Goal: Transaction & Acquisition: Purchase product/service

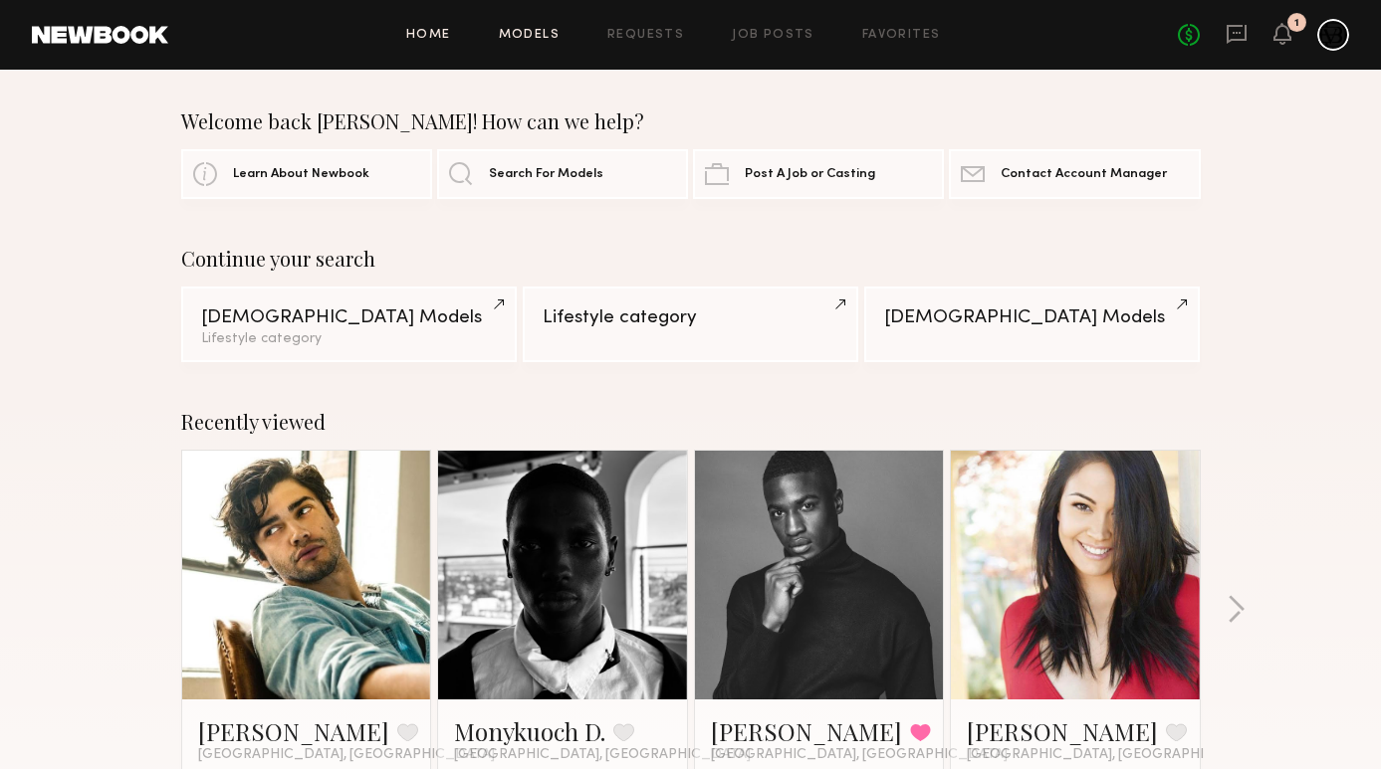
click at [546, 34] on link "Models" at bounding box center [529, 35] width 61 height 13
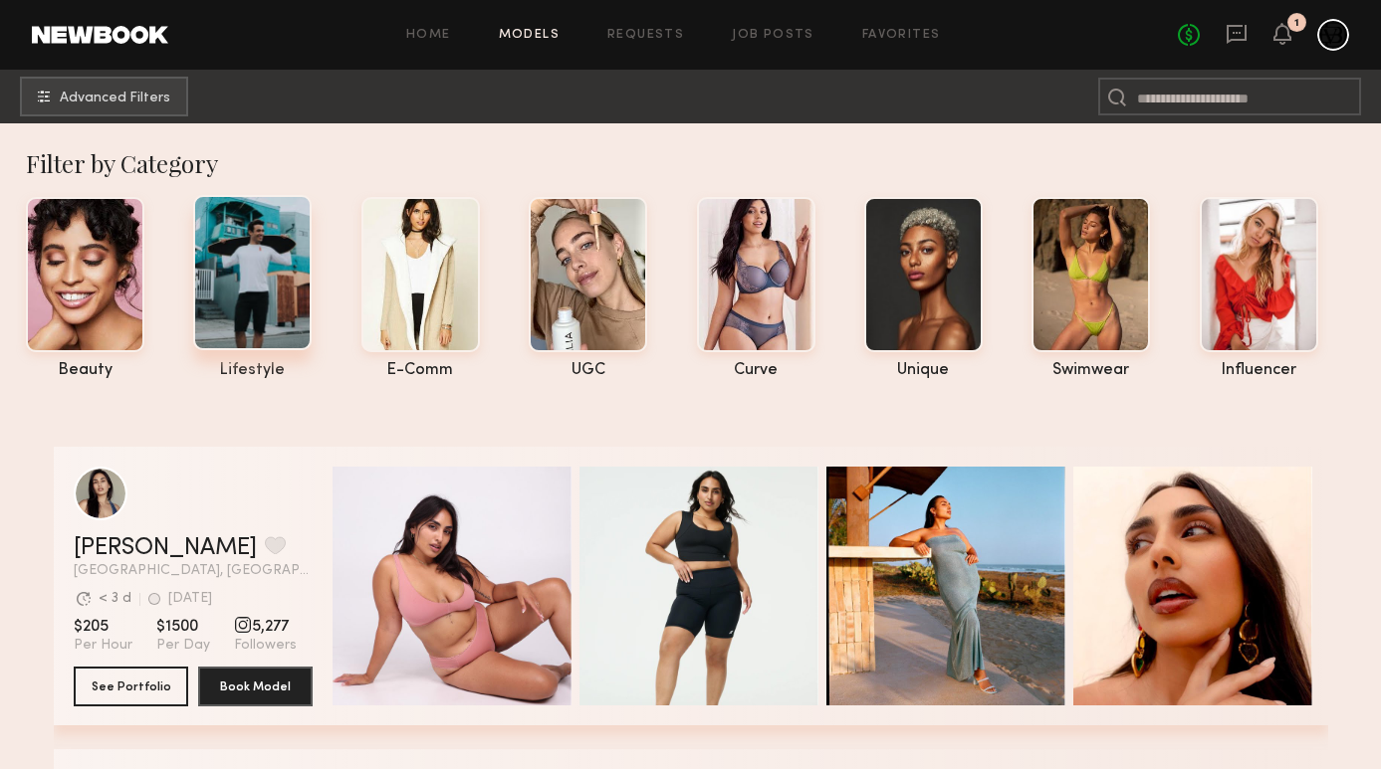
click at [234, 290] on div at bounding box center [252, 272] width 118 height 155
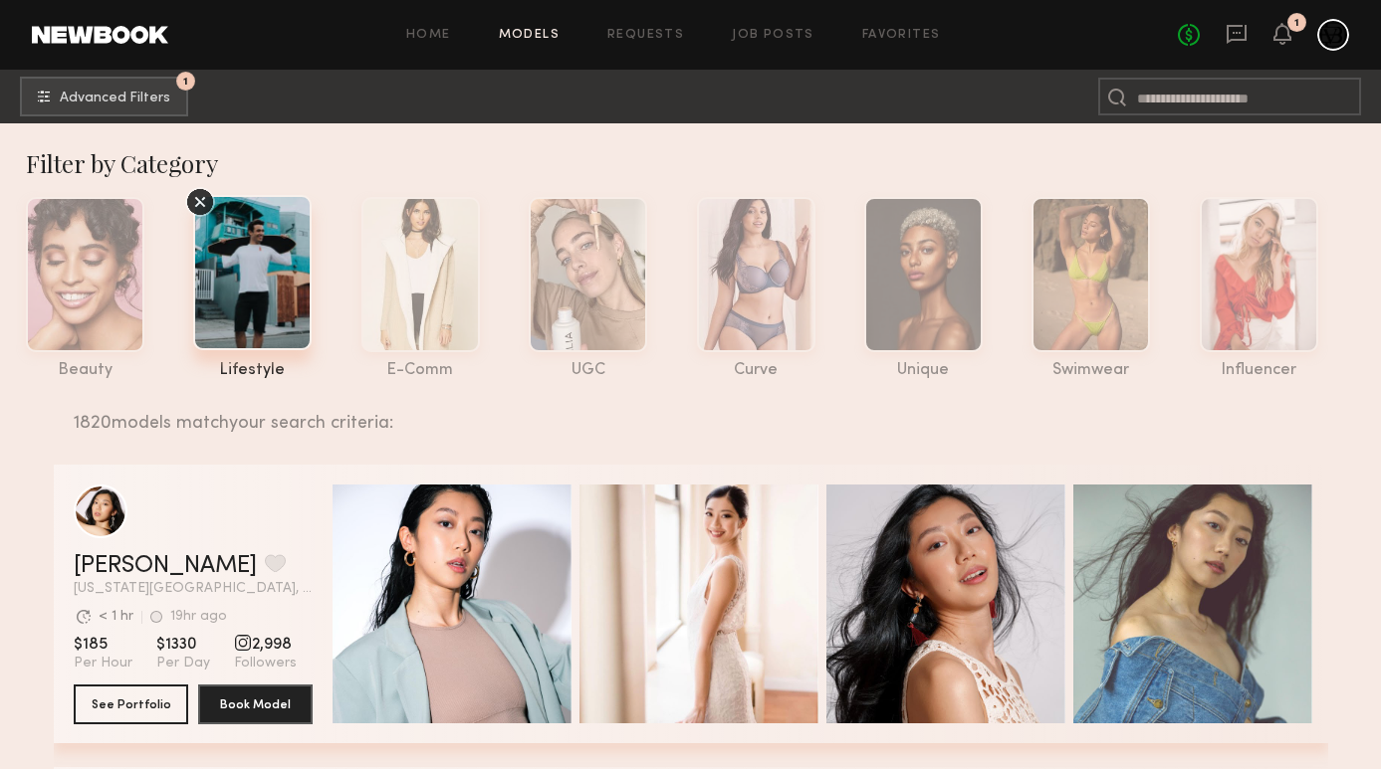
click at [156, 94] on span "Advanced Filters" at bounding box center [115, 99] width 110 height 14
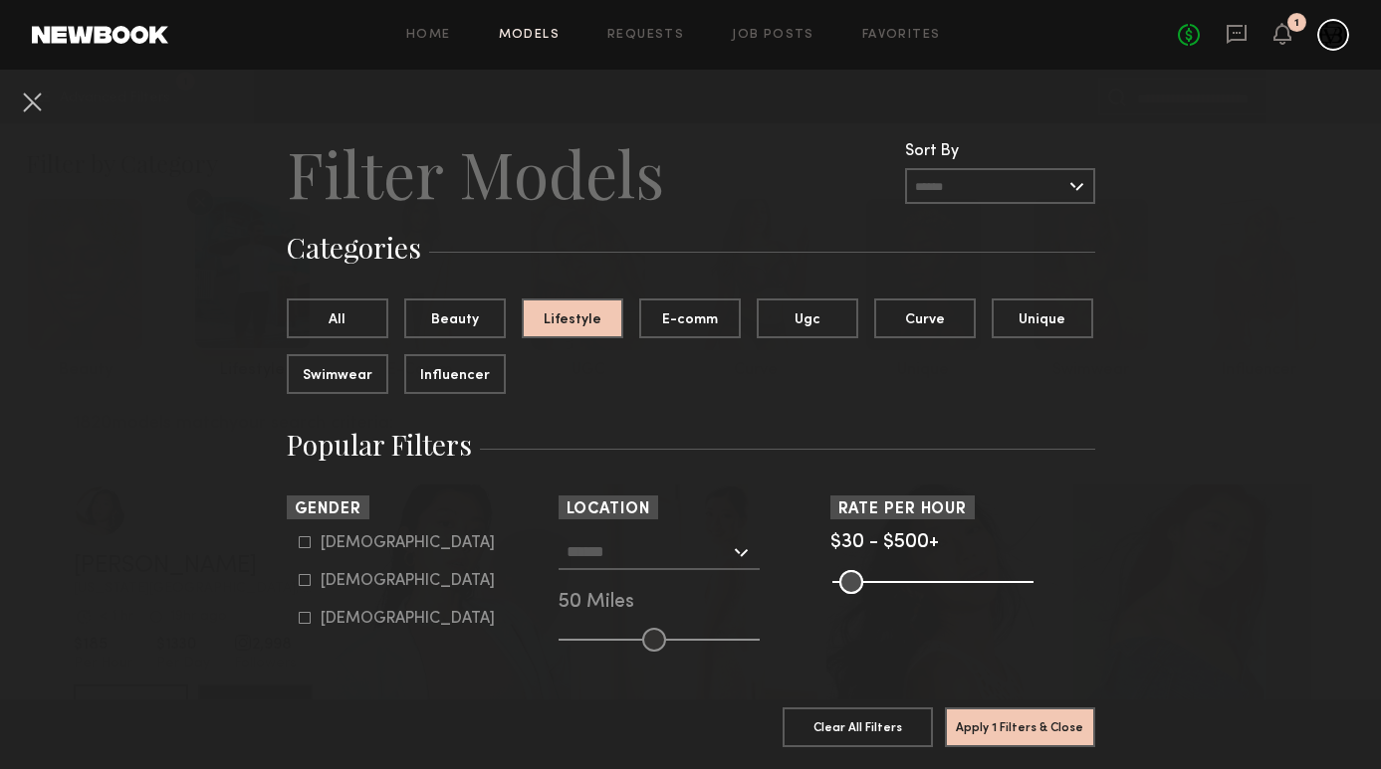
click at [351, 541] on div "Male" at bounding box center [407, 543] width 174 height 12
type input "*"
click at [674, 548] on input "text" at bounding box center [647, 551] width 163 height 34
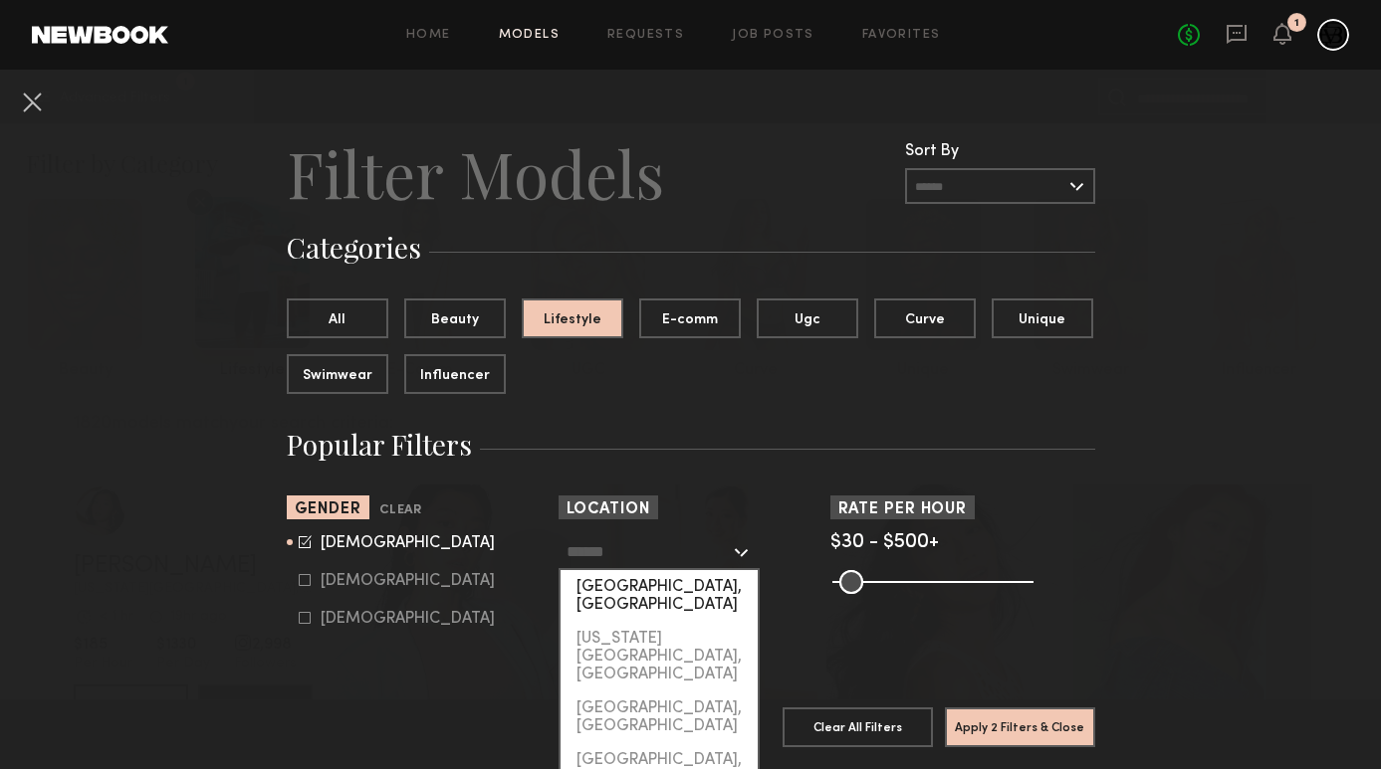
click at [664, 581] on div "[GEOGRAPHIC_DATA], [GEOGRAPHIC_DATA]" at bounding box center [658, 596] width 197 height 52
type input "**********"
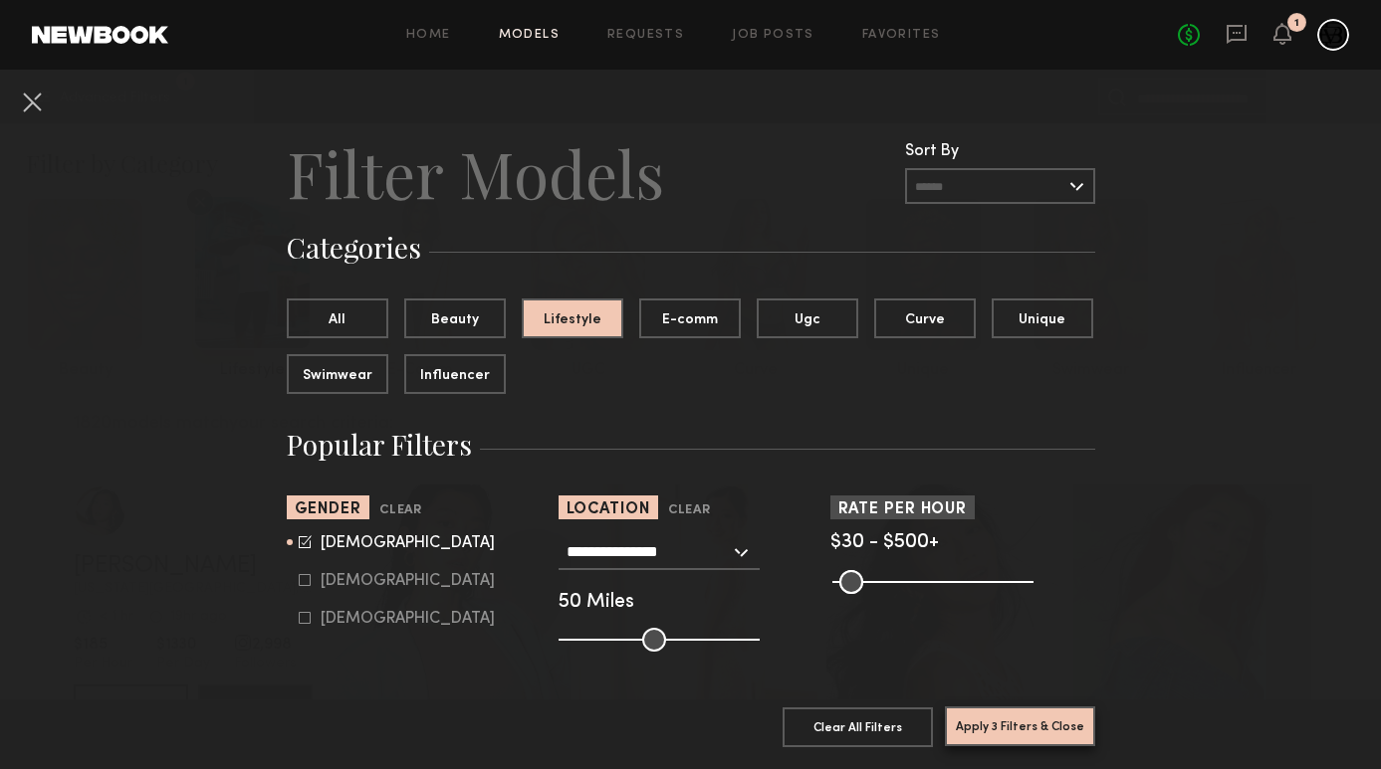
click at [1003, 727] on button "Apply 3 Filters & Close" at bounding box center [1020, 727] width 150 height 40
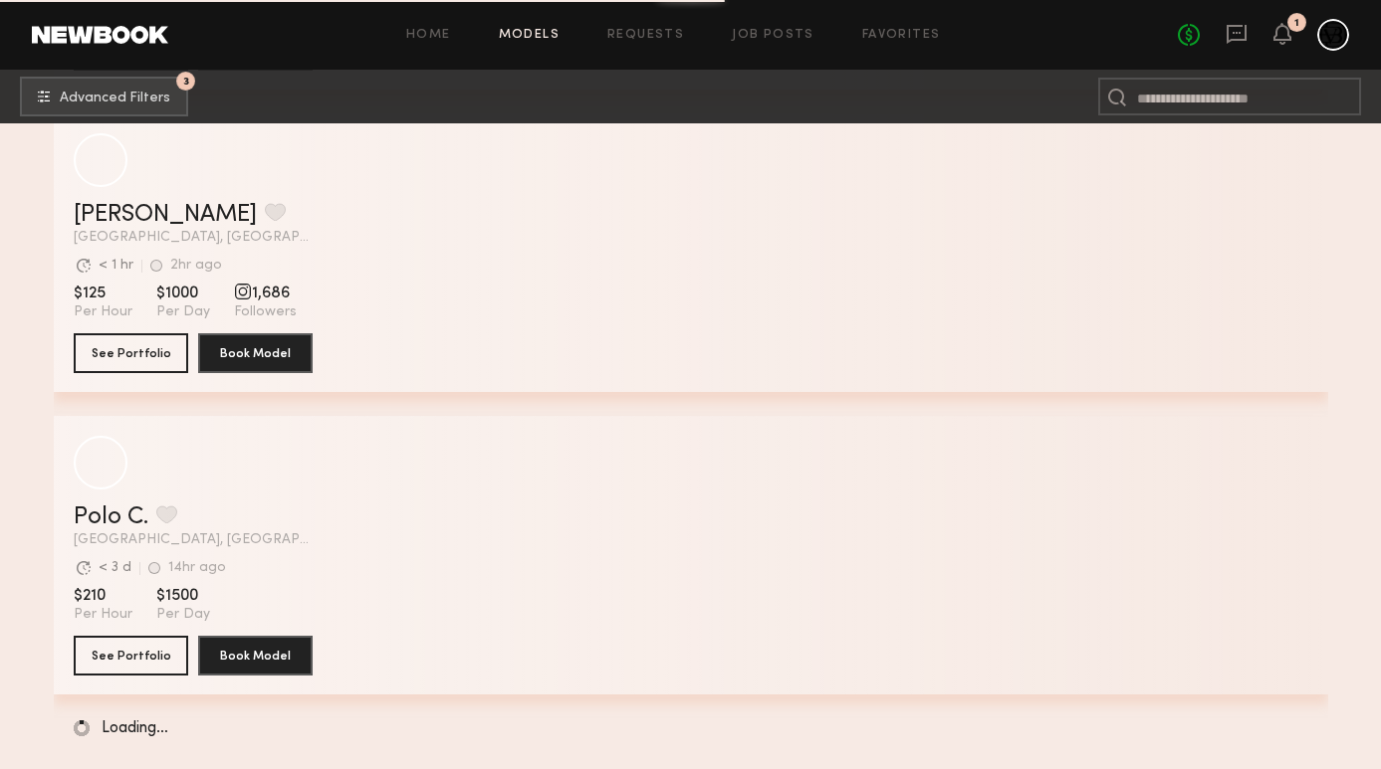
scroll to position [3377, 0]
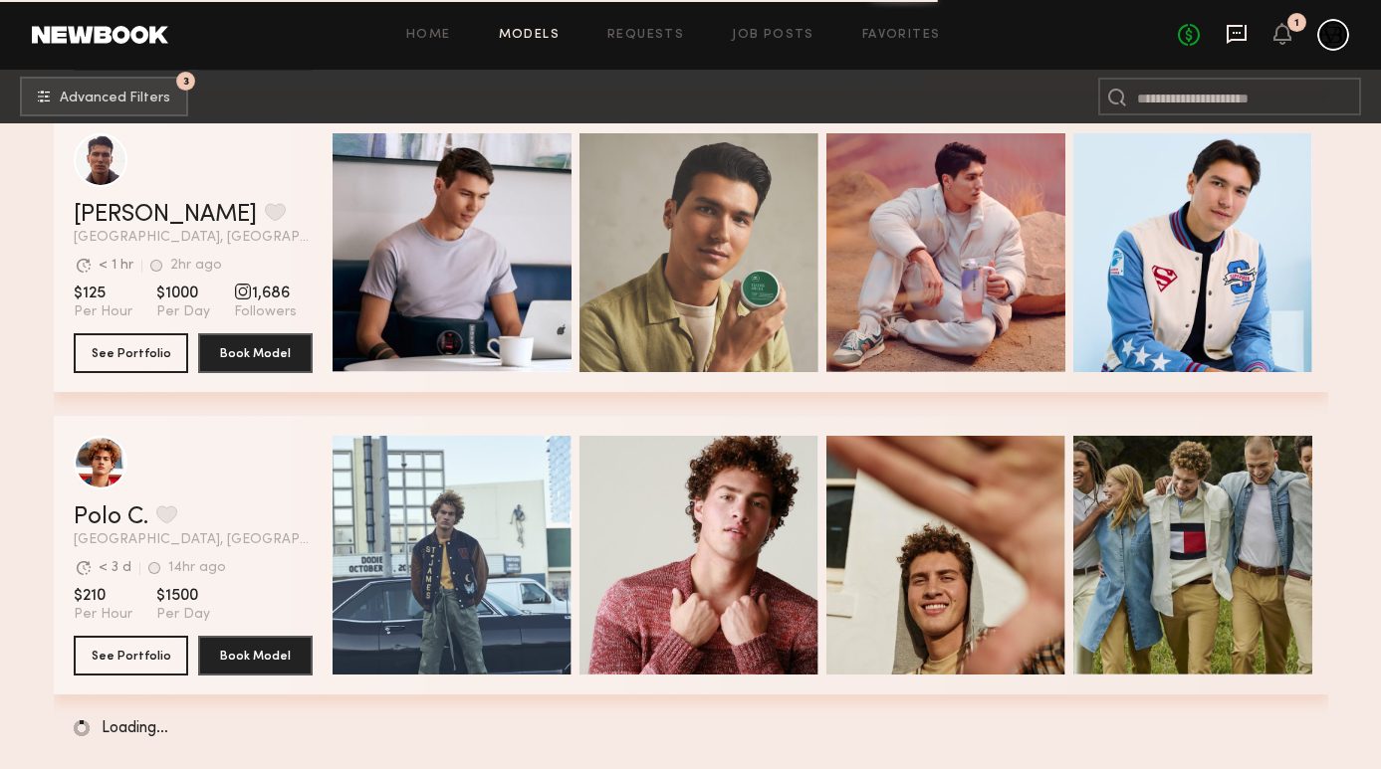
click at [1236, 29] on icon at bounding box center [1236, 34] width 22 height 22
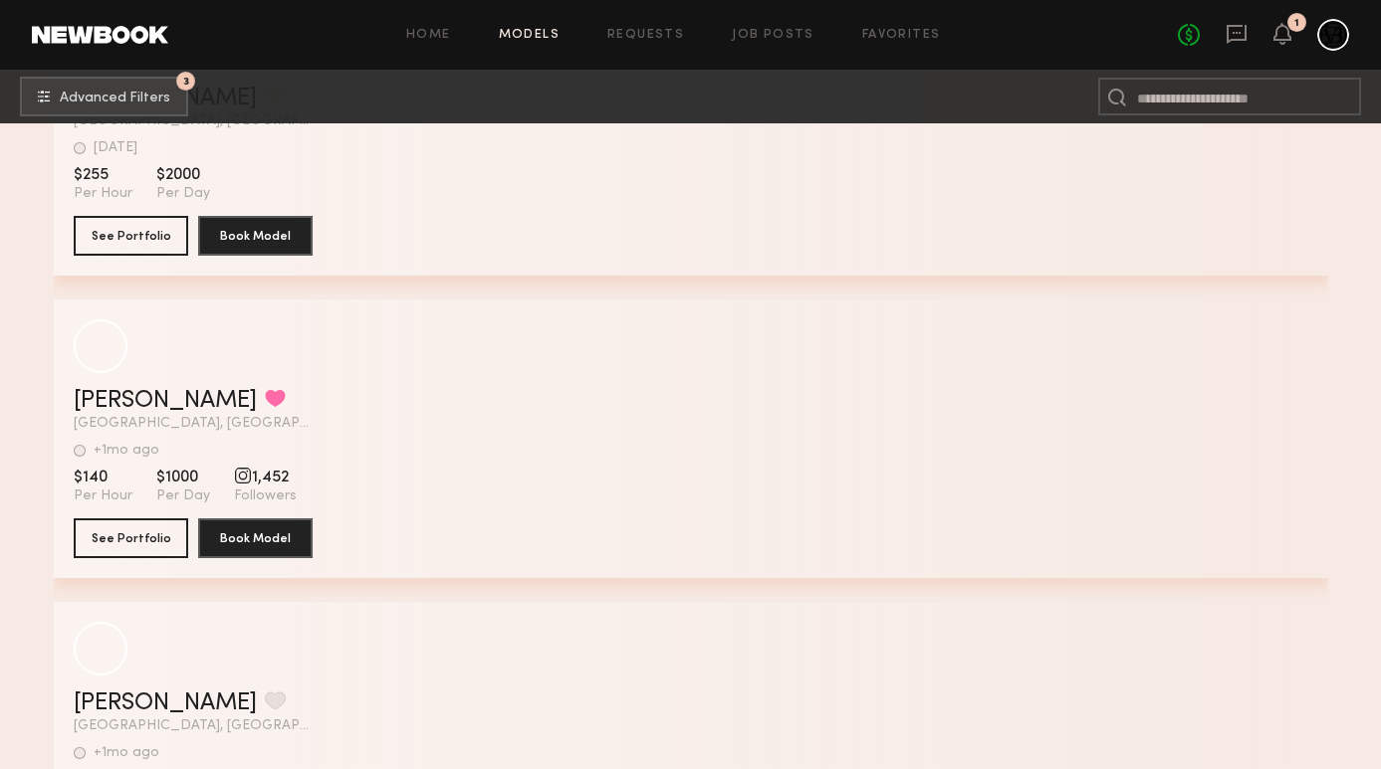
scroll to position [65224, 0]
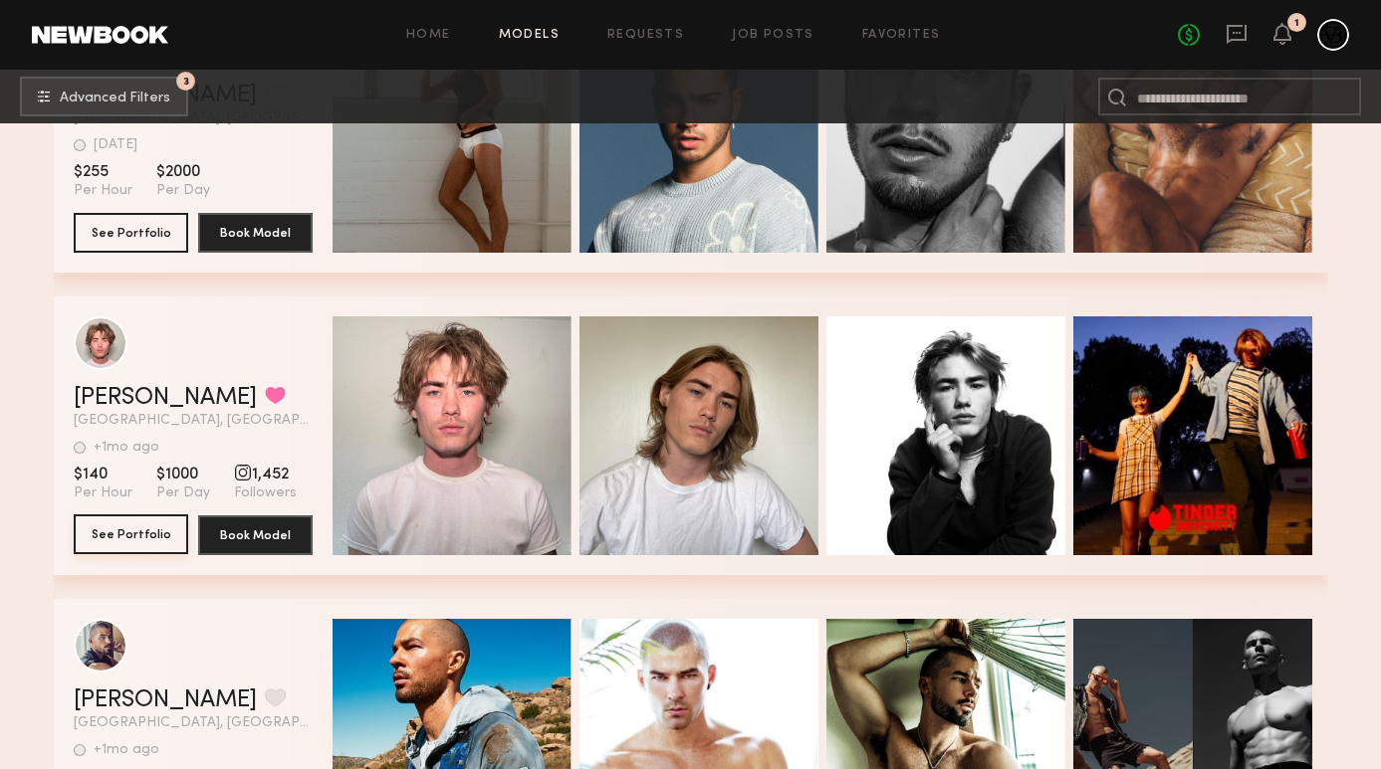
click at [142, 532] on button "See Portfolio" at bounding box center [131, 535] width 114 height 40
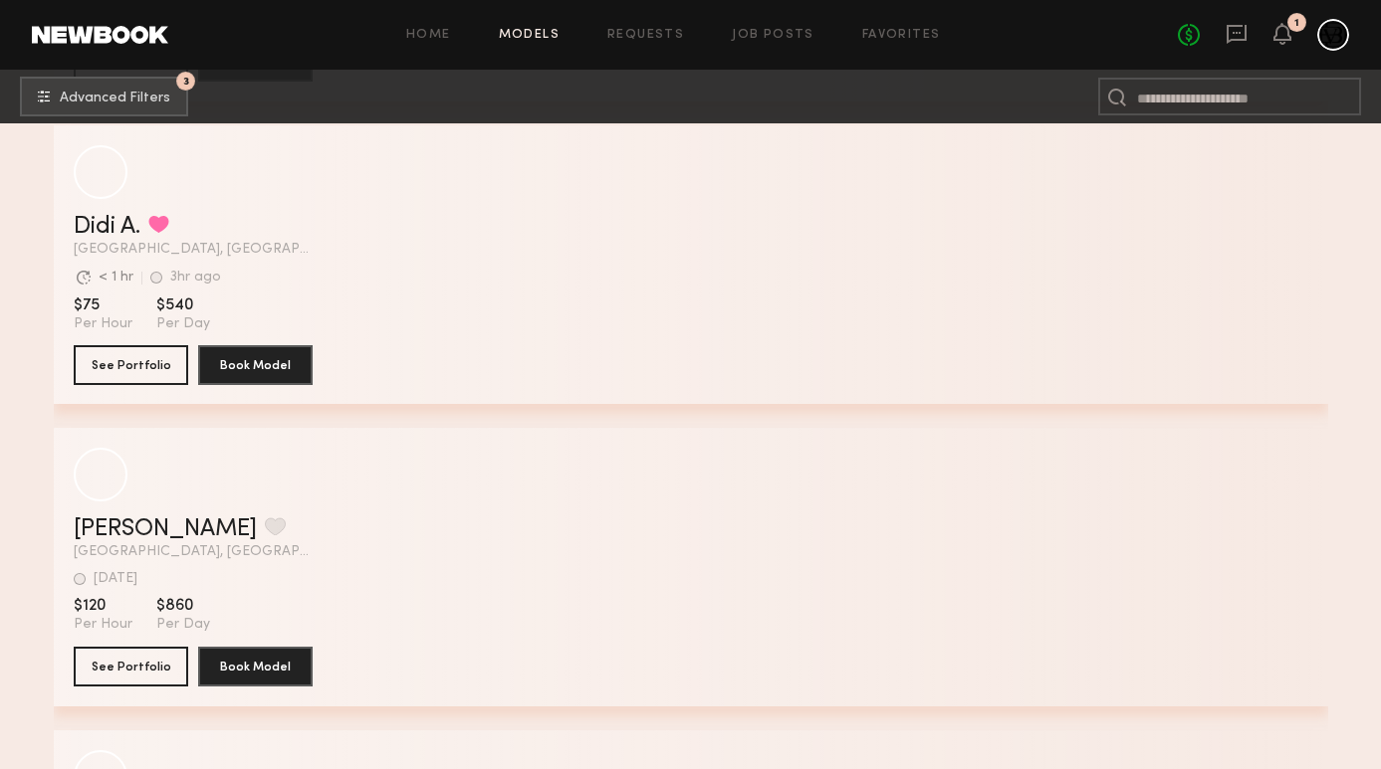
scroll to position [77969, 0]
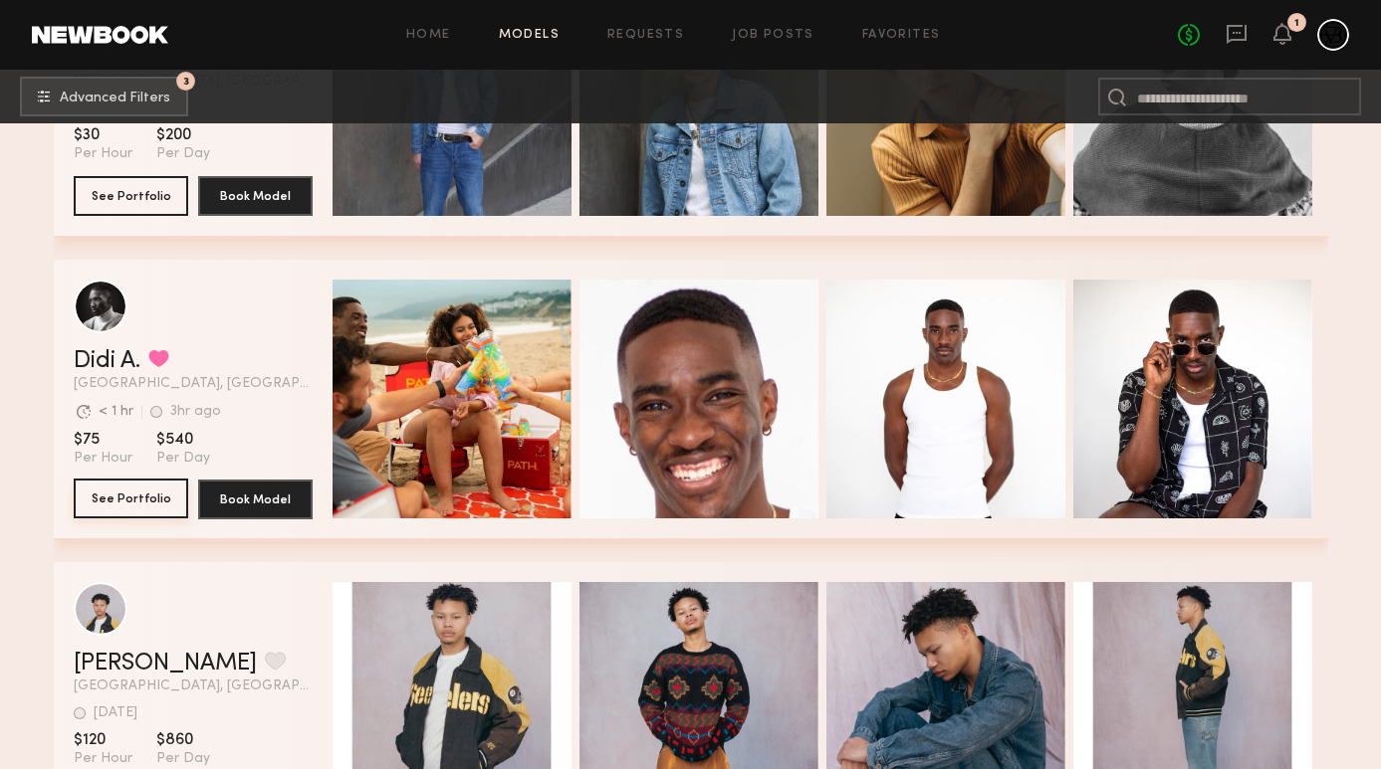
click at [155, 516] on button "See Portfolio" at bounding box center [131, 499] width 114 height 40
click at [170, 494] on button "See Portfolio" at bounding box center [131, 499] width 114 height 40
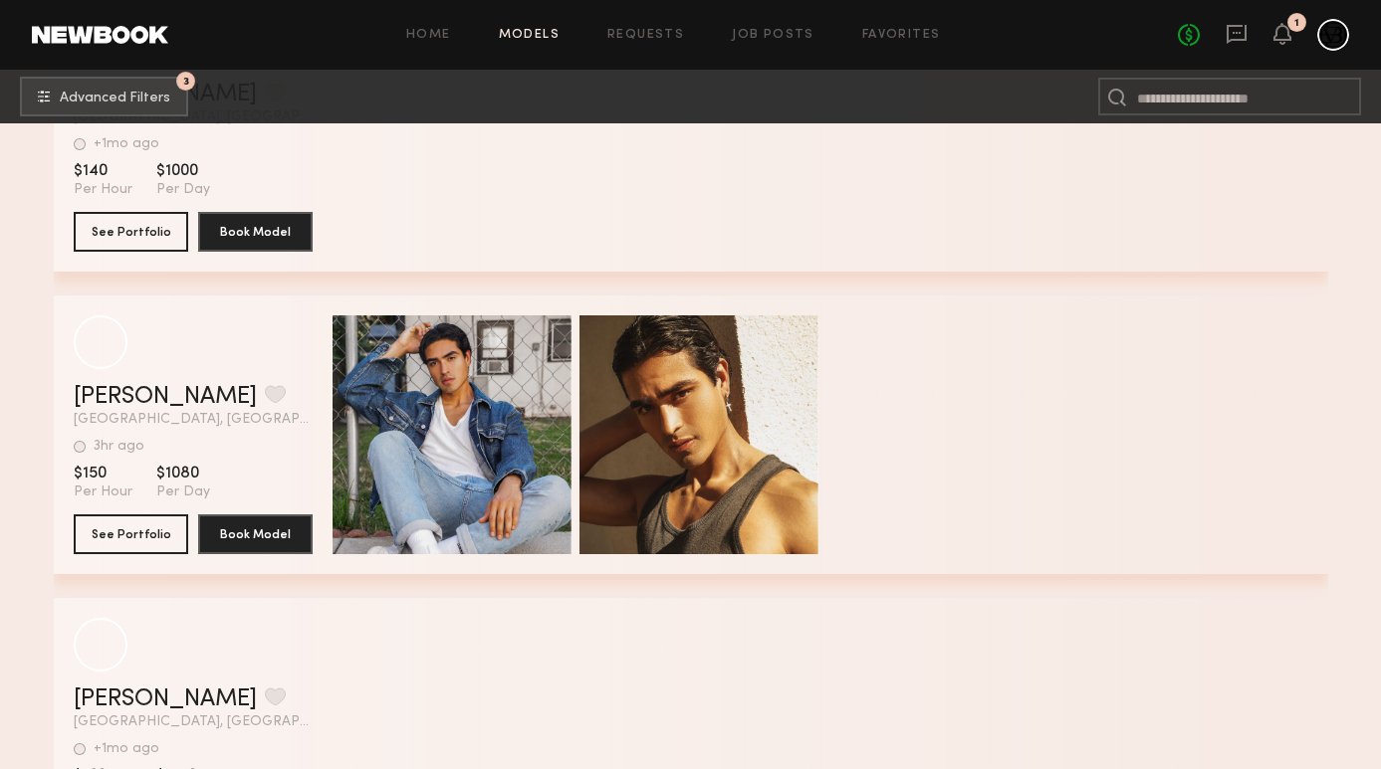
scroll to position [79939, 0]
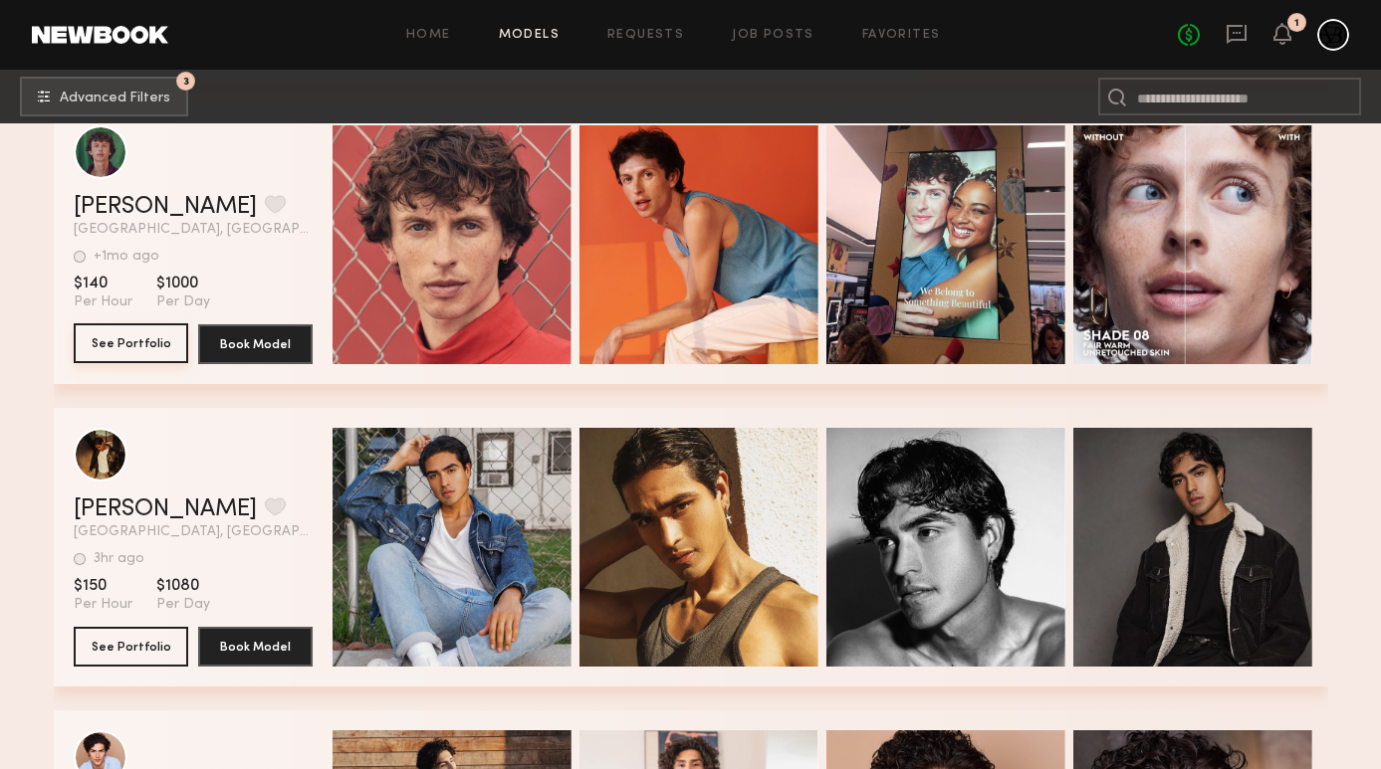
click at [159, 338] on button "See Portfolio" at bounding box center [131, 343] width 114 height 40
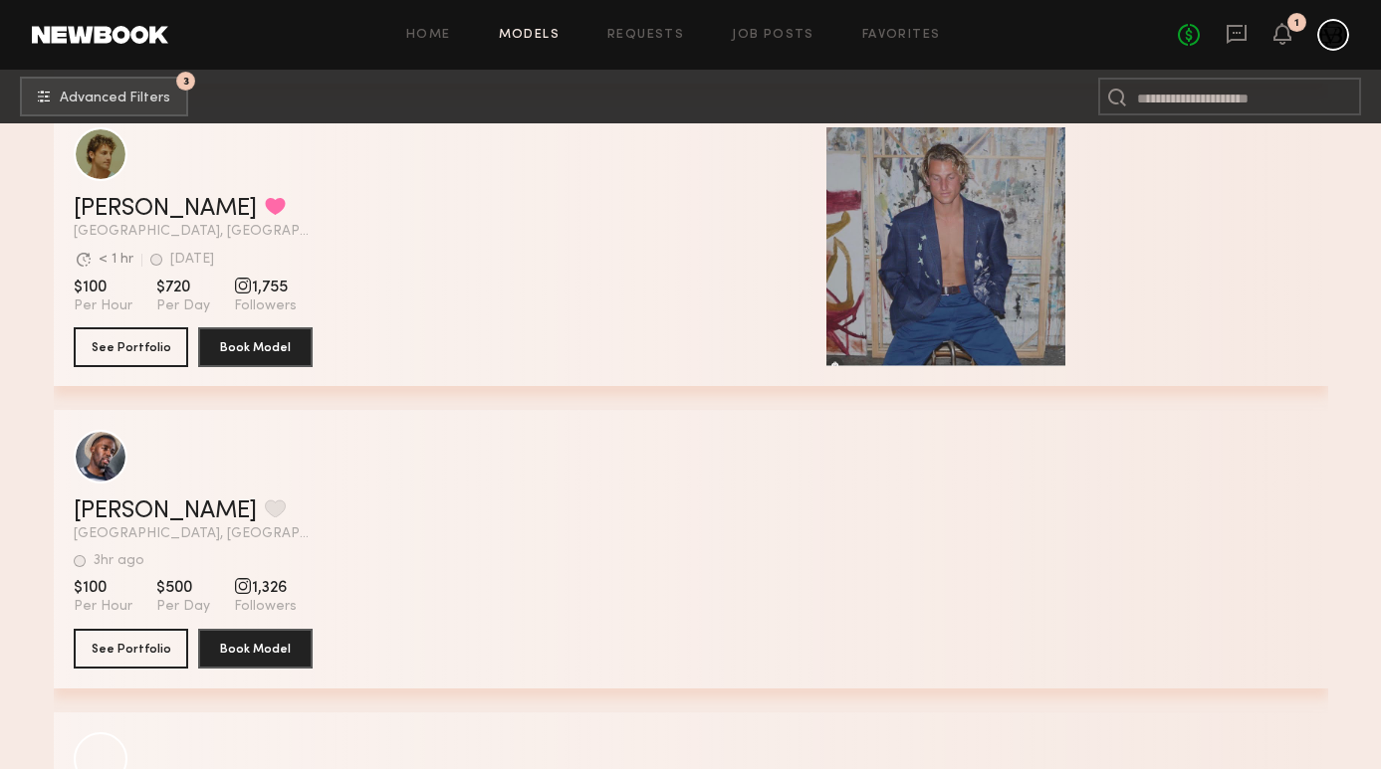
scroll to position [81727, 0]
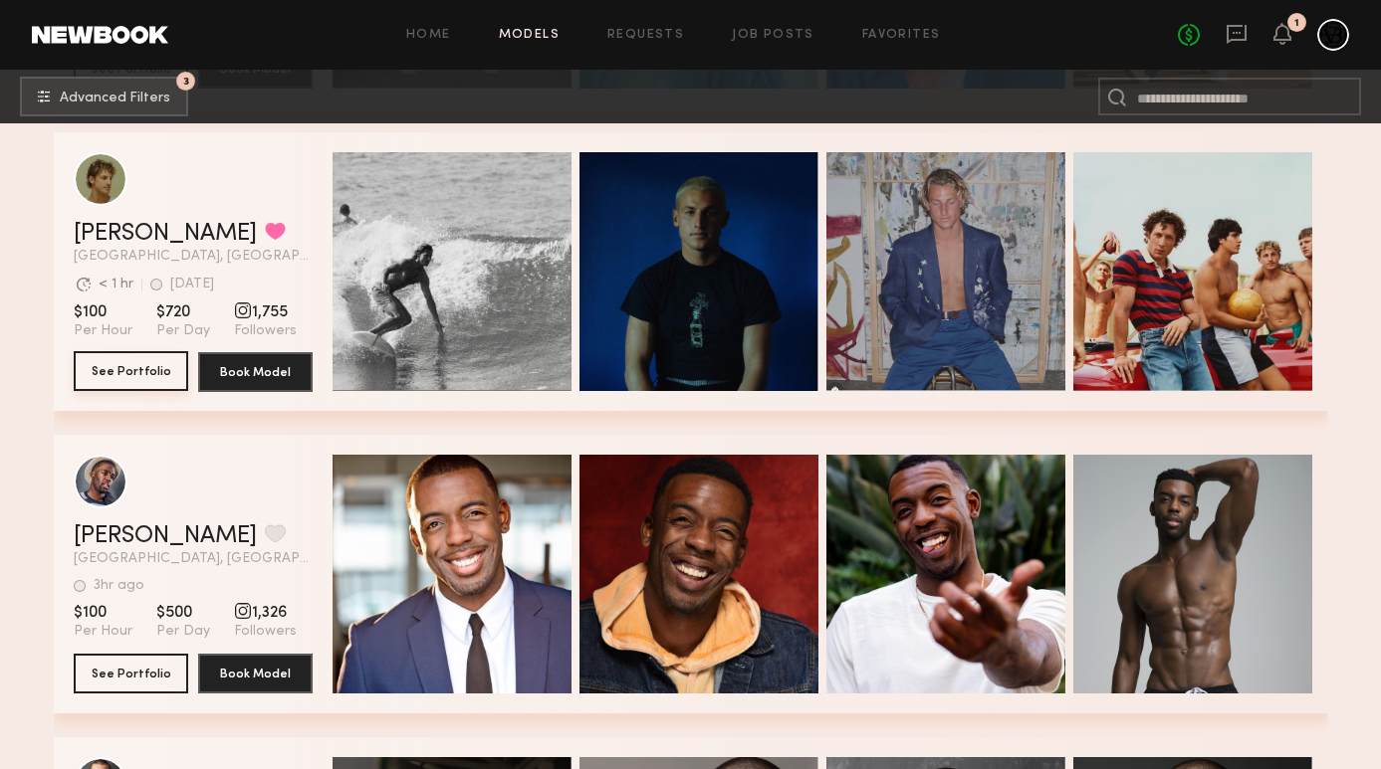
click at [150, 375] on button "See Portfolio" at bounding box center [131, 371] width 114 height 40
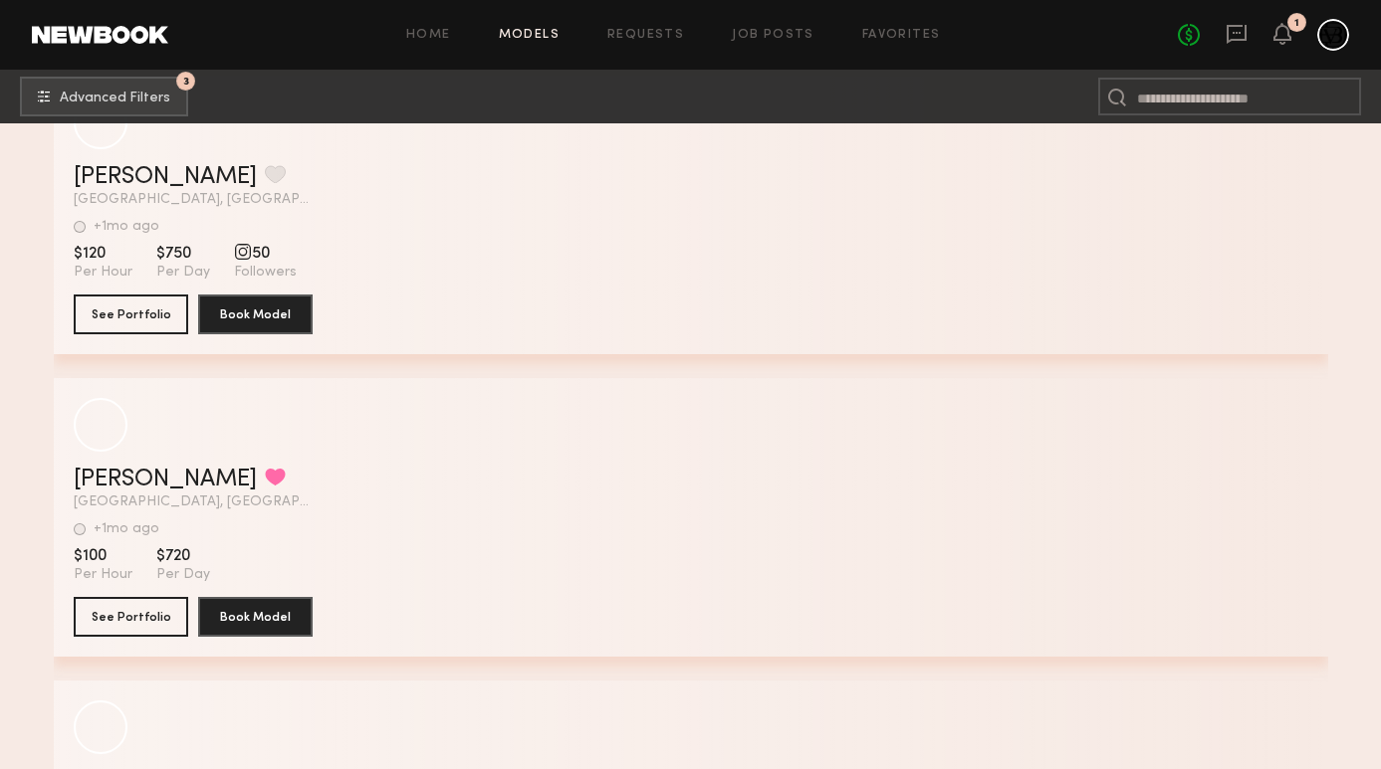
scroll to position [88779, 0]
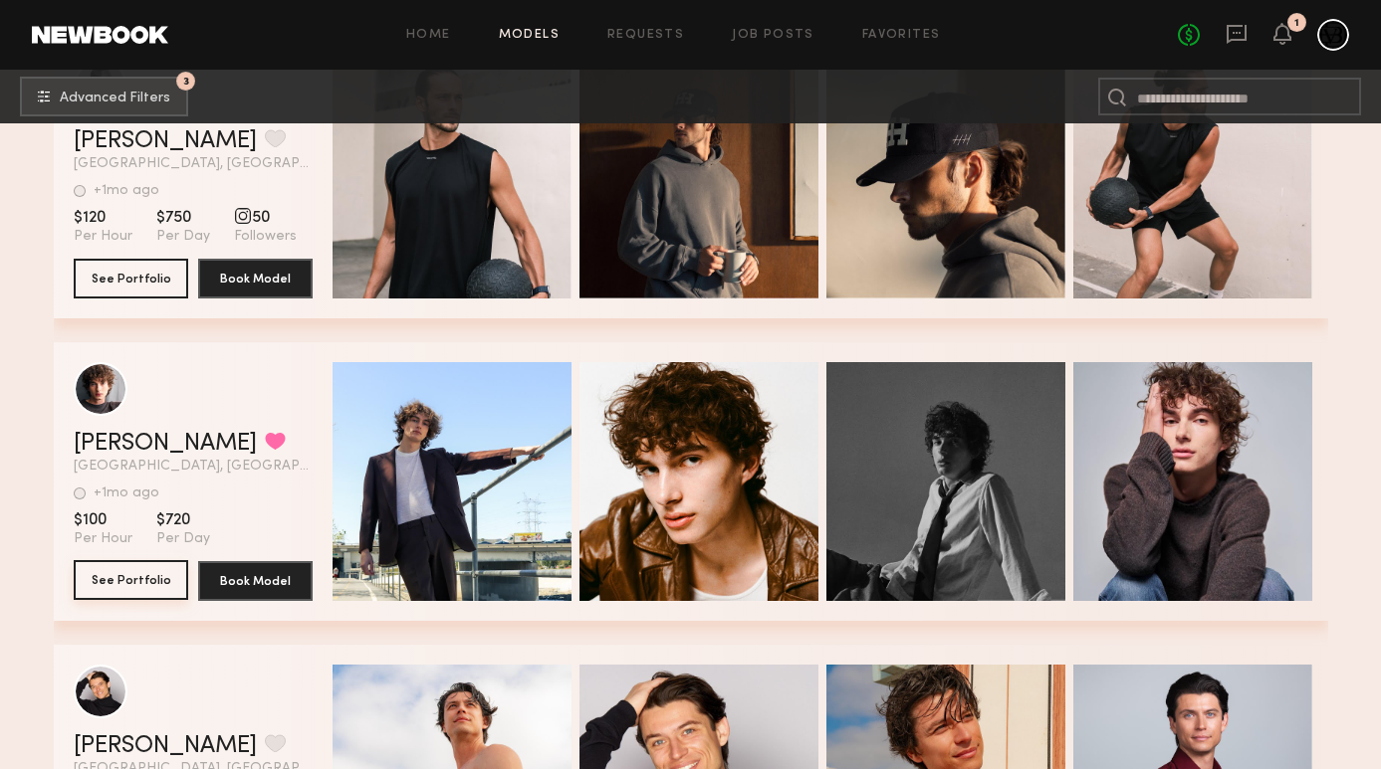
click at [145, 583] on button "See Portfolio" at bounding box center [131, 580] width 114 height 40
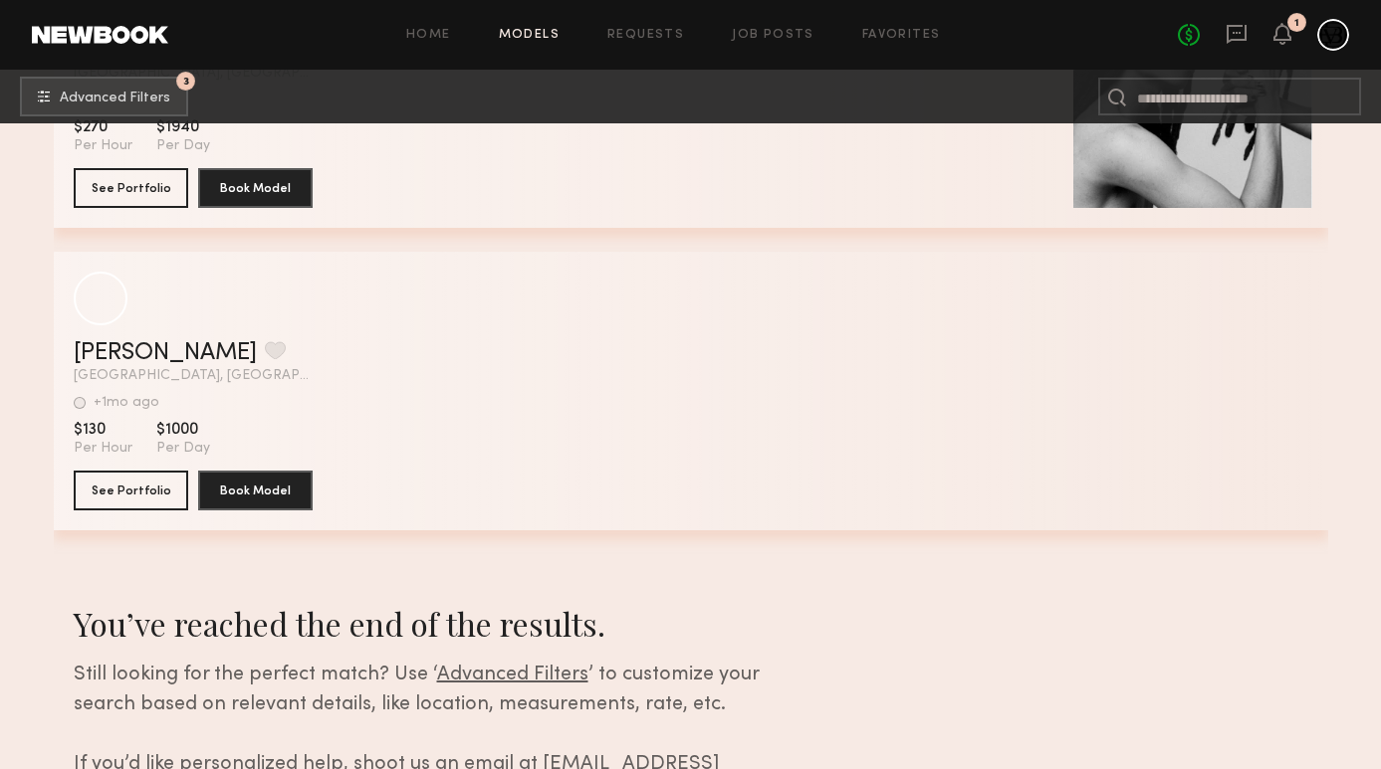
scroll to position [94604, 0]
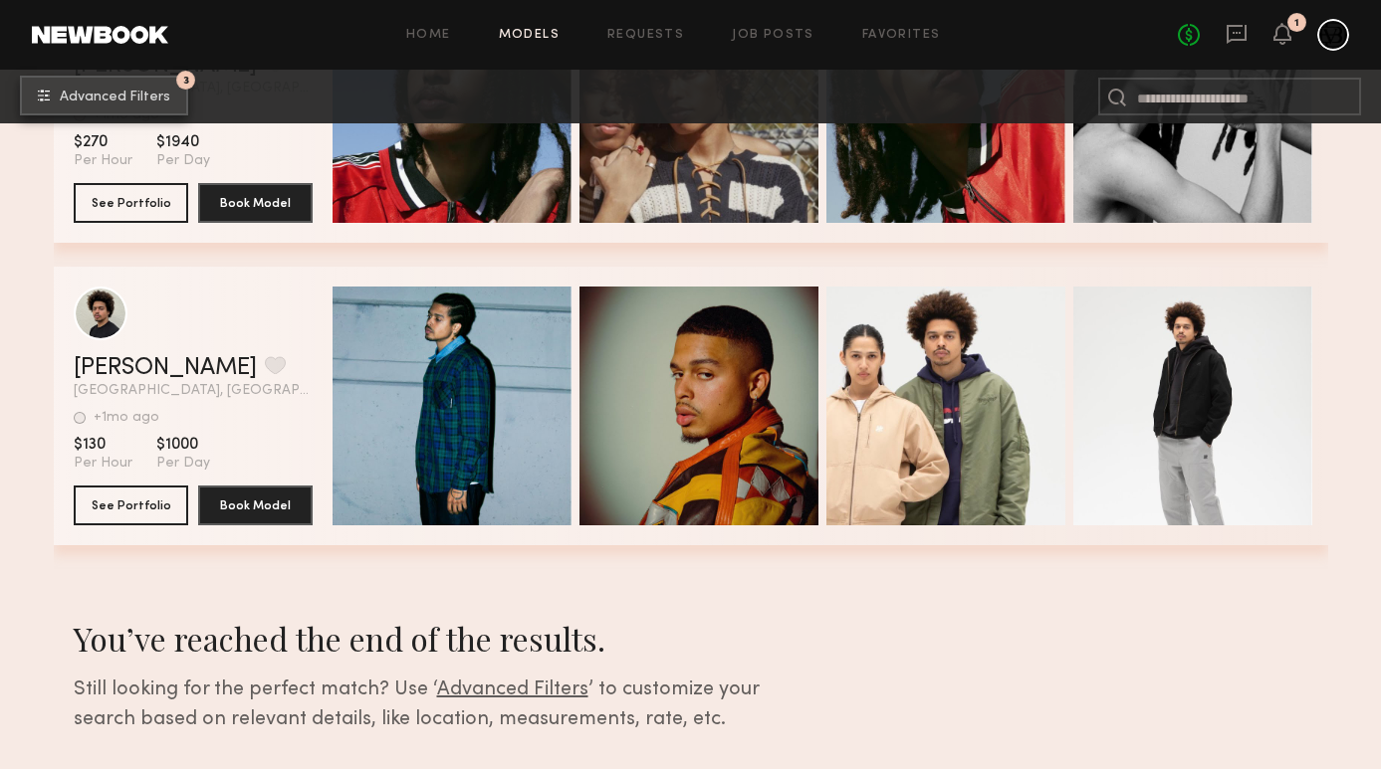
click at [120, 104] on button "3 Advanced Filters" at bounding box center [104, 96] width 168 height 40
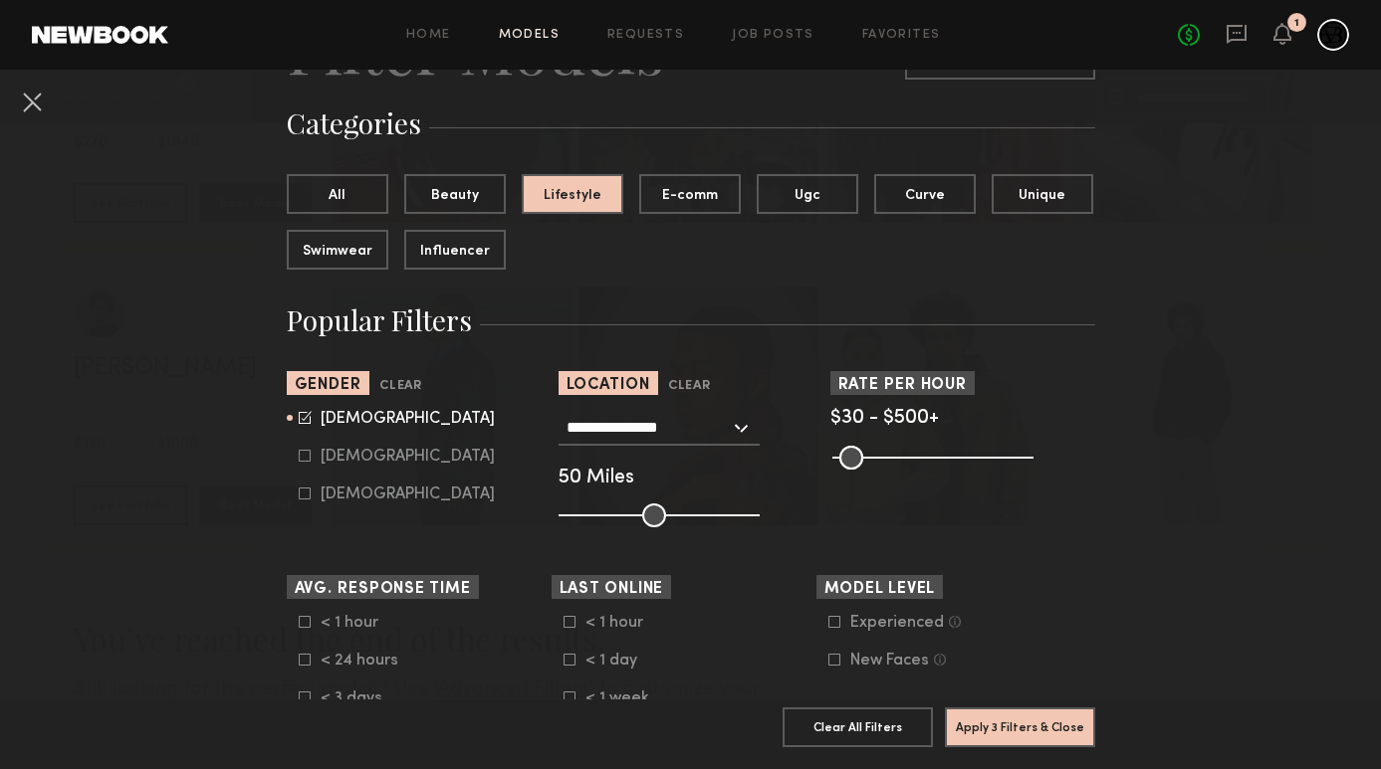
scroll to position [200, 0]
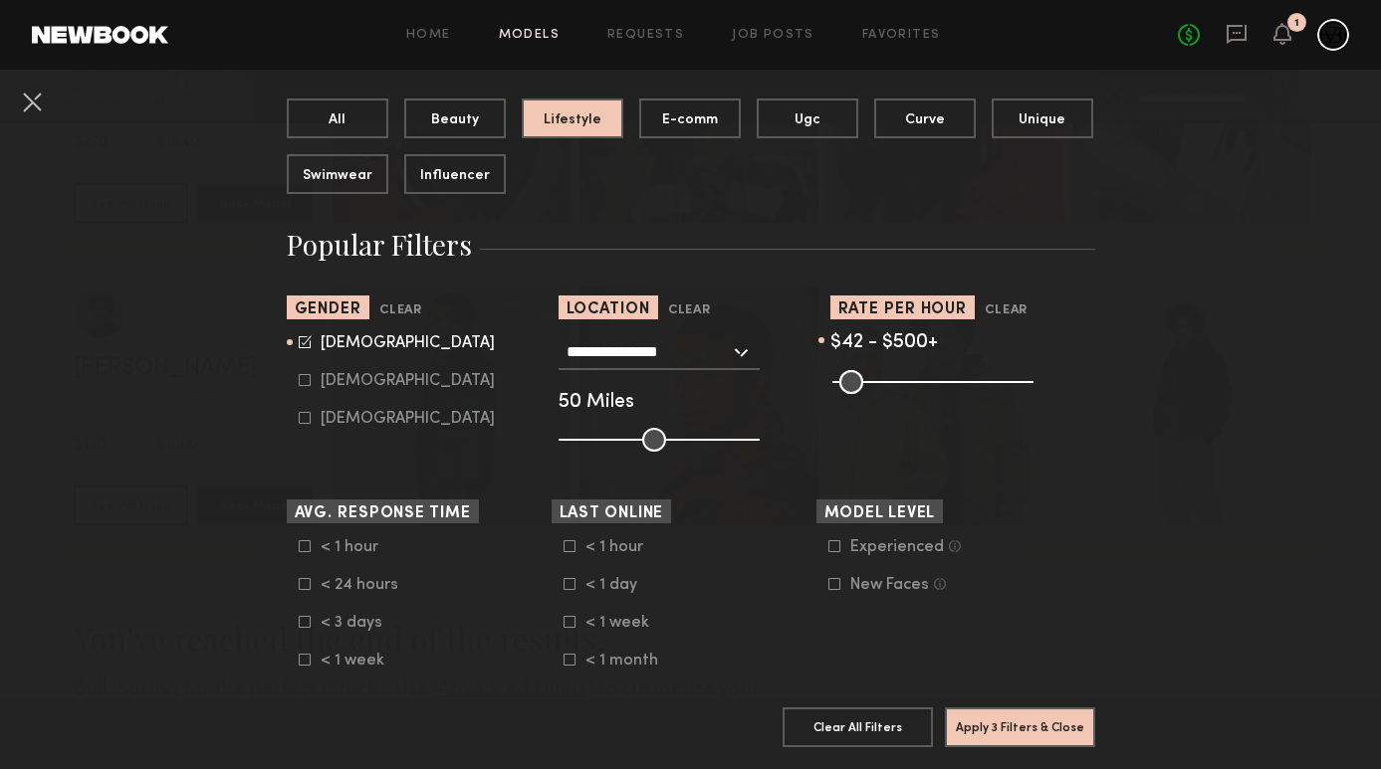
type input "**"
drag, startPoint x: 848, startPoint y: 384, endPoint x: 798, endPoint y: 386, distance: 49.8
click at [798, 386] on section "**********" at bounding box center [691, 374] width 808 height 156
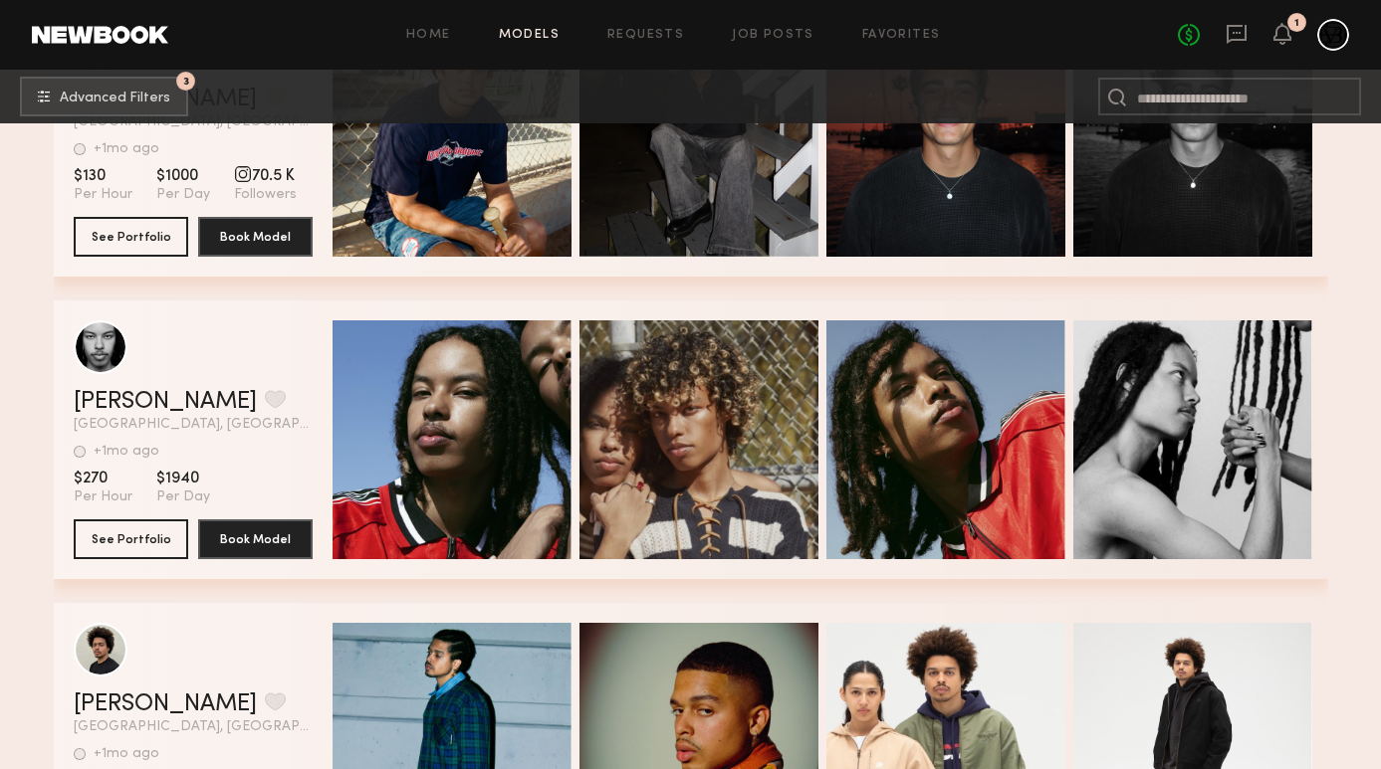
scroll to position [94005, 0]
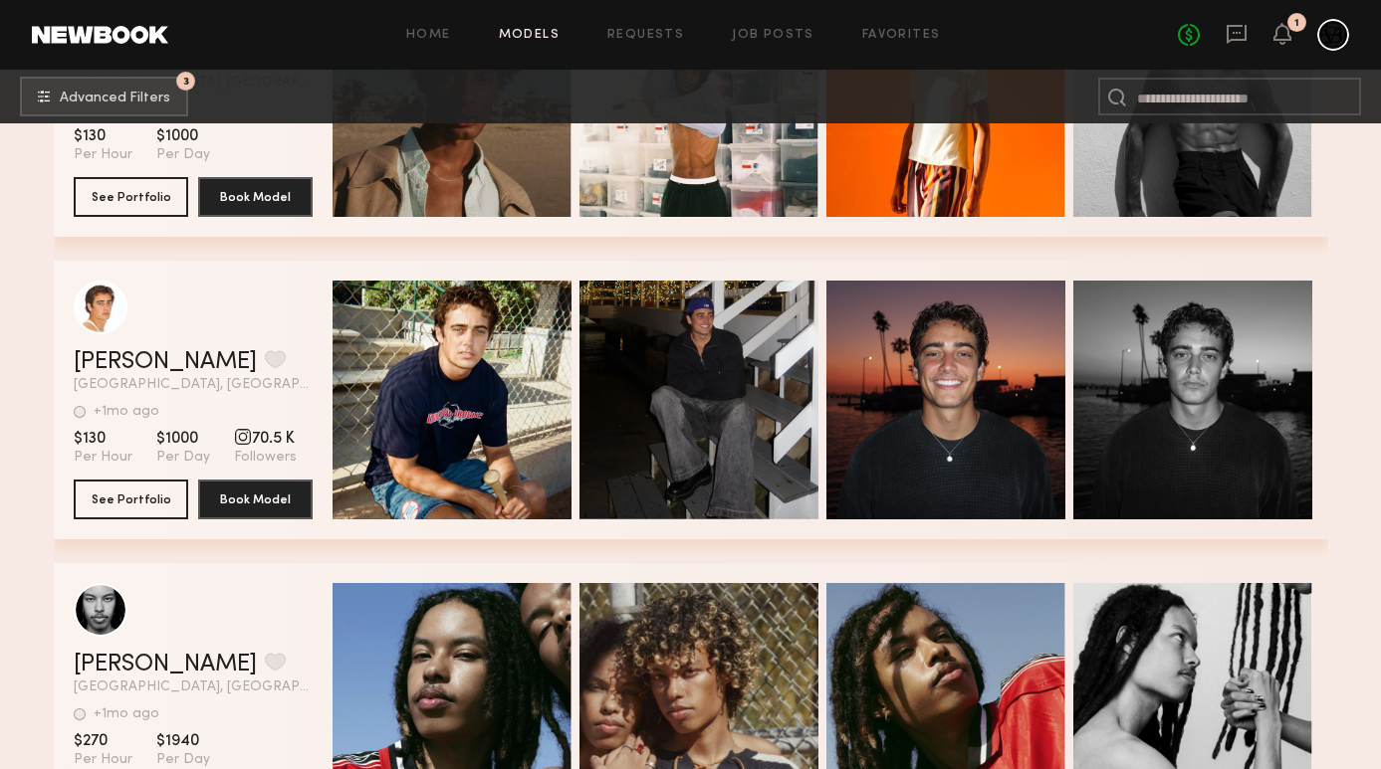
click at [1333, 39] on div at bounding box center [1333, 35] width 32 height 32
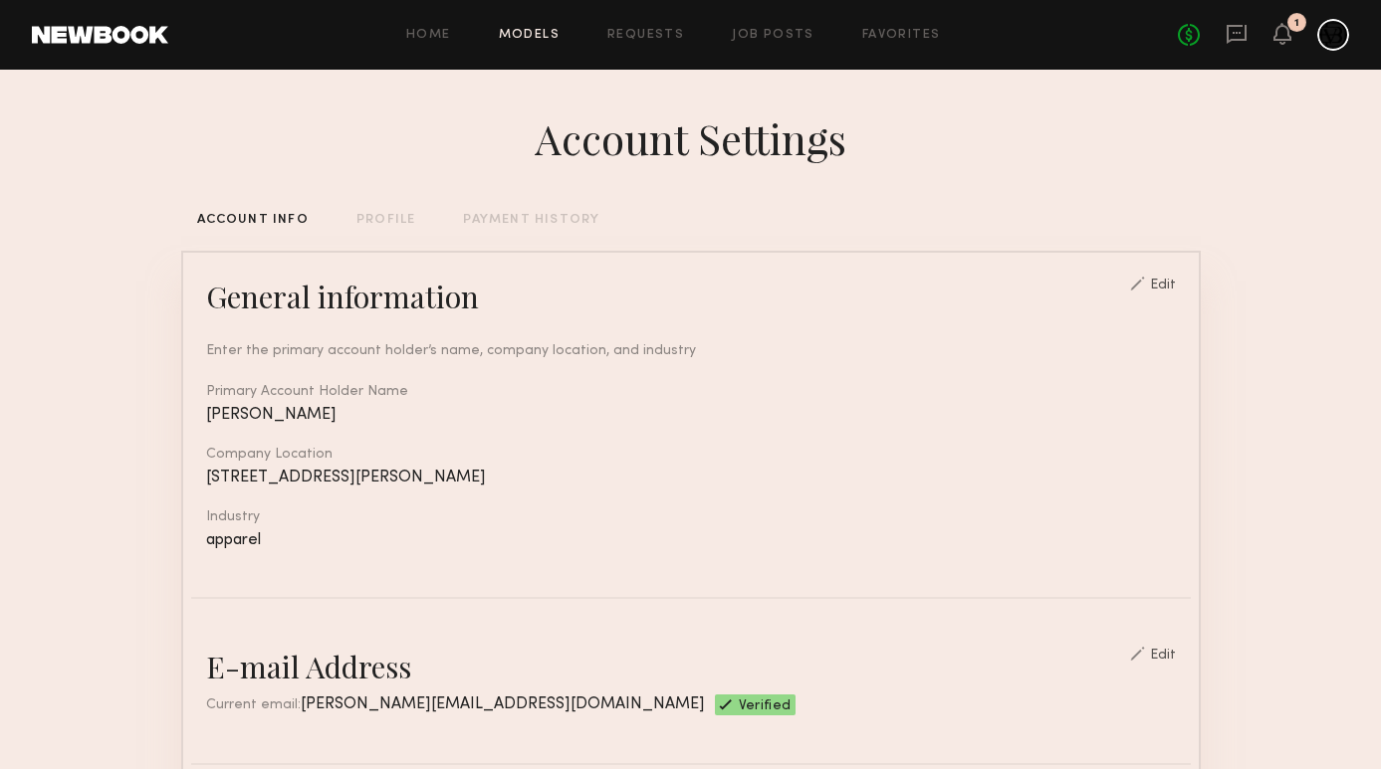
click at [527, 41] on link "Models" at bounding box center [529, 35] width 61 height 13
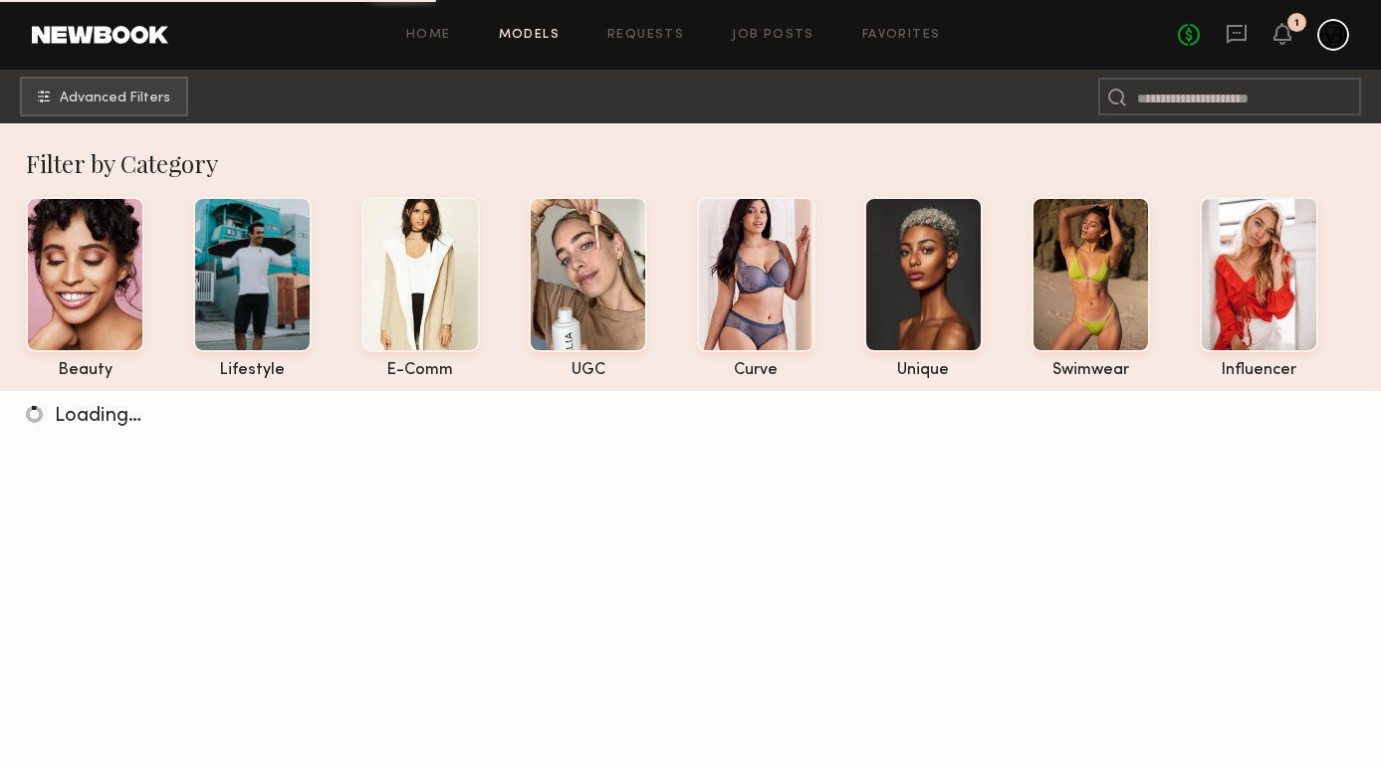
click at [1334, 33] on div at bounding box center [1333, 35] width 32 height 32
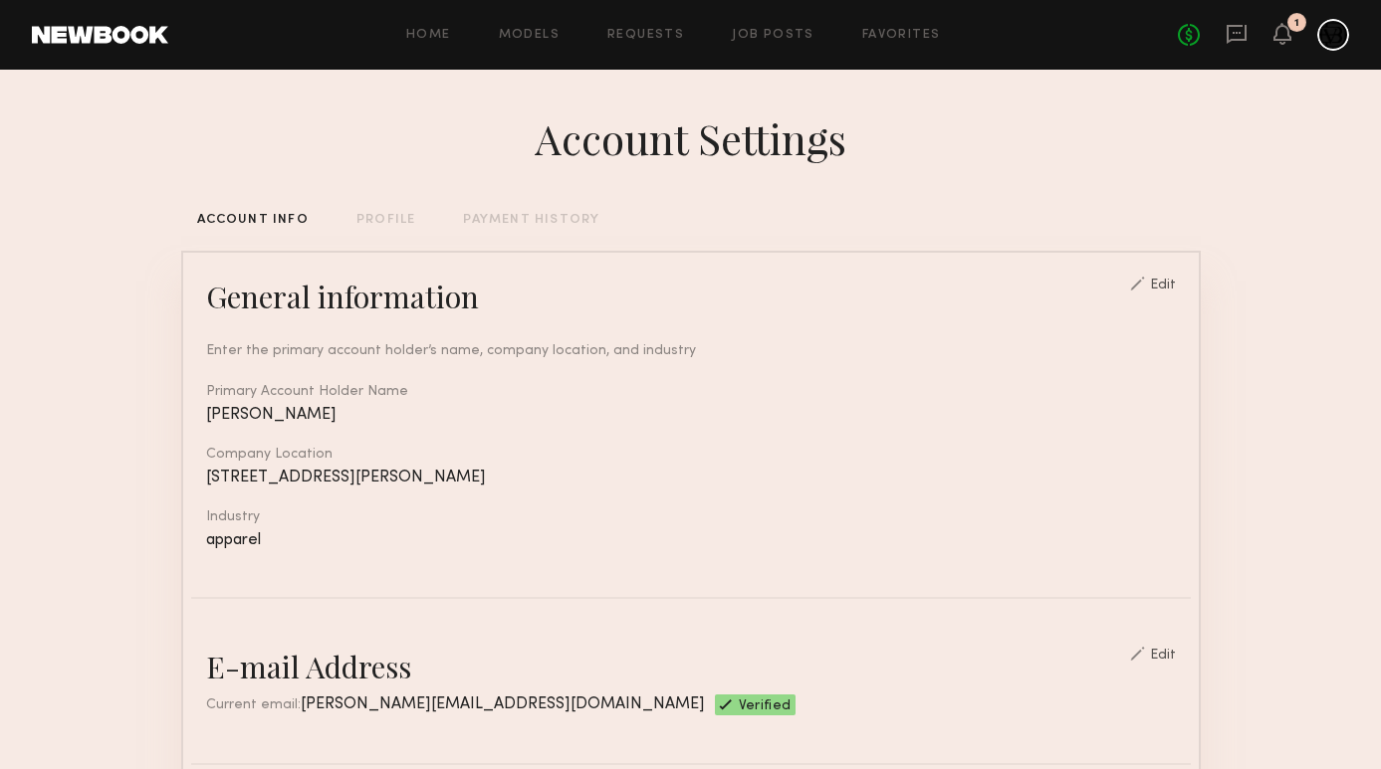
click at [378, 217] on div "PROFILE" at bounding box center [385, 220] width 59 height 13
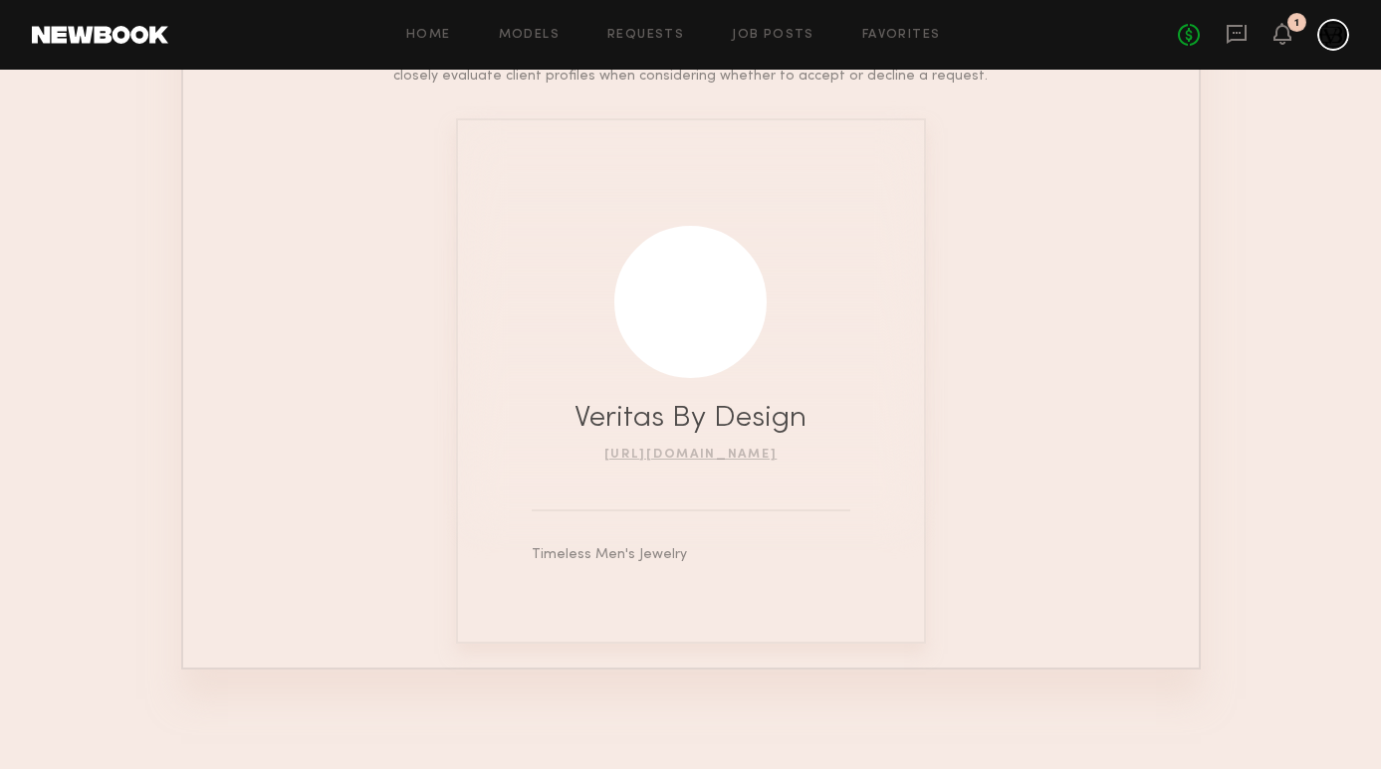
scroll to position [36, 0]
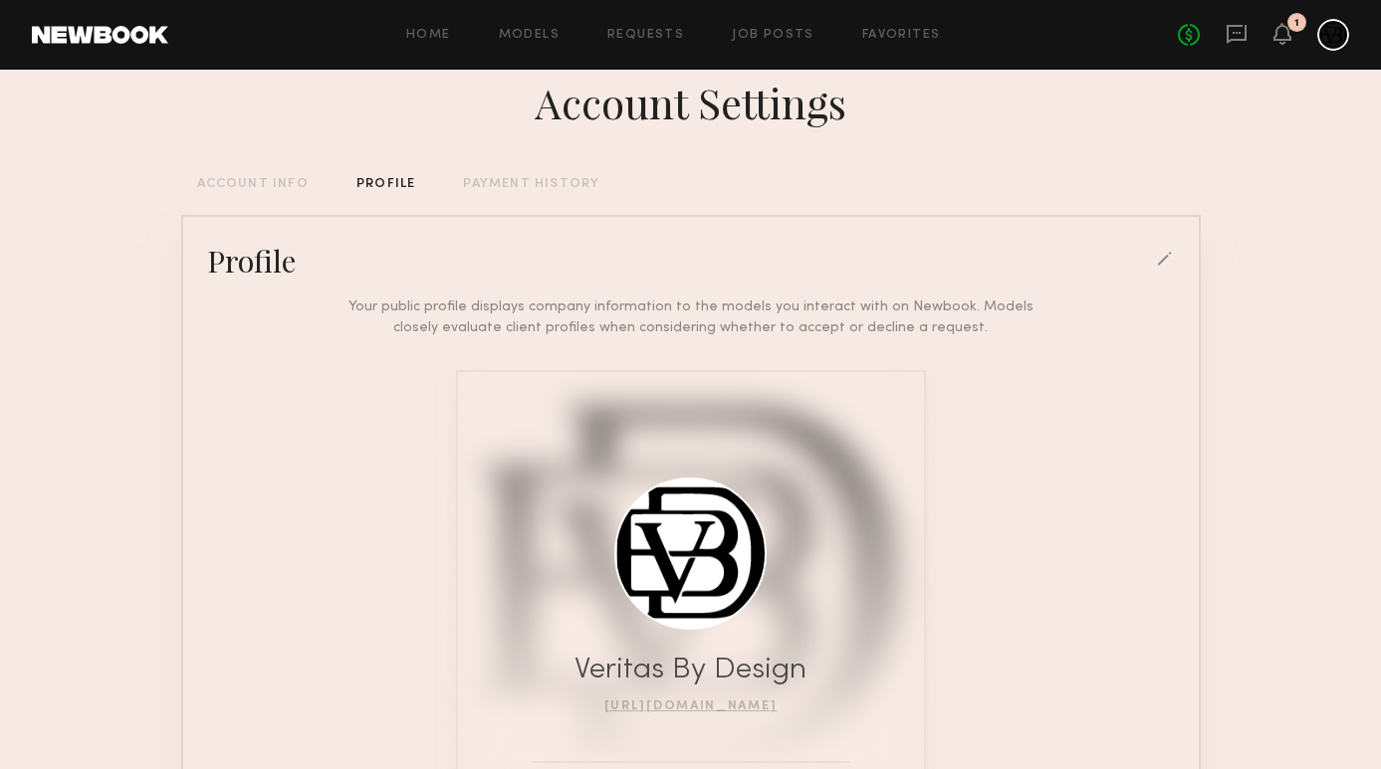
click at [532, 181] on div "PAYMENT HISTORY" at bounding box center [531, 184] width 136 height 13
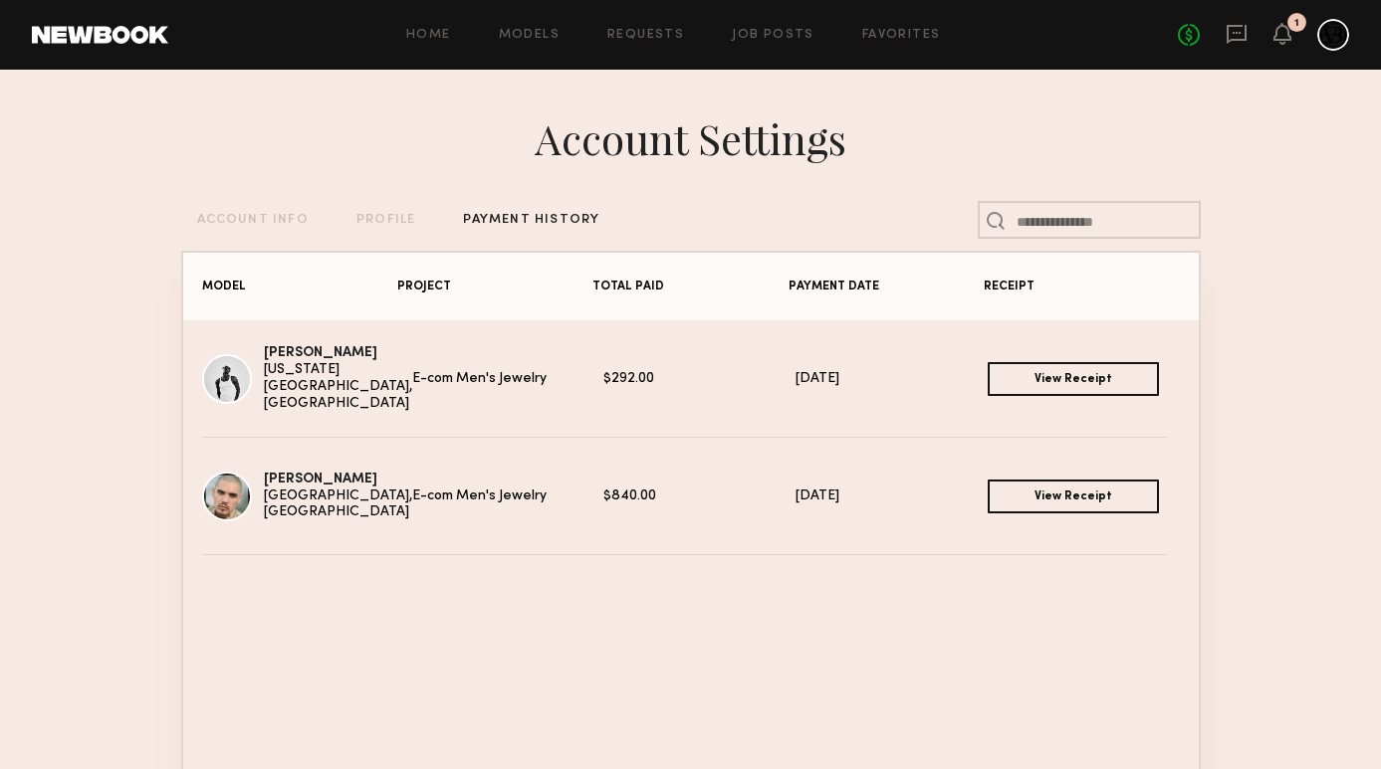
click at [707, 190] on div "Account Settings ACCOUNT INFO PROFILE PAYMENT HISTORY MODEL PROJECT TOTAL PAID …" at bounding box center [690, 569] width 1019 height 999
click at [402, 223] on div "PROFILE" at bounding box center [385, 220] width 59 height 13
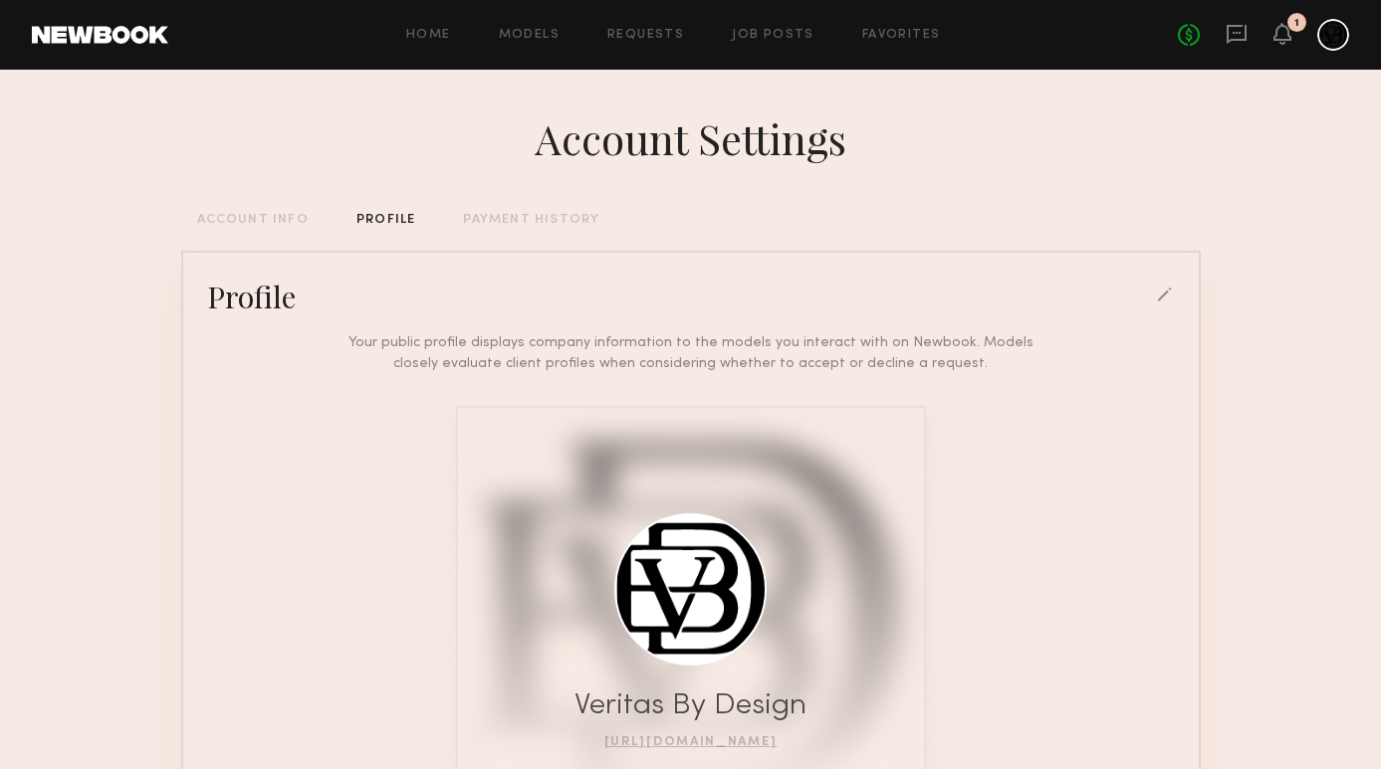
click at [1334, 35] on div at bounding box center [1333, 35] width 32 height 32
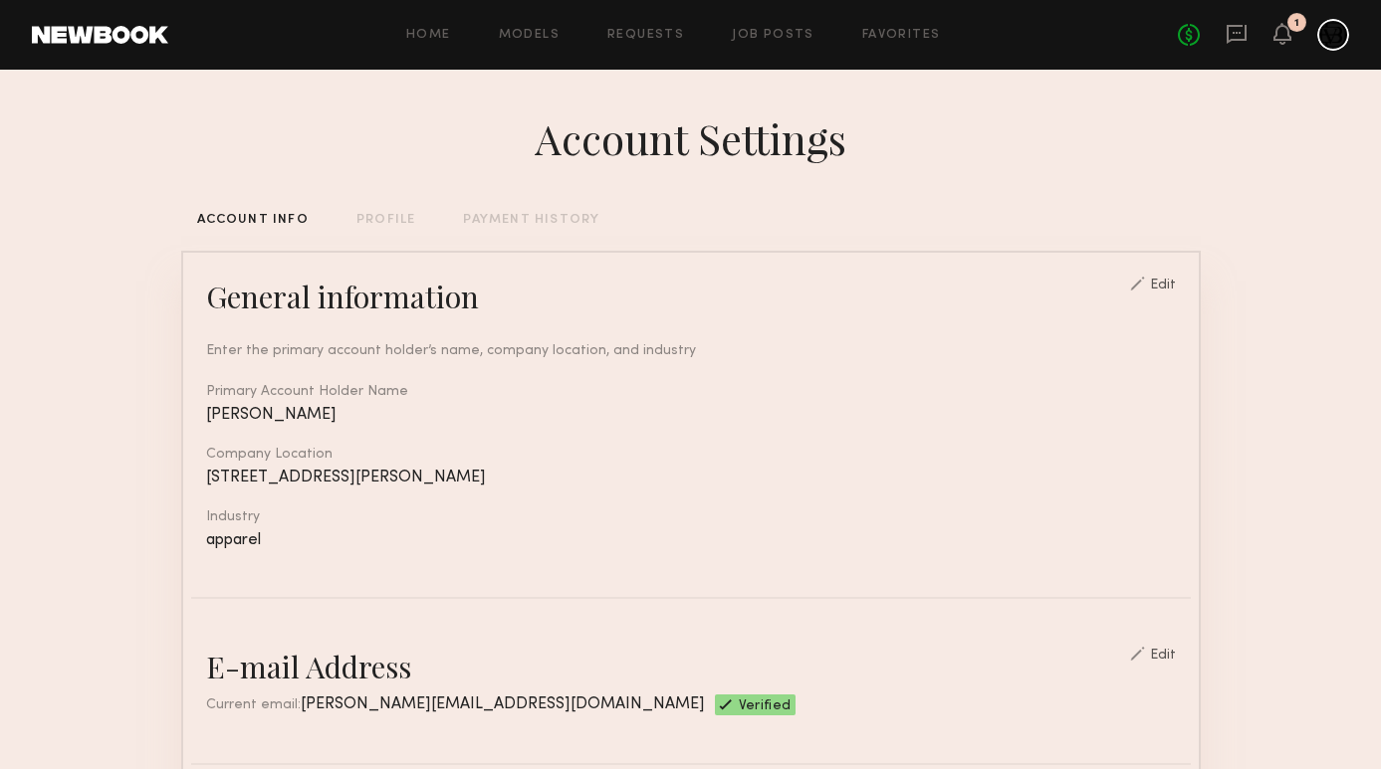
click at [390, 219] on div "PROFILE" at bounding box center [385, 220] width 59 height 13
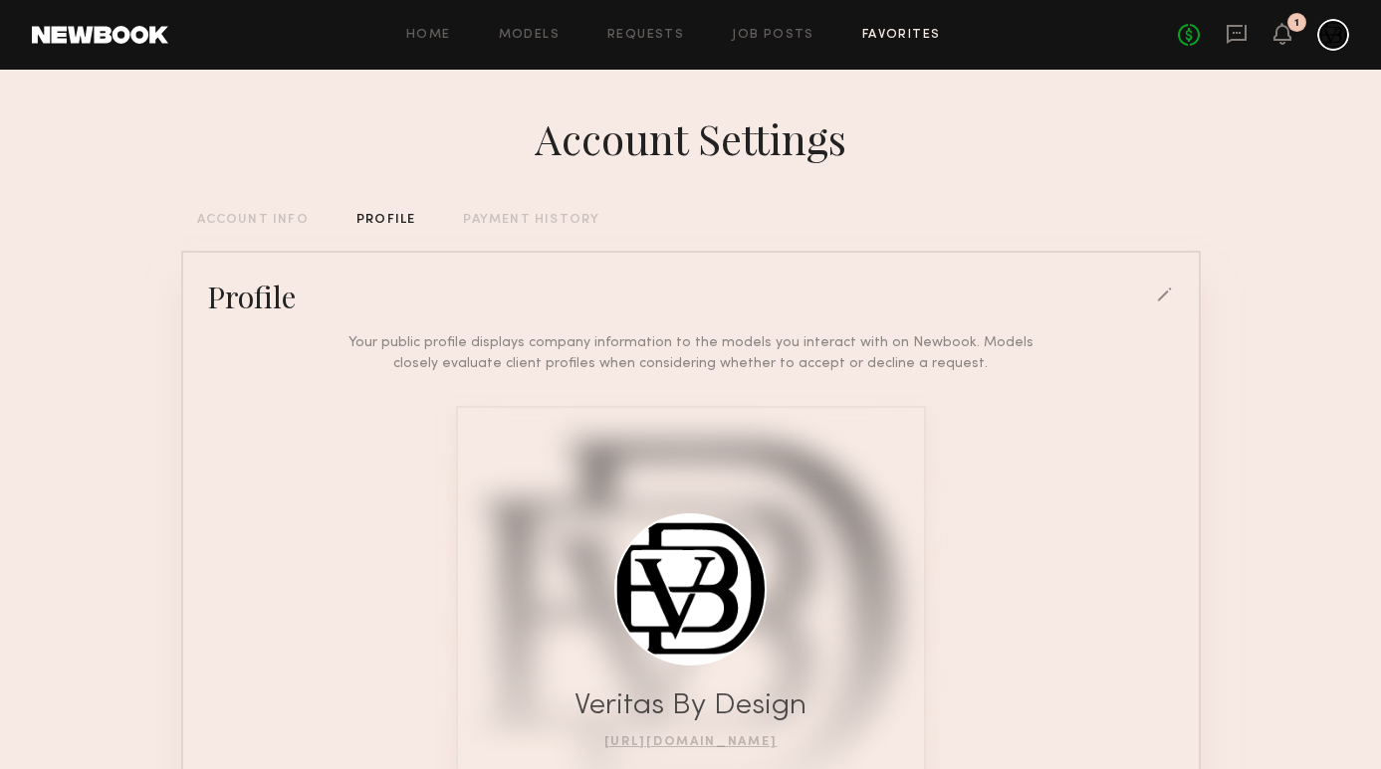
click at [911, 32] on link "Favorites" at bounding box center [901, 35] width 79 height 13
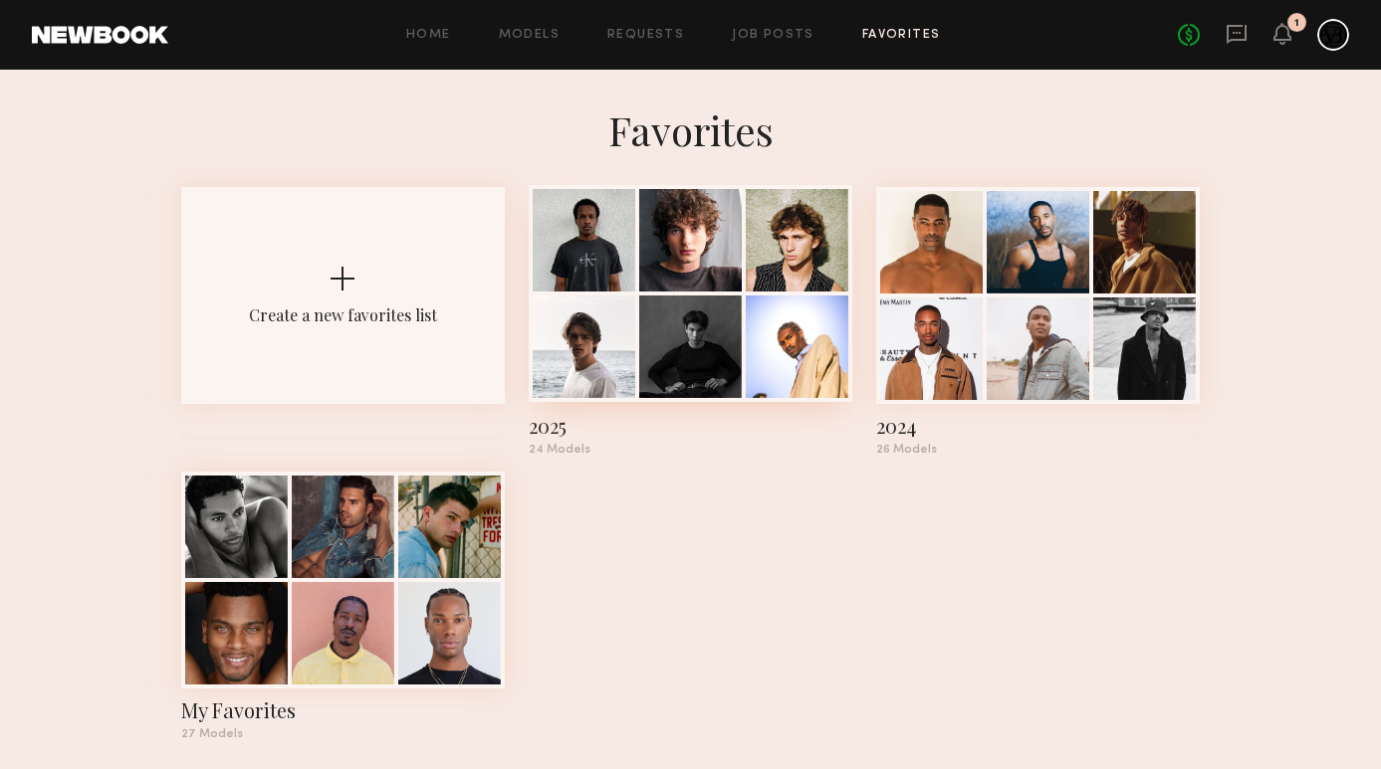
click at [549, 437] on div "2025" at bounding box center [690, 426] width 323 height 28
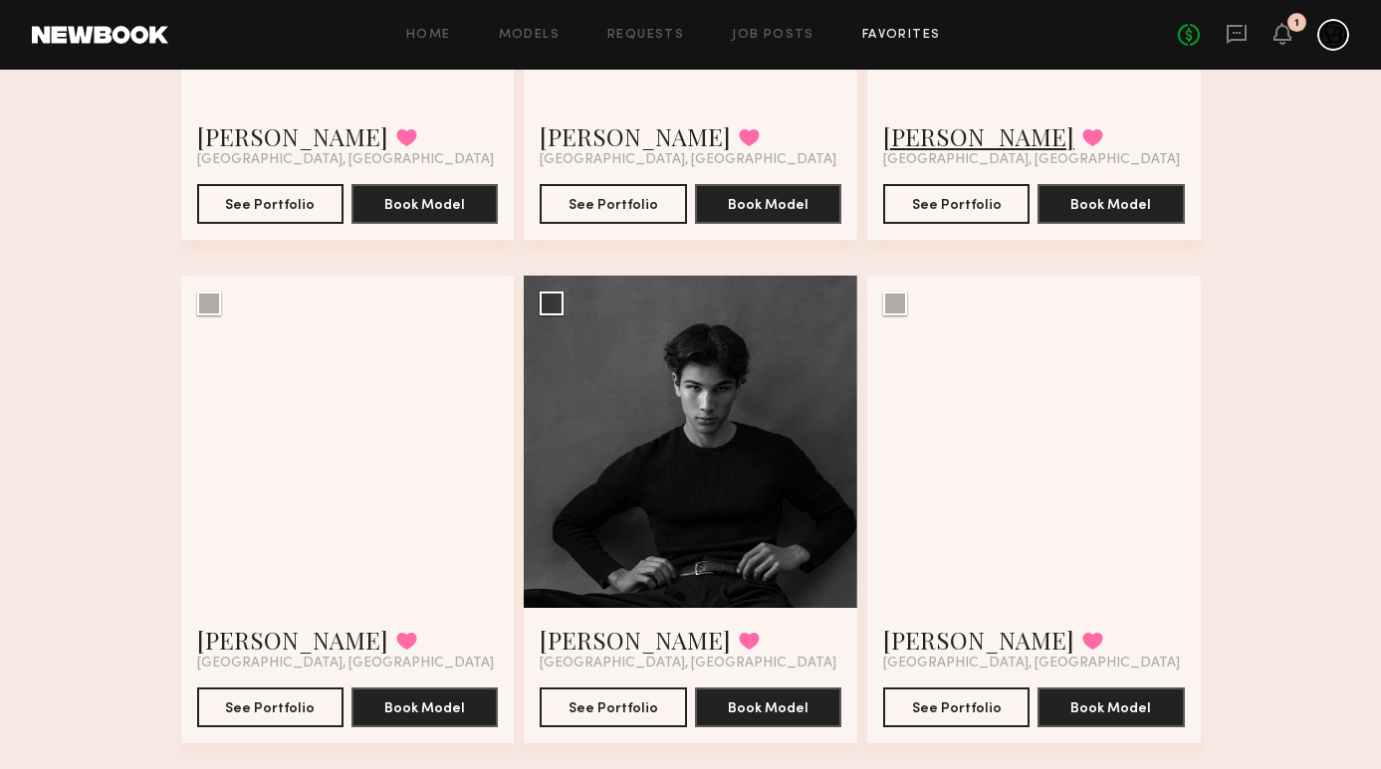
scroll to position [479, 0]
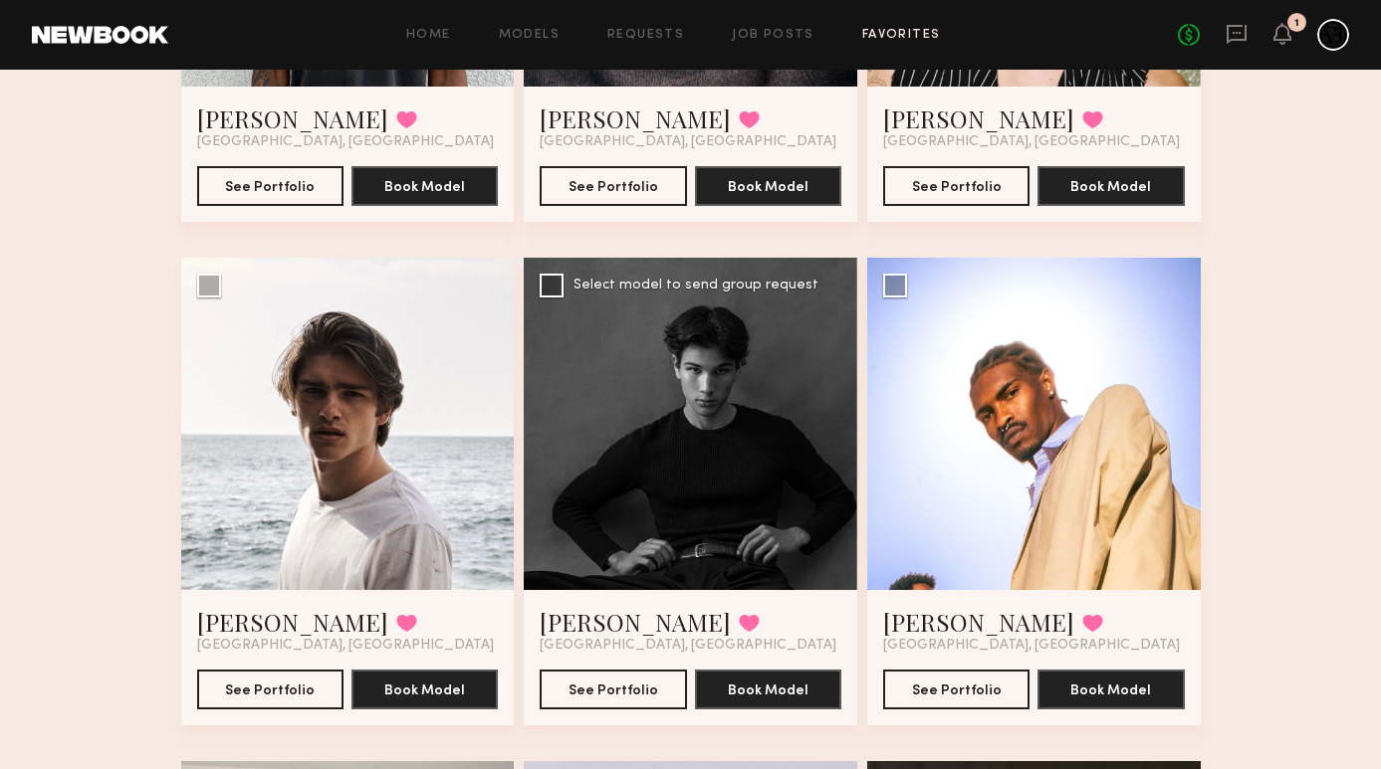
click at [724, 434] on div at bounding box center [690, 424] width 333 height 333
click at [724, 469] on div at bounding box center [690, 424] width 333 height 333
click at [589, 625] on link "Michael P." at bounding box center [634, 622] width 191 height 32
click at [952, 624] on link "Justin B." at bounding box center [978, 622] width 191 height 32
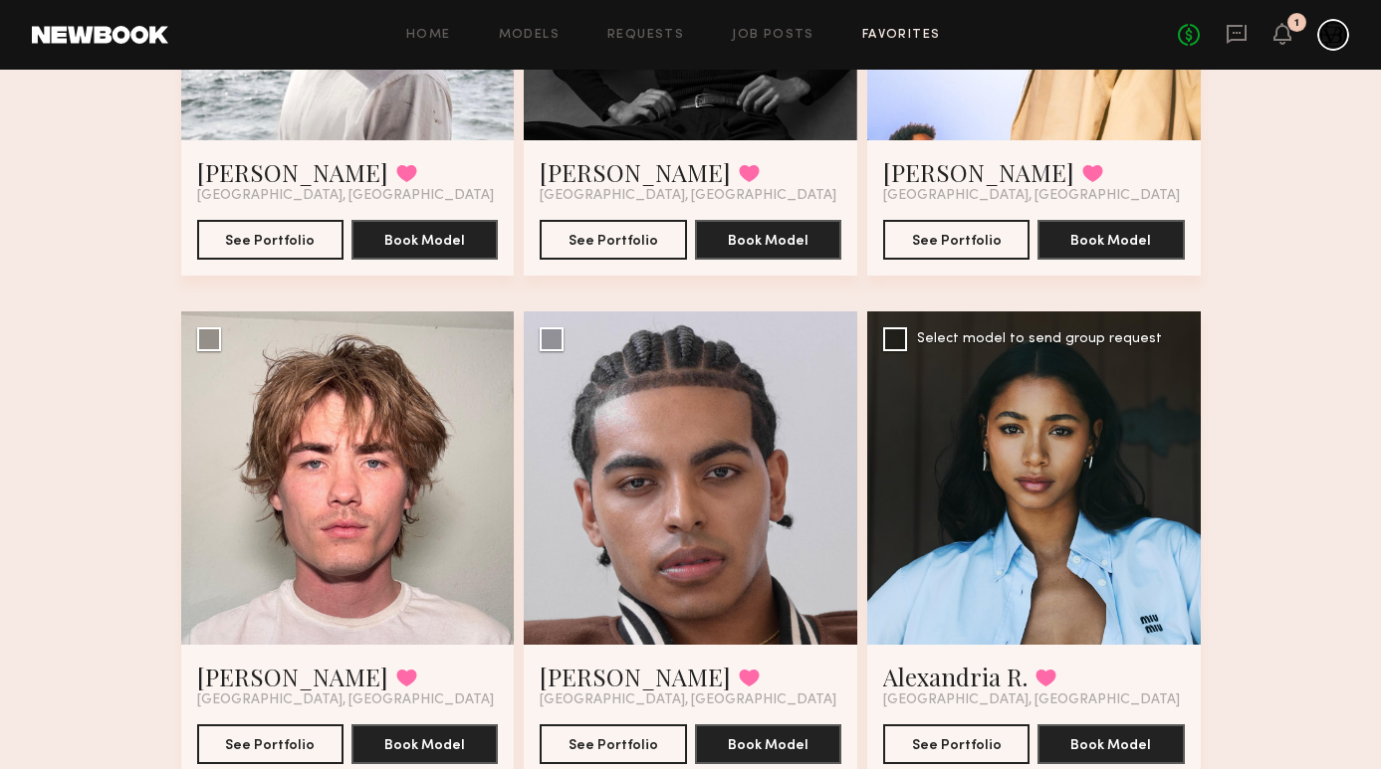
scroll to position [737, 0]
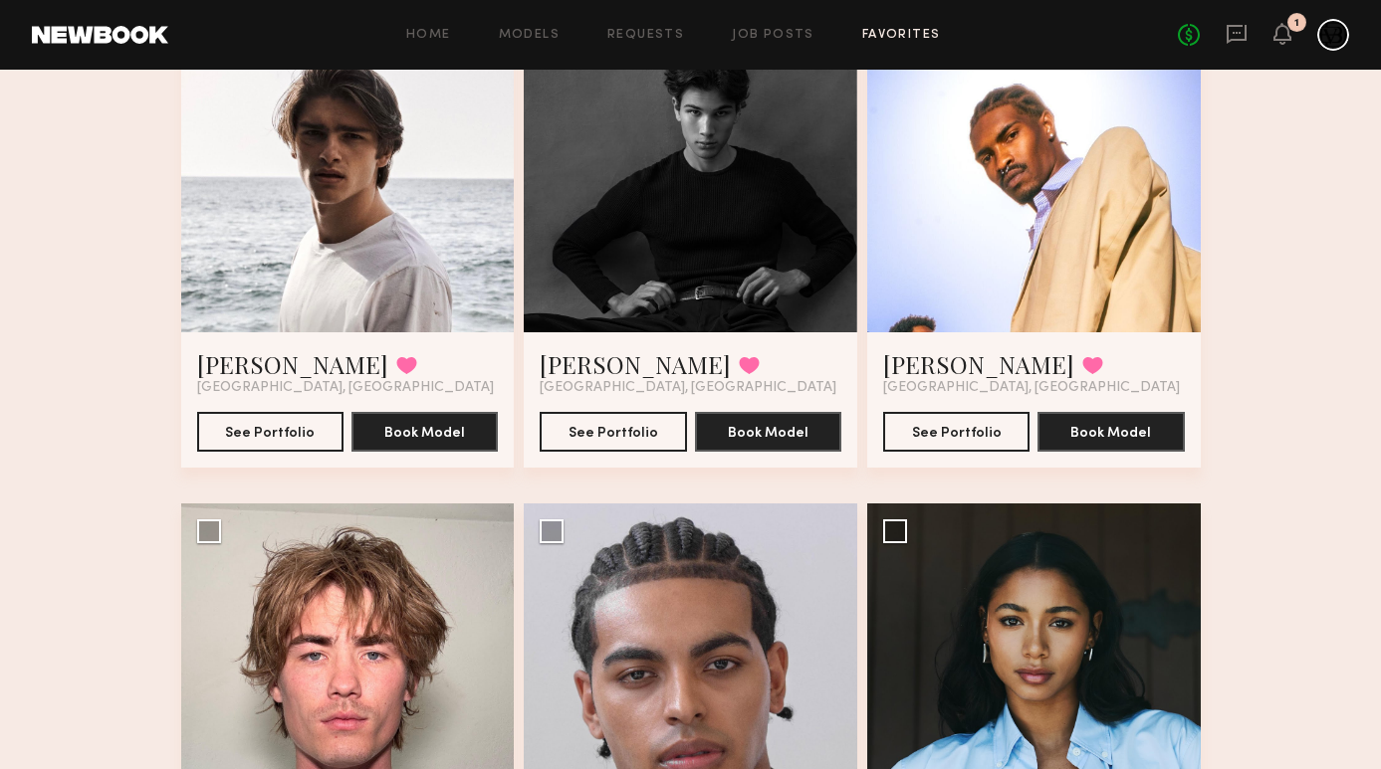
click at [1031, 258] on div at bounding box center [1033, 166] width 333 height 333
click at [1043, 240] on div at bounding box center [1033, 166] width 333 height 333
click at [939, 369] on link "Justin B." at bounding box center [978, 364] width 191 height 32
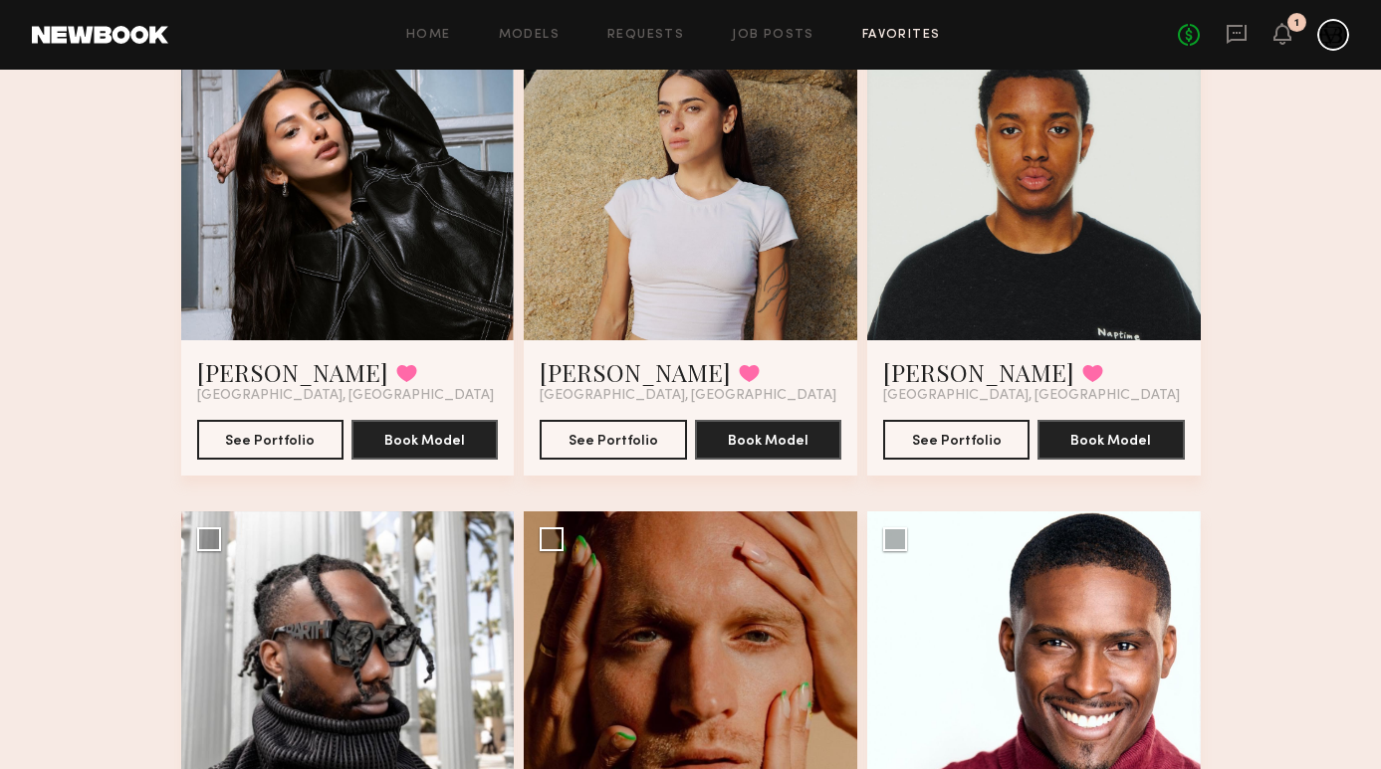
scroll to position [2280, 0]
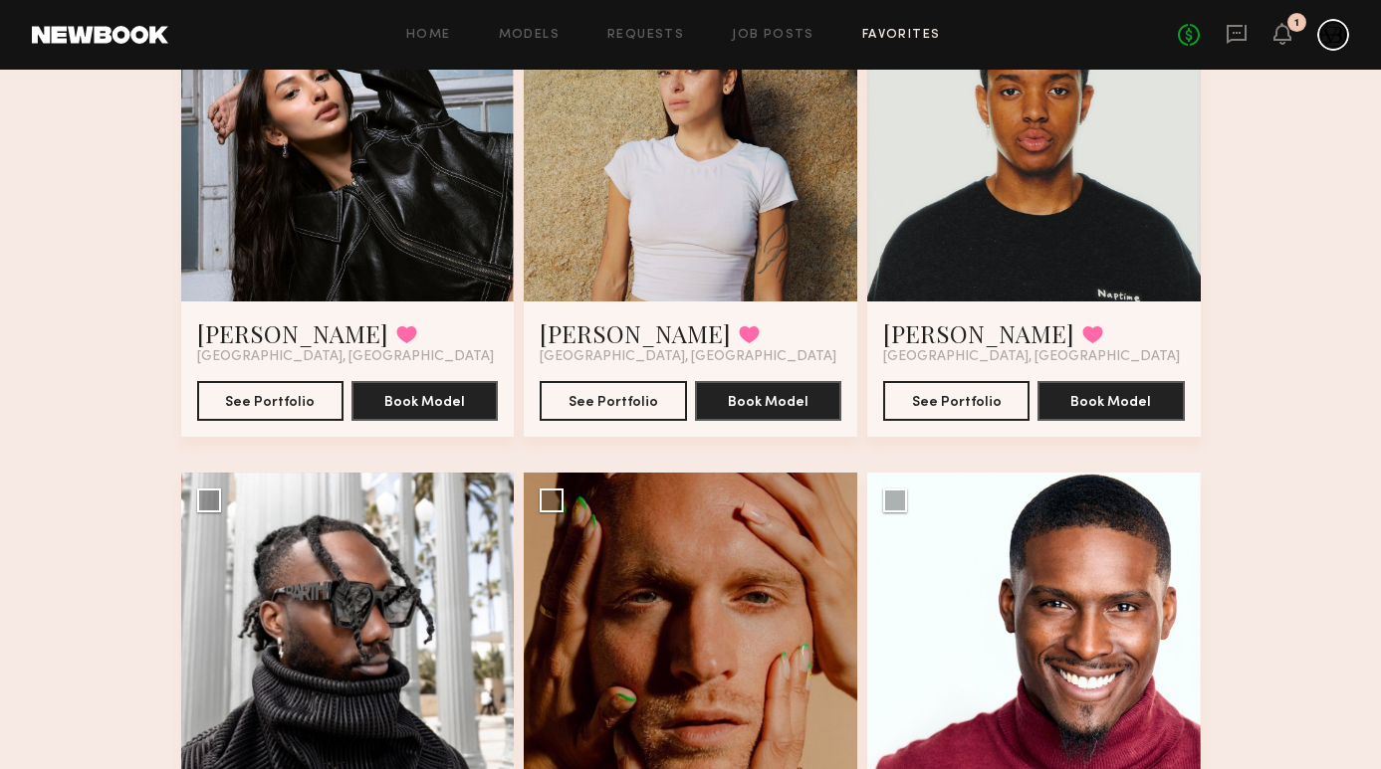
click at [1145, 227] on div at bounding box center [1033, 135] width 333 height 333
click at [964, 337] on link "Joaquin R." at bounding box center [978, 334] width 191 height 32
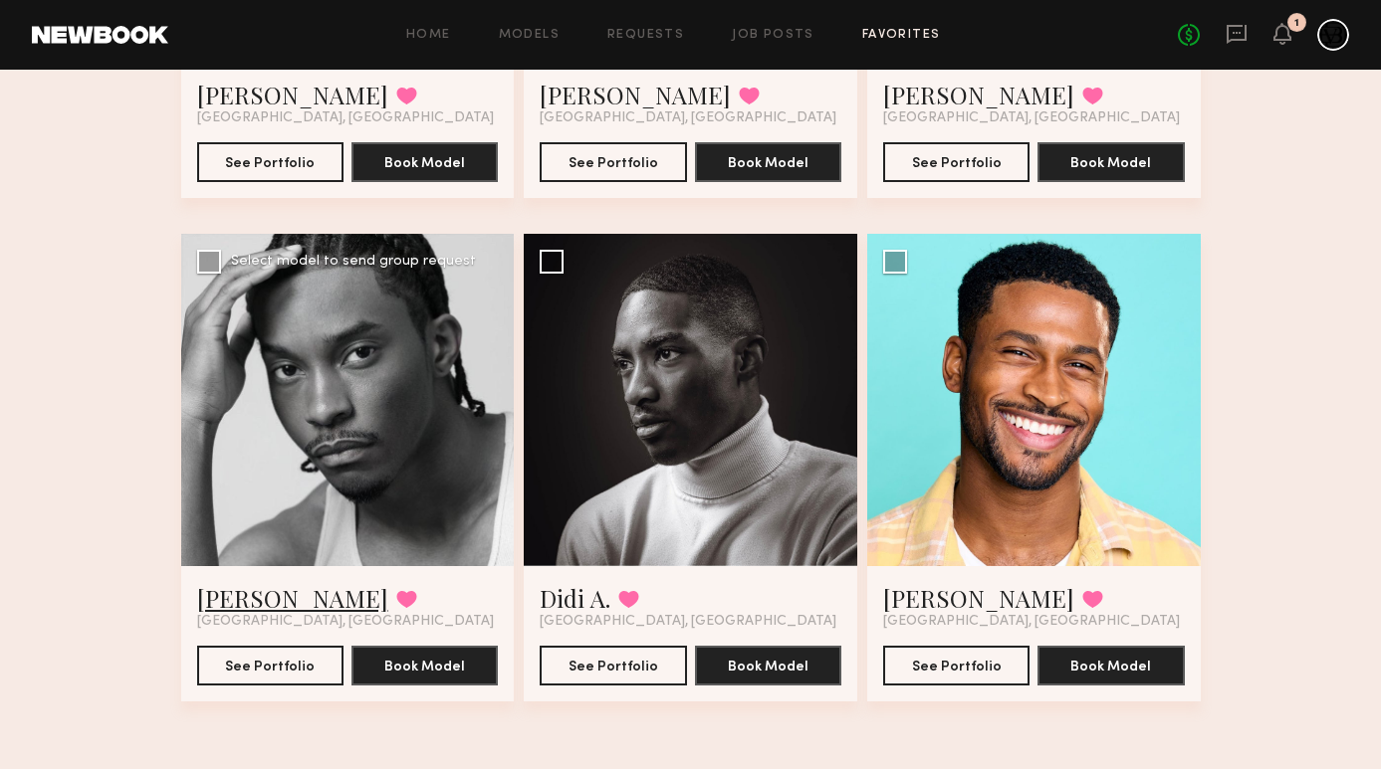
scroll to position [3528, 0]
click at [218, 595] on link "Idriys J." at bounding box center [292, 598] width 191 height 32
click at [354, 498] on div at bounding box center [347, 400] width 333 height 333
click at [263, 609] on link "Idriys J." at bounding box center [292, 598] width 191 height 32
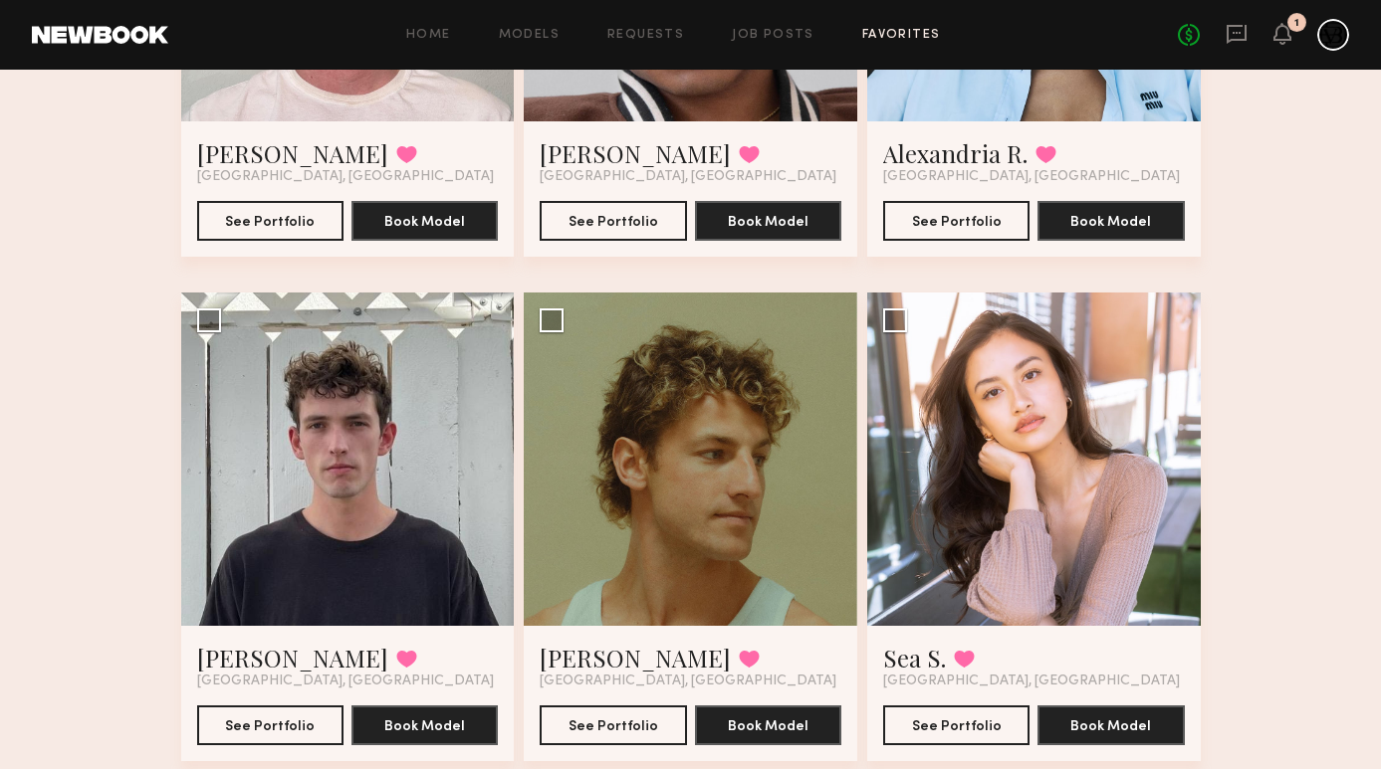
scroll to position [1496, 0]
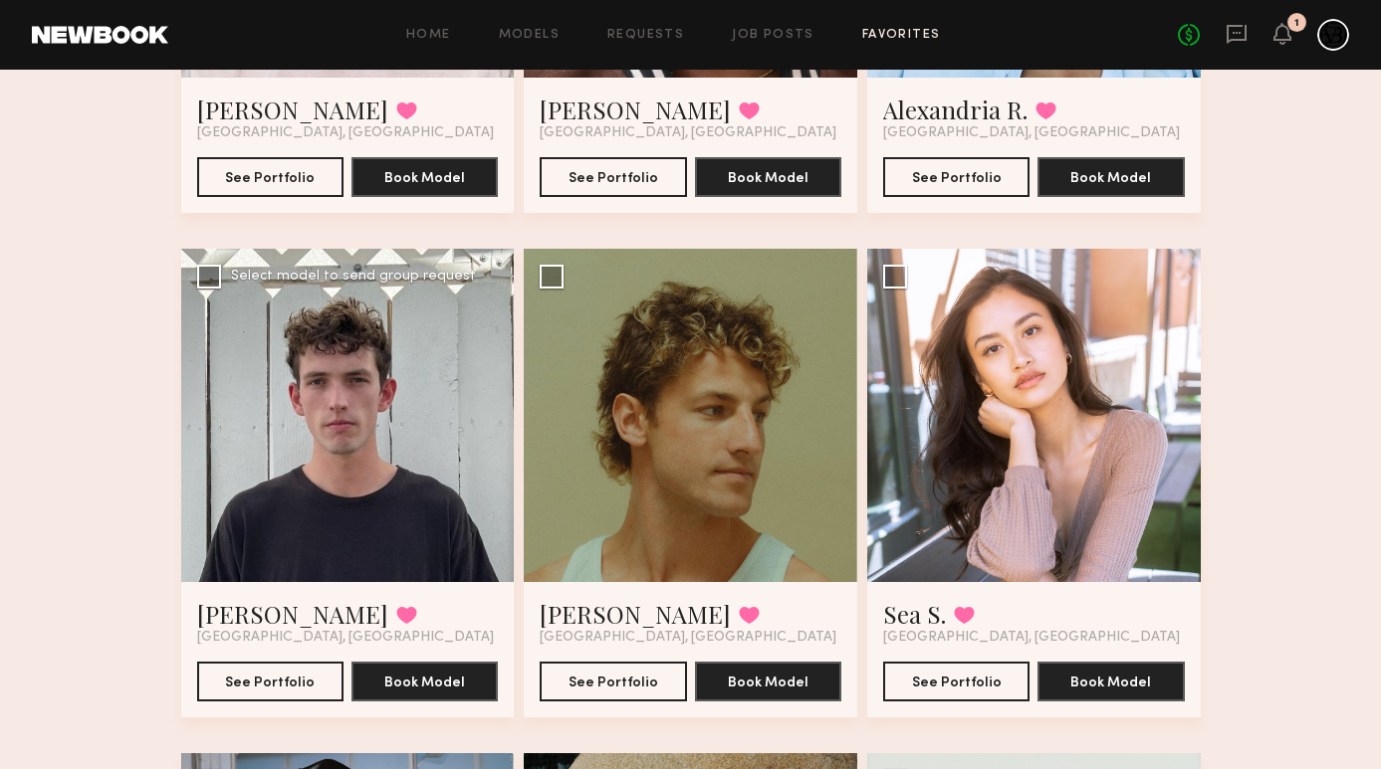
click at [448, 475] on div at bounding box center [347, 415] width 333 height 333
click at [414, 451] on div at bounding box center [347, 415] width 333 height 333
click at [261, 614] on link "Caleb R." at bounding box center [292, 614] width 191 height 32
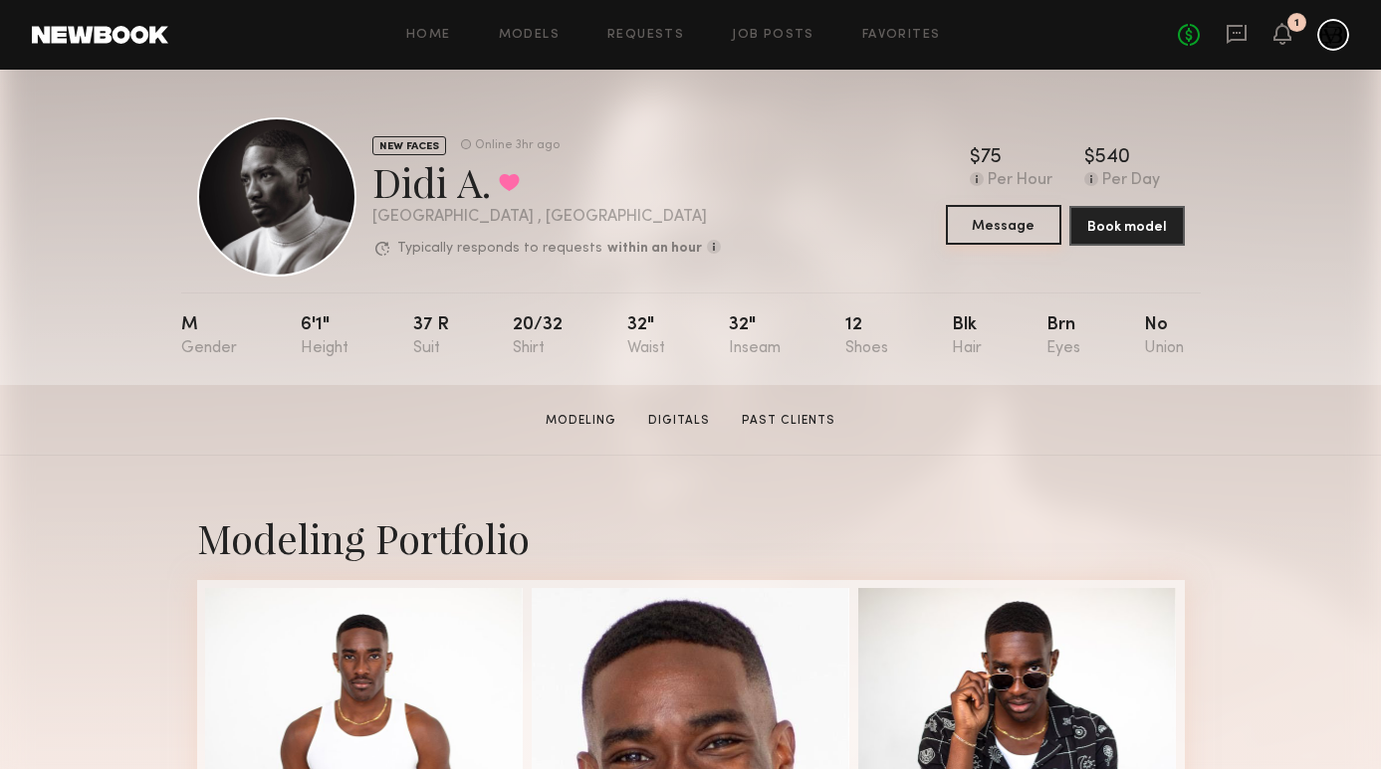
click at [1028, 228] on button "Message" at bounding box center [1003, 225] width 115 height 40
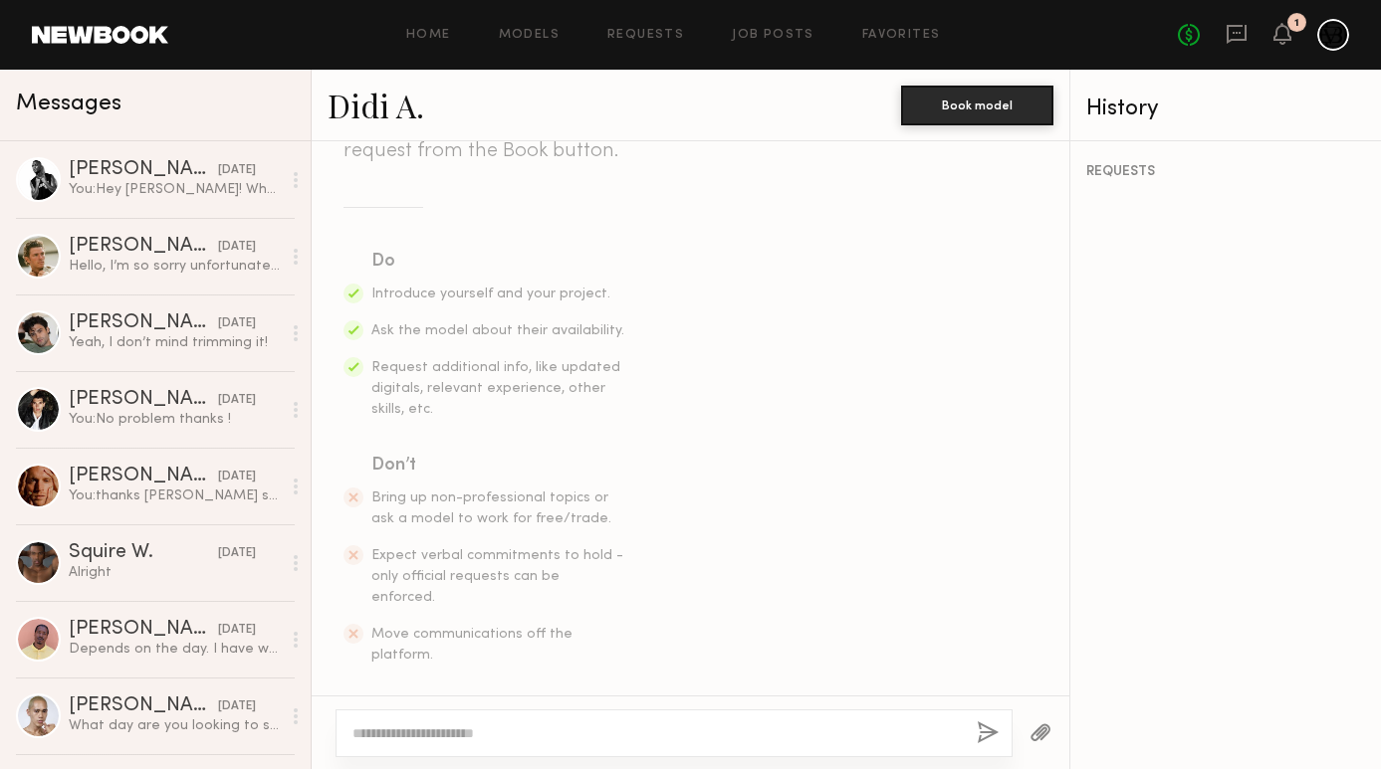
scroll to position [236, 0]
click at [618, 724] on textarea at bounding box center [656, 734] width 608 height 20
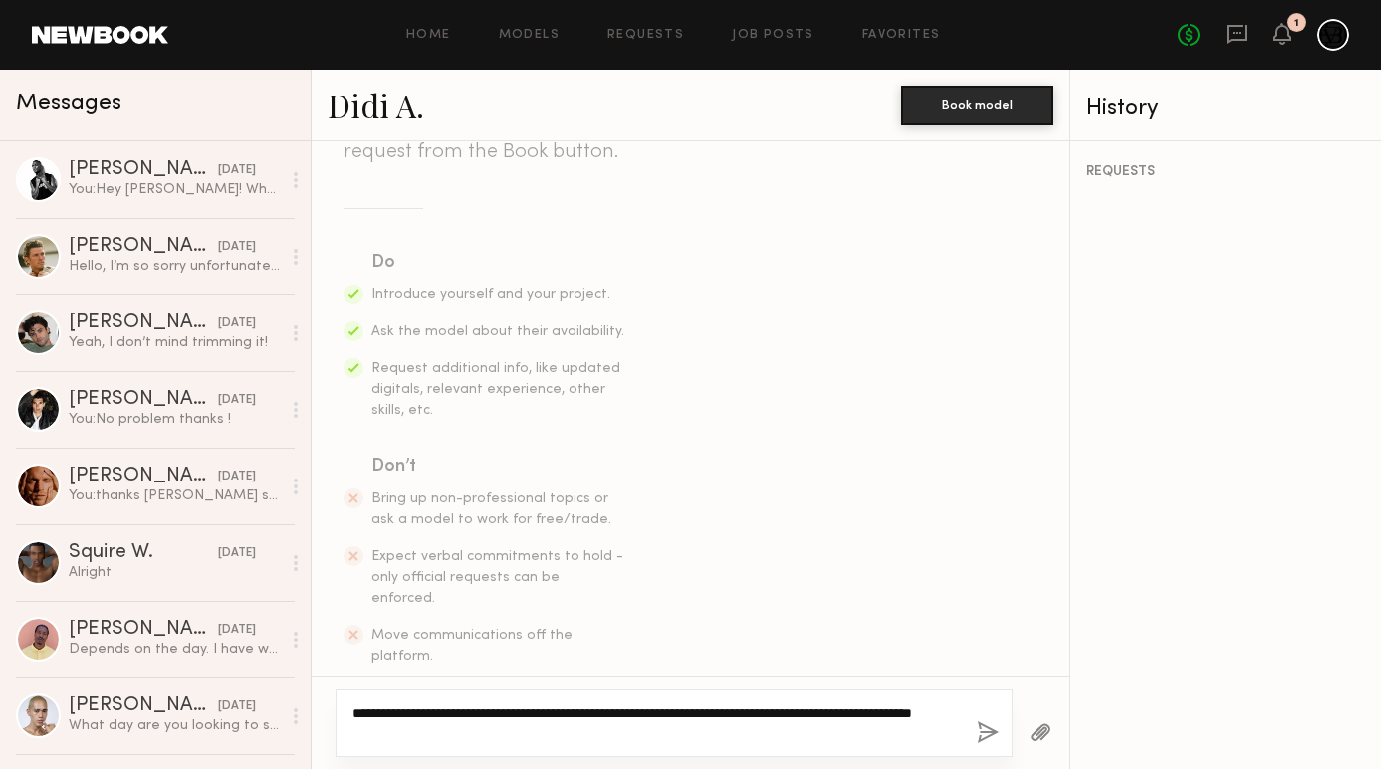
drag, startPoint x: 821, startPoint y: 575, endPoint x: 529, endPoint y: 732, distance: 331.7
click at [529, 732] on textarea "**********" at bounding box center [656, 724] width 608 height 40
drag, startPoint x: 529, startPoint y: 732, endPoint x: 396, endPoint y: 732, distance: 132.4
click at [396, 732] on textarea "**********" at bounding box center [656, 724] width 608 height 40
type textarea "**********"
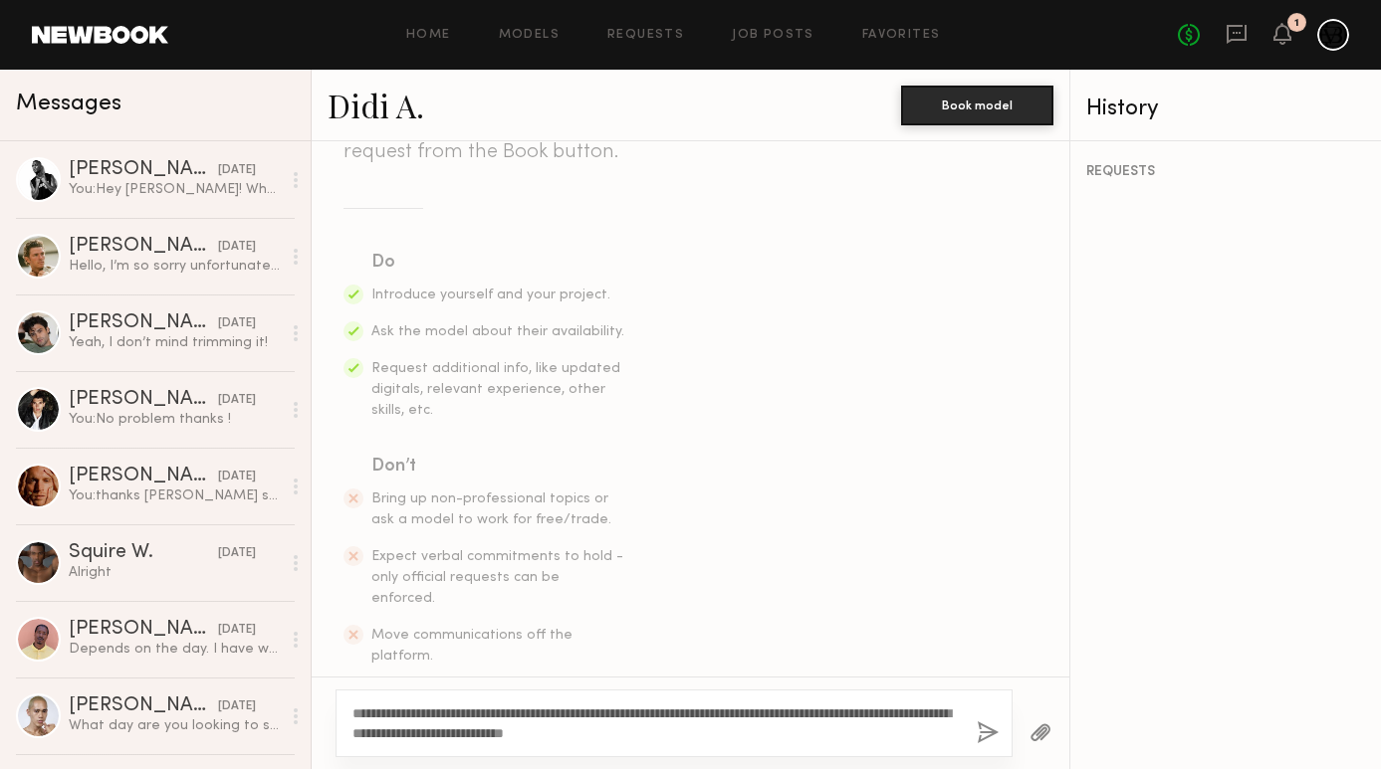
click at [990, 736] on button "button" at bounding box center [987, 734] width 22 height 25
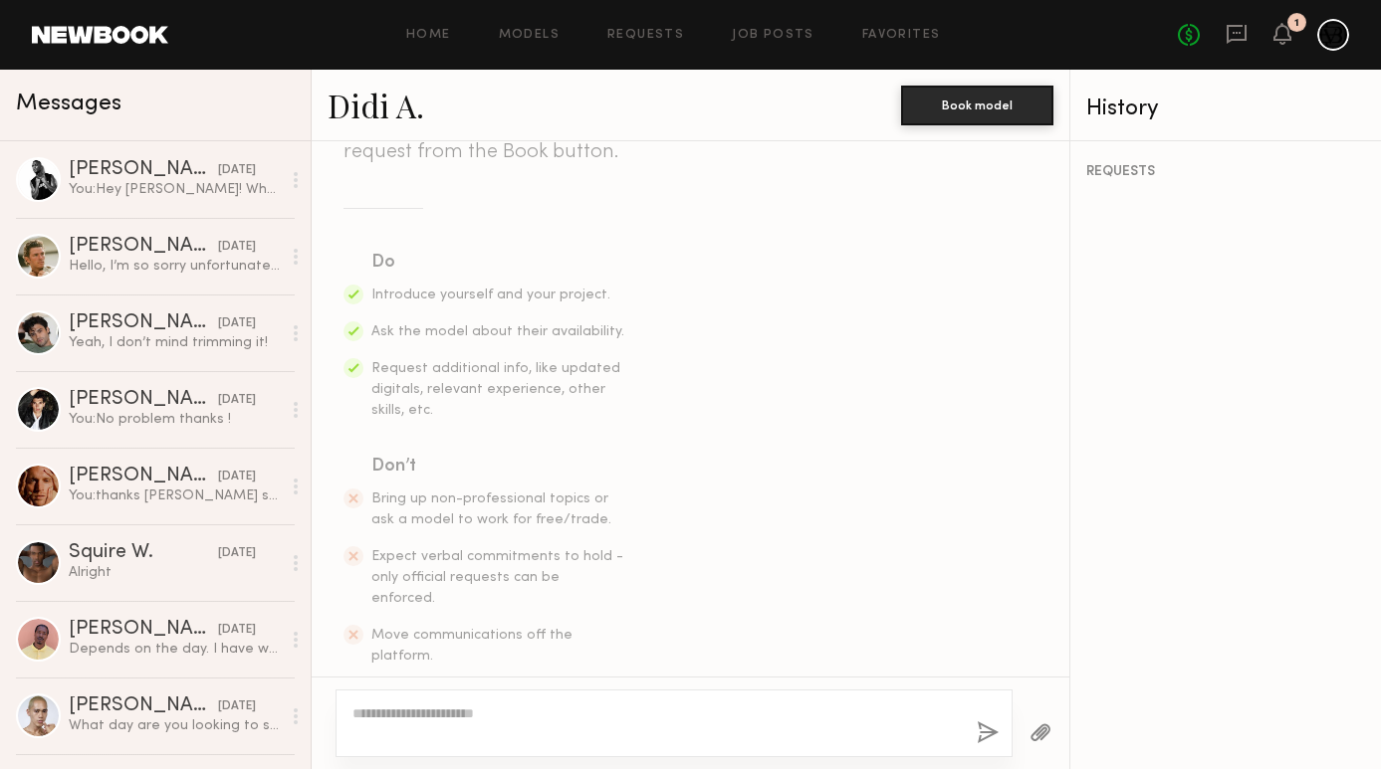
scroll to position [527, 0]
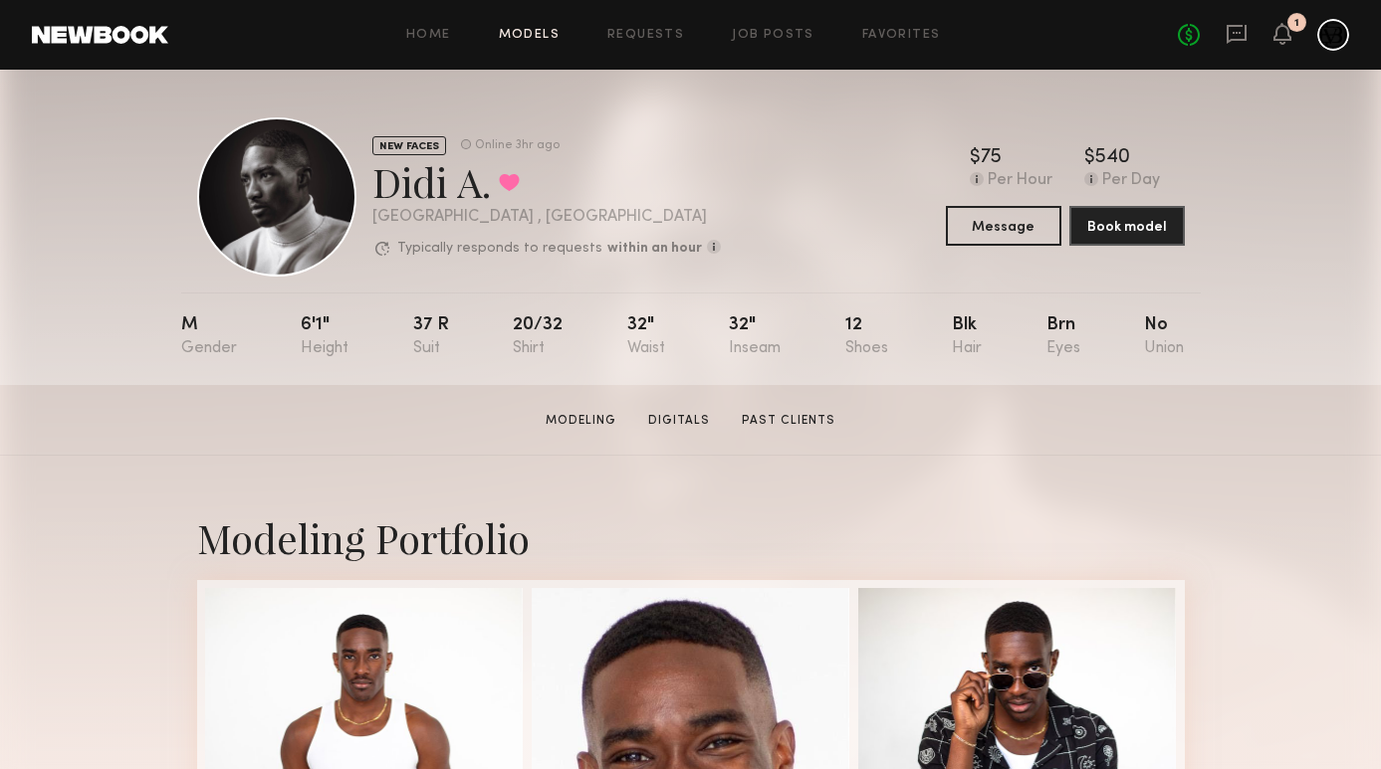
click at [538, 39] on link "Models" at bounding box center [529, 35] width 61 height 13
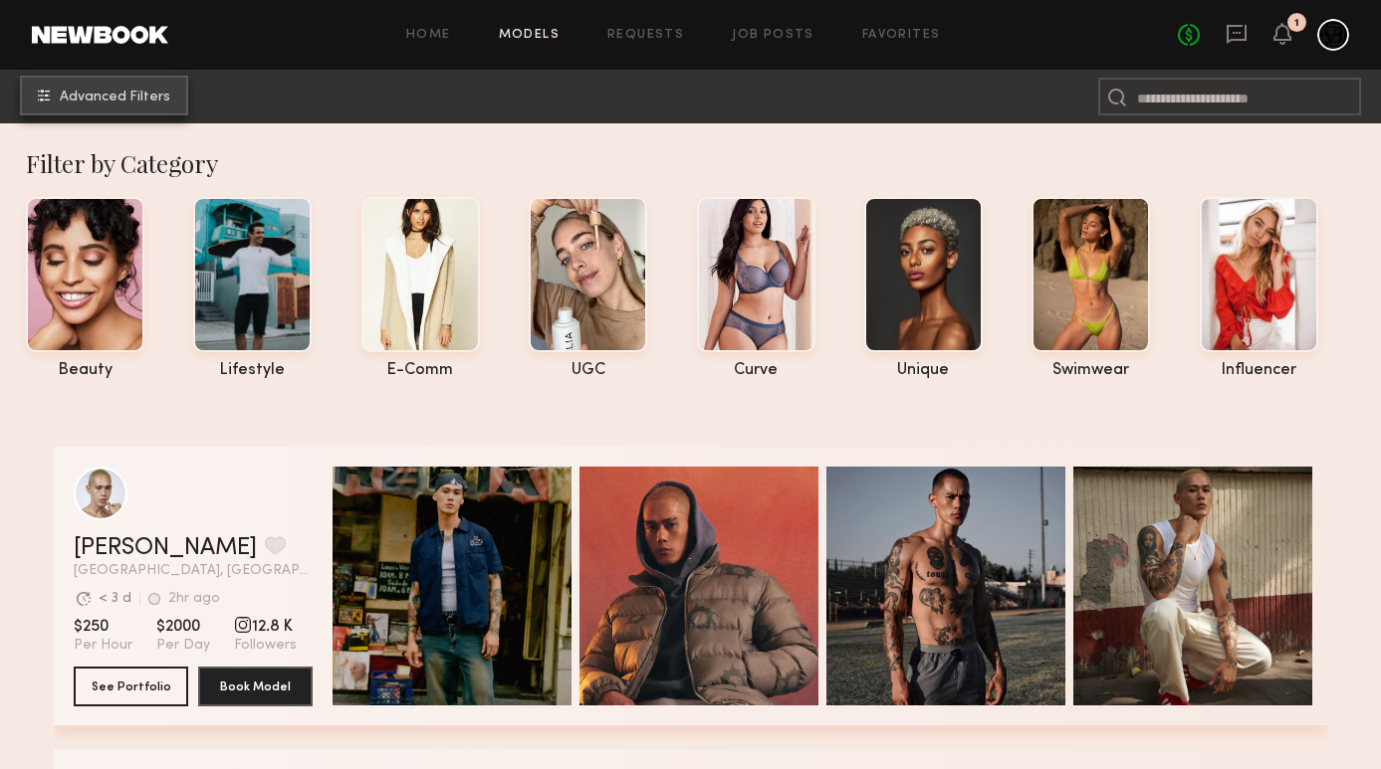
click at [153, 106] on button "Advanced Filters" at bounding box center [104, 96] width 168 height 40
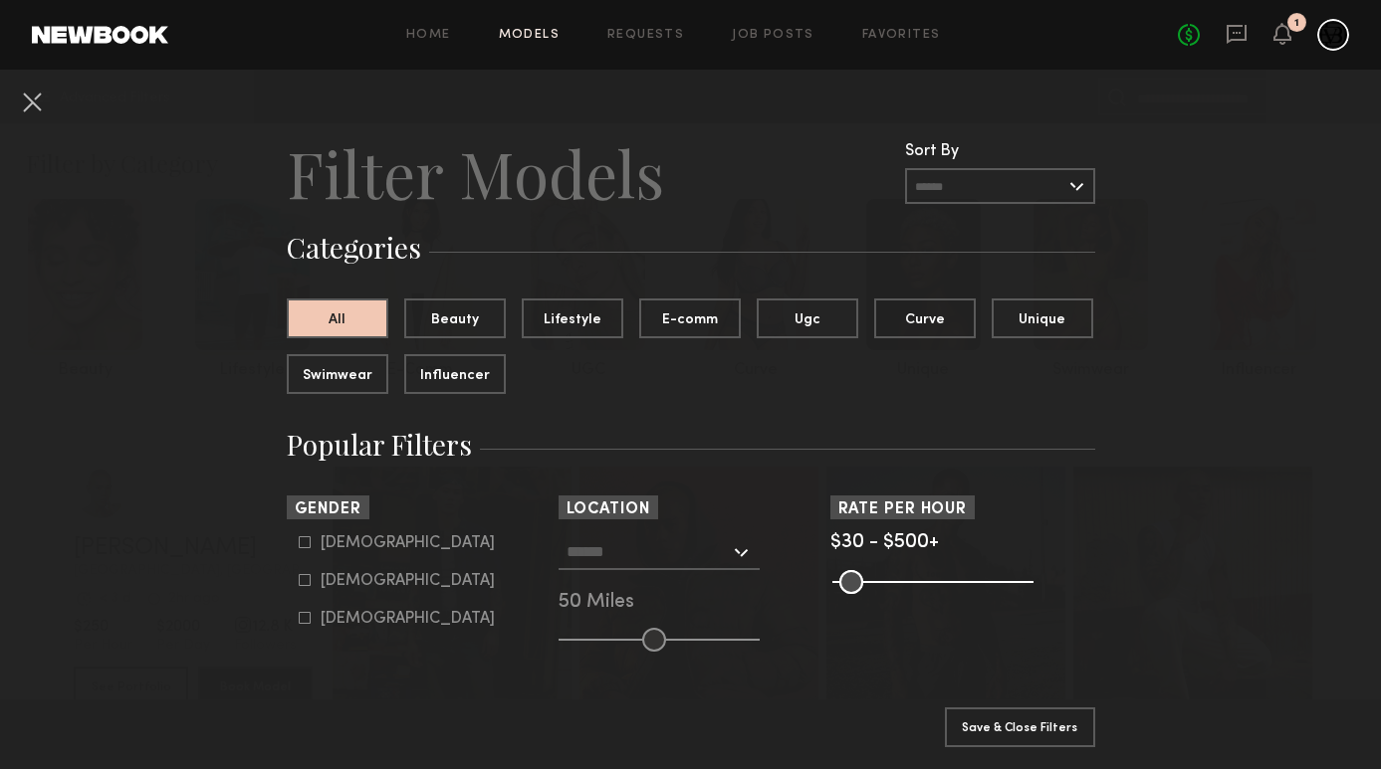
click at [349, 534] on common-framework-checkbox "Male" at bounding box center [425, 543] width 253 height 18
click at [351, 541] on div "Male" at bounding box center [407, 543] width 174 height 12
type input "*"
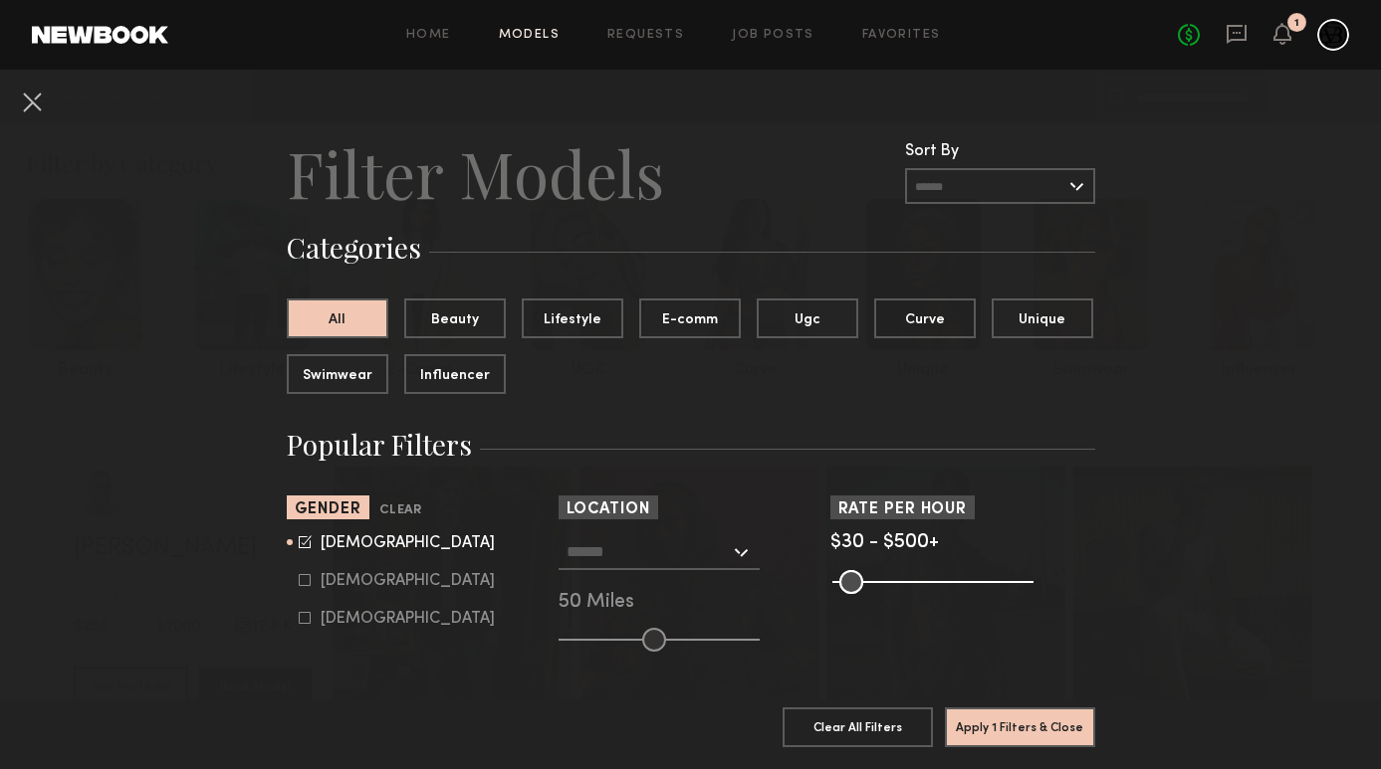
click at [617, 550] on input "text" at bounding box center [647, 551] width 163 height 34
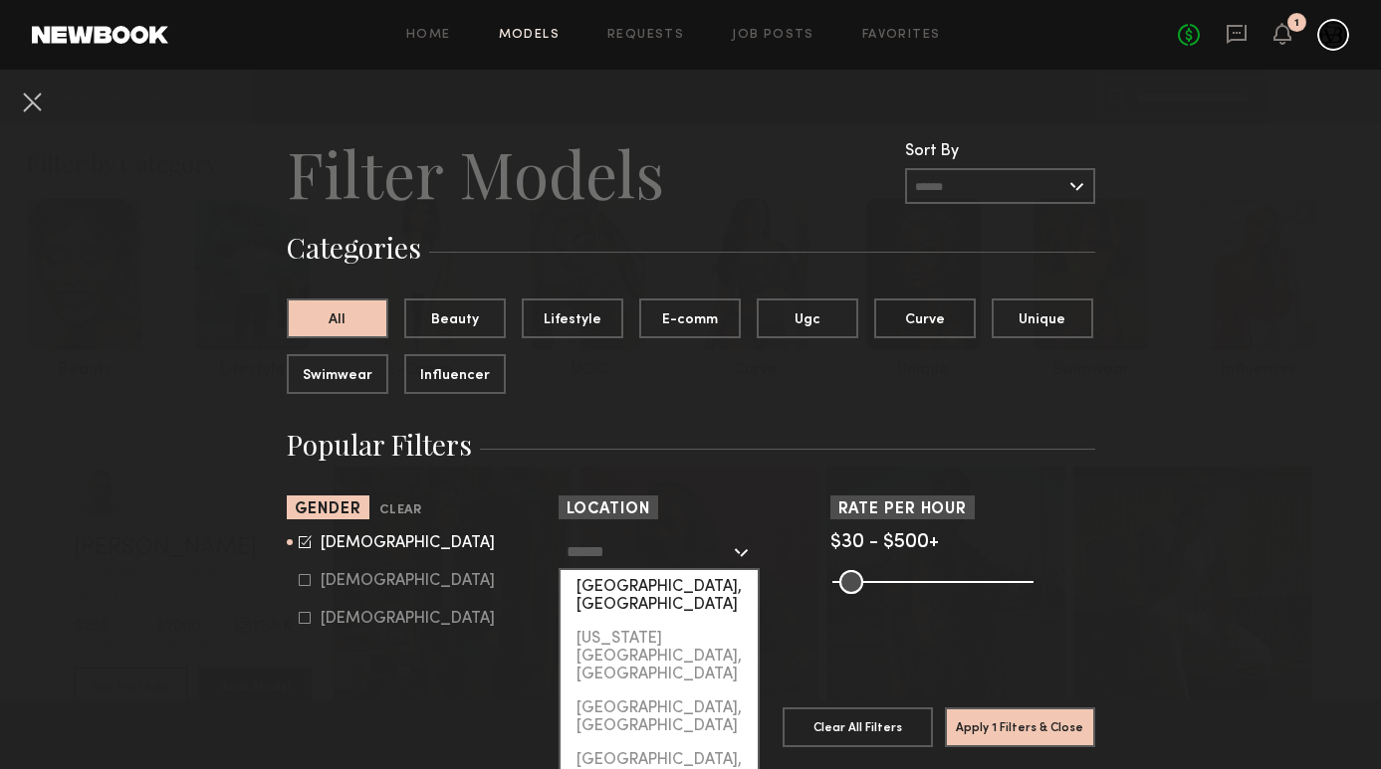
click at [631, 574] on div "Los Angeles, CA" at bounding box center [658, 596] width 197 height 52
type input "**********"
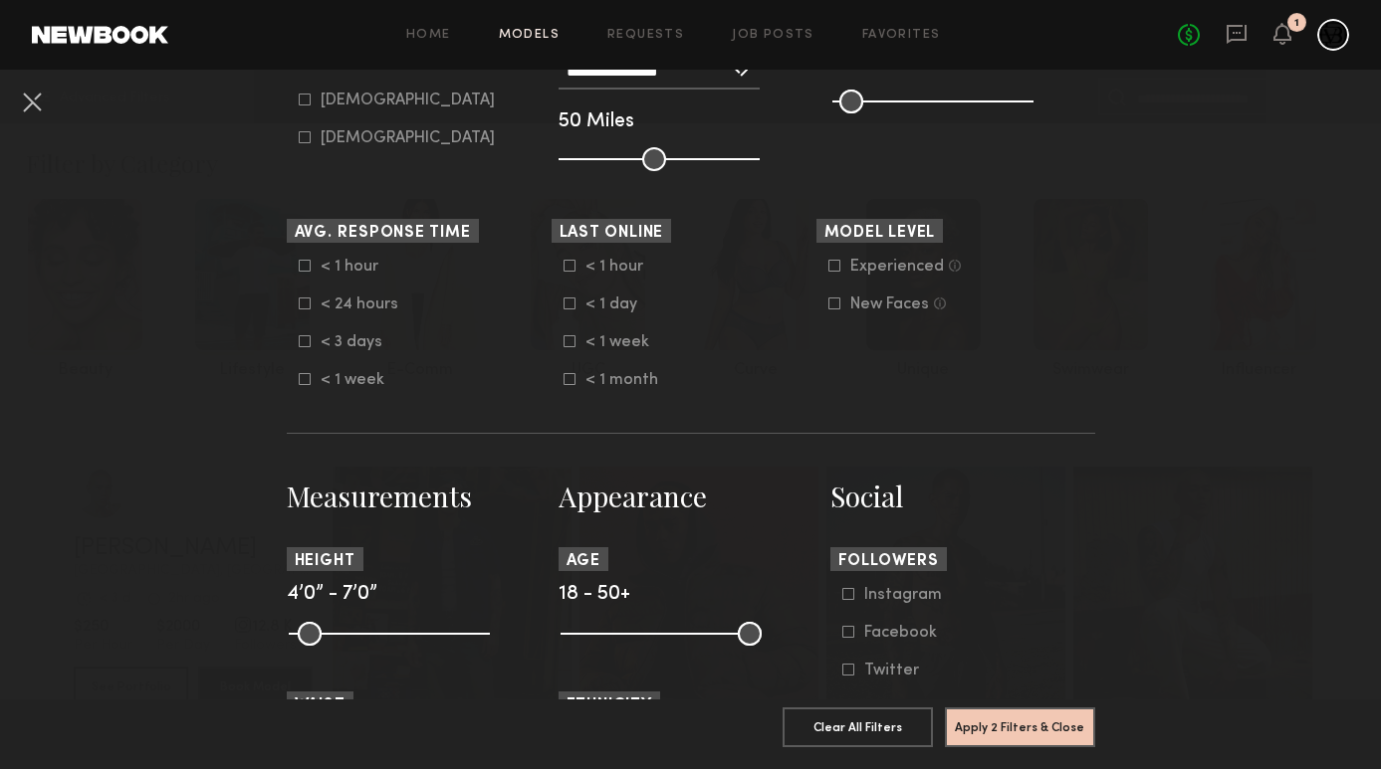
scroll to position [584, 0]
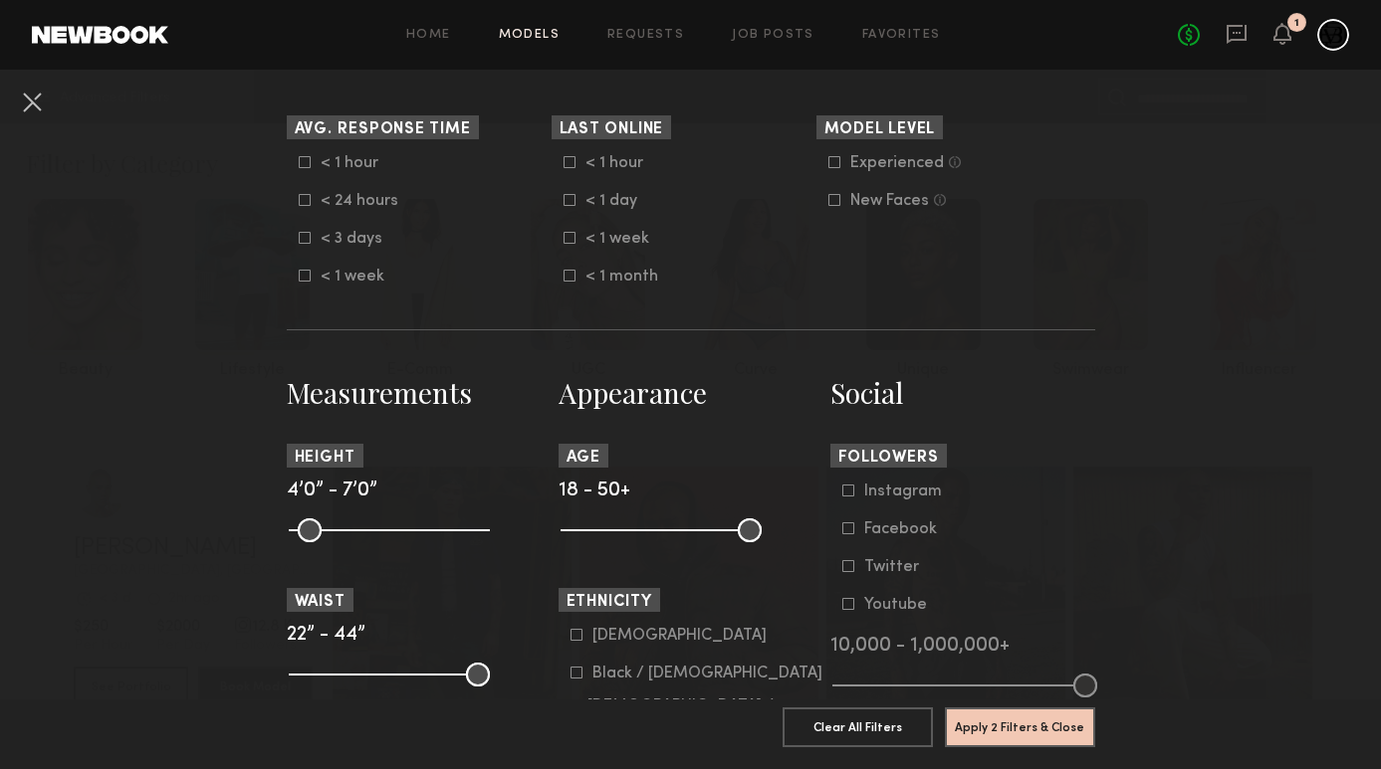
click at [894, 196] on div "New Faces" at bounding box center [889, 201] width 79 height 12
click at [1010, 730] on button "Apply 3 Filters & Close" at bounding box center [1020, 727] width 150 height 40
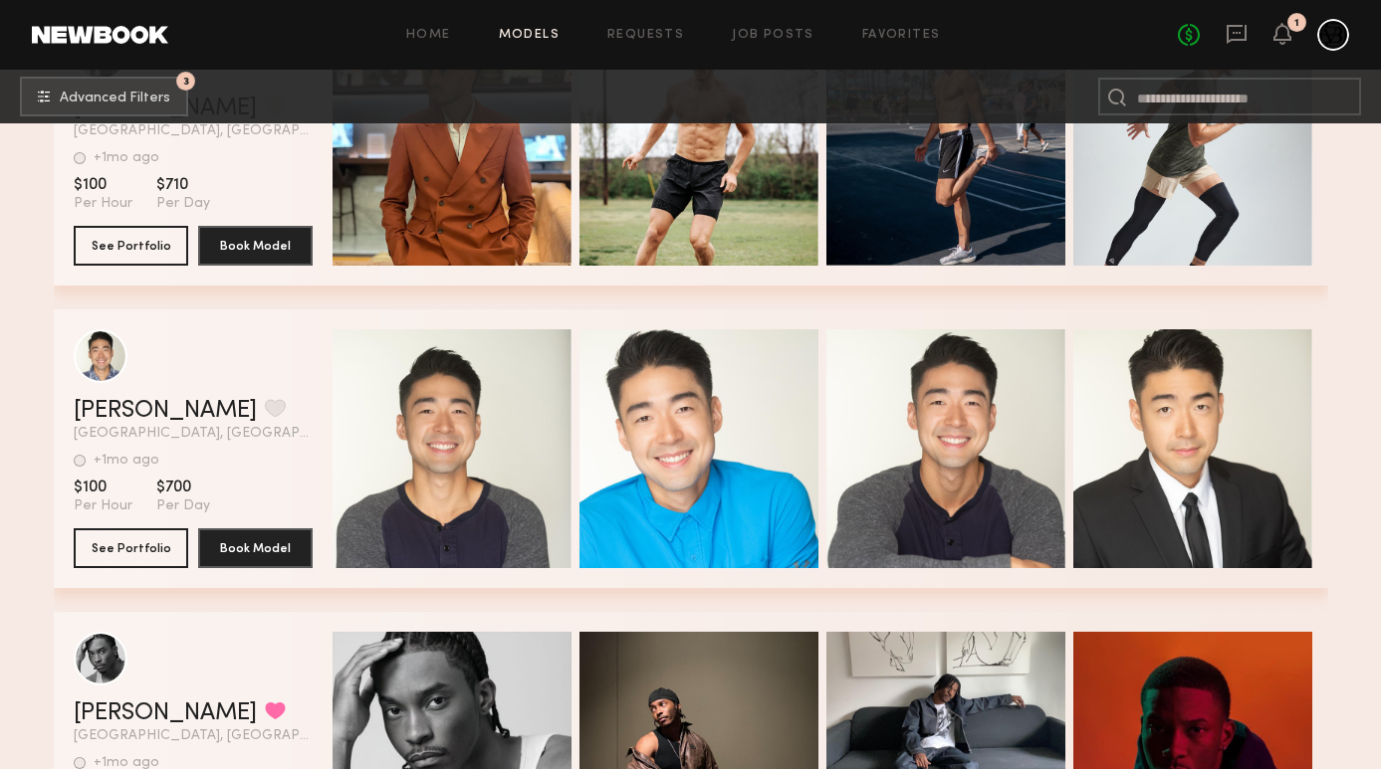
scroll to position [35267, 0]
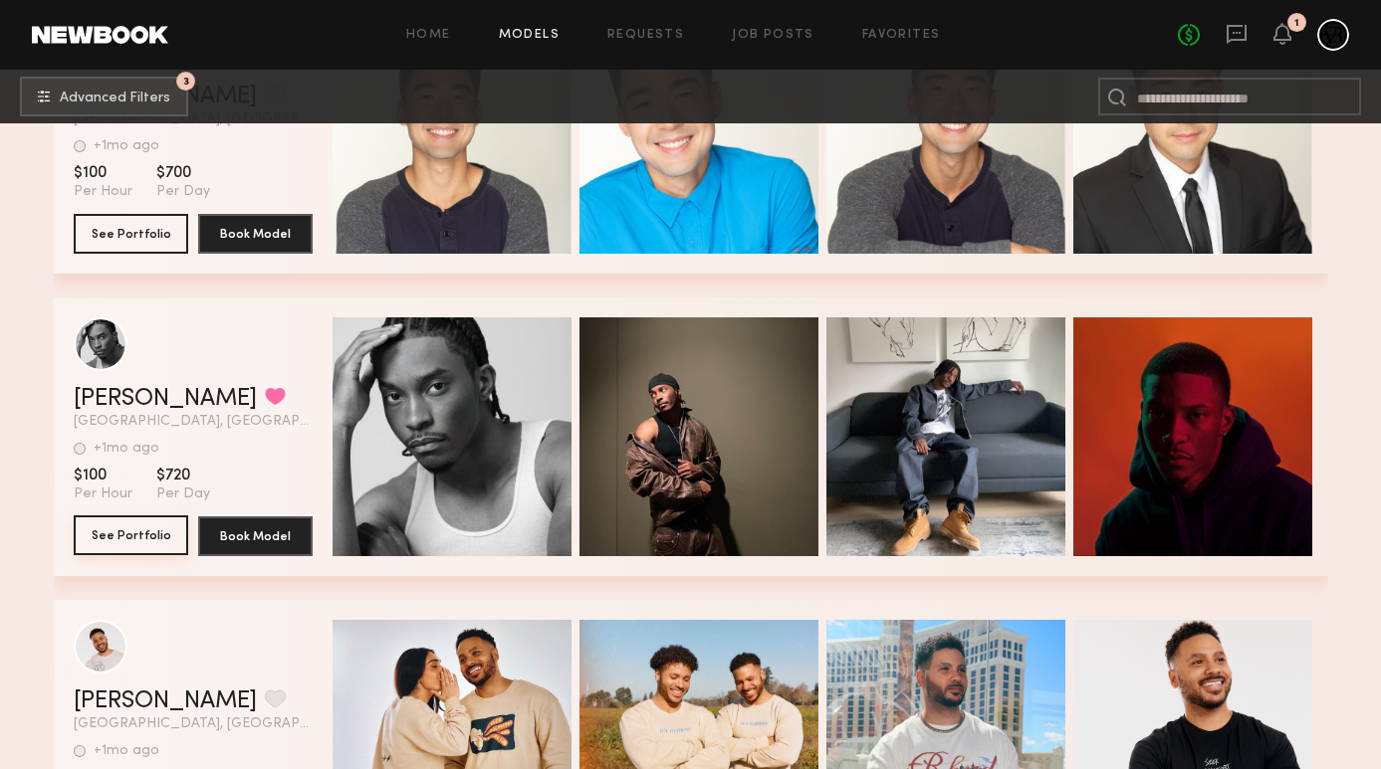
click at [168, 534] on button "See Portfolio" at bounding box center [131, 536] width 114 height 40
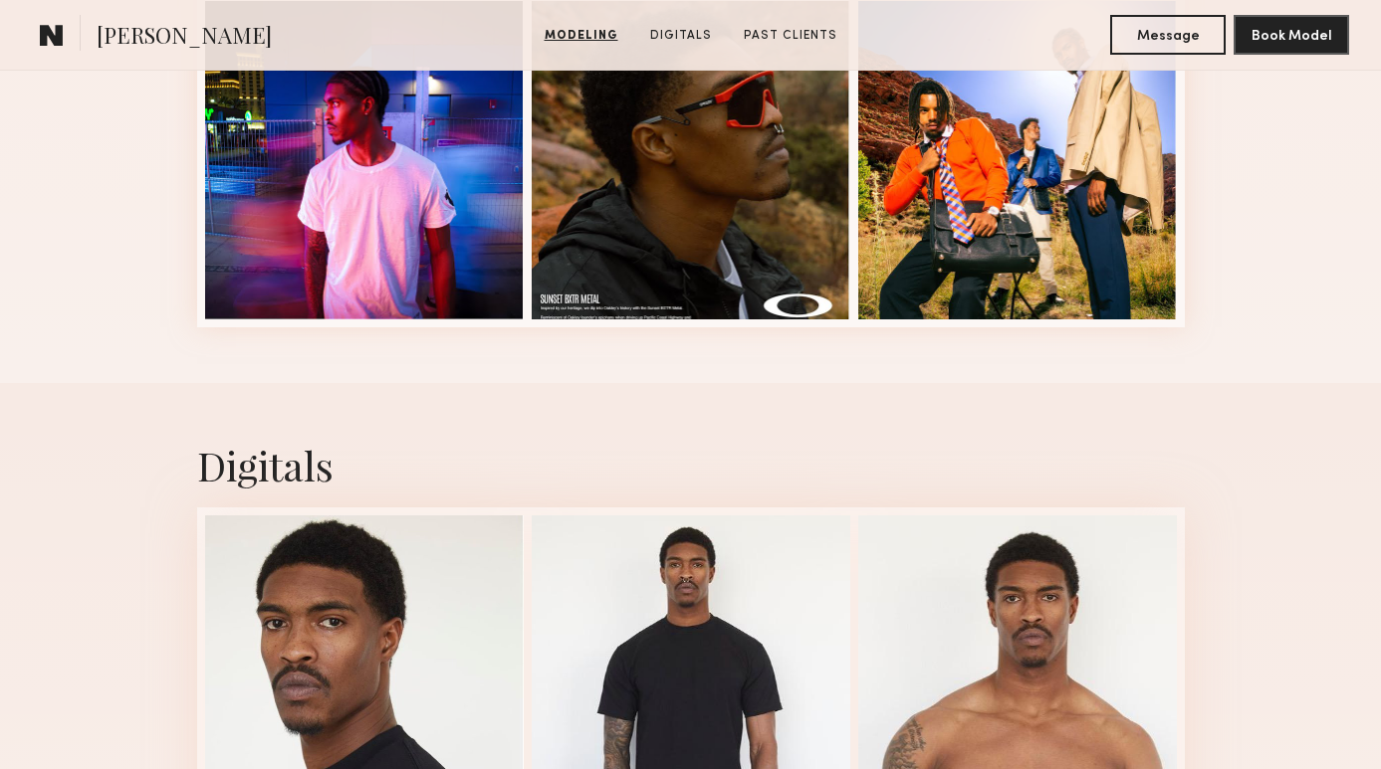
scroll to position [968, 0]
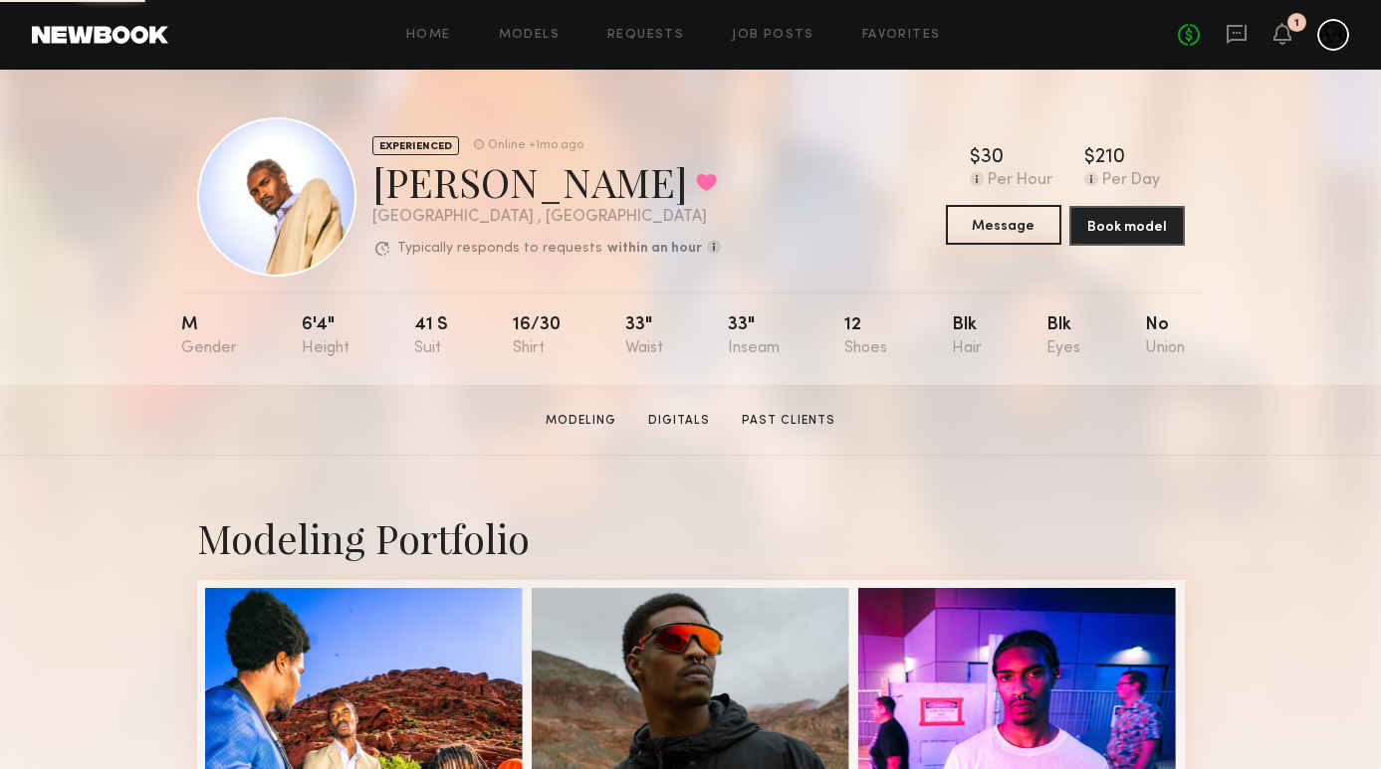
click at [1026, 232] on button "Message" at bounding box center [1003, 225] width 115 height 40
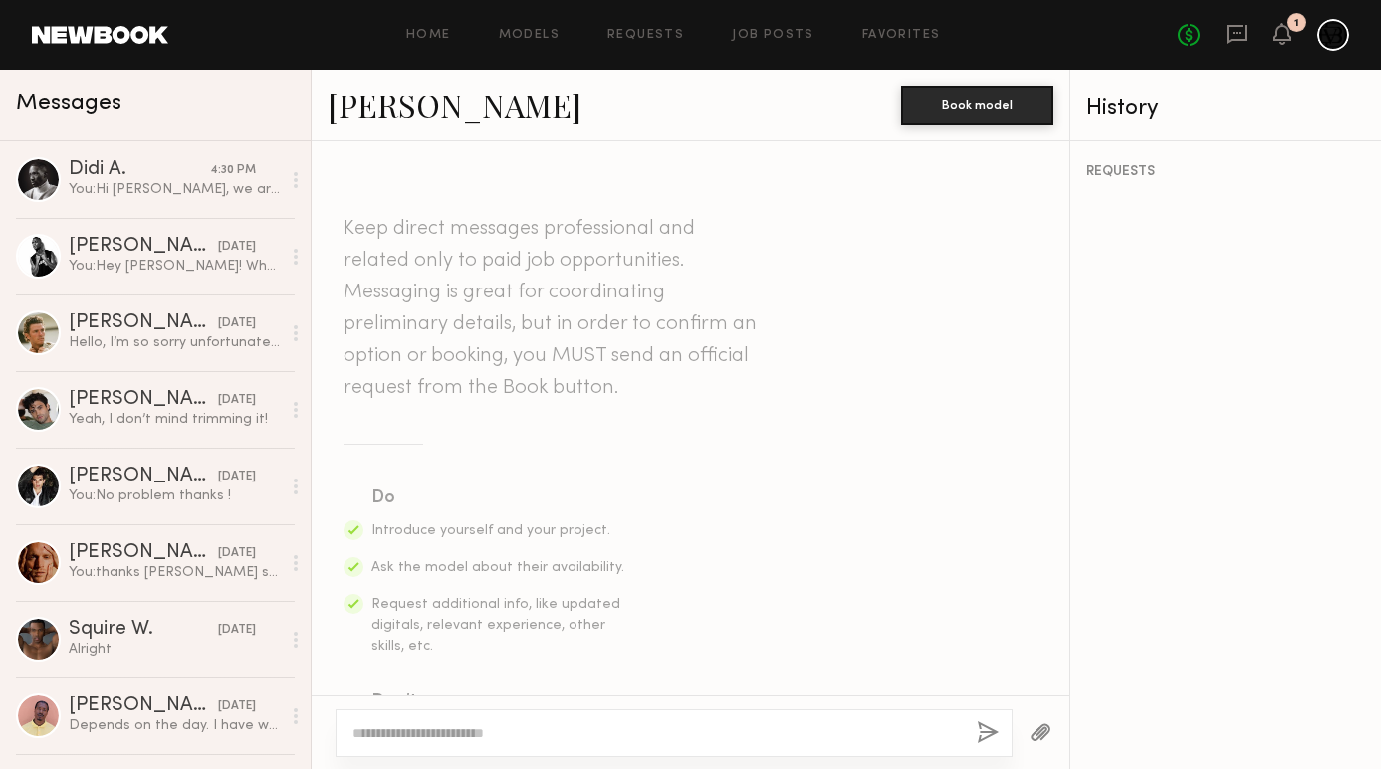
click at [620, 736] on textarea at bounding box center [656, 734] width 608 height 20
type textarea "**********"
click at [989, 730] on button "button" at bounding box center [987, 734] width 22 height 25
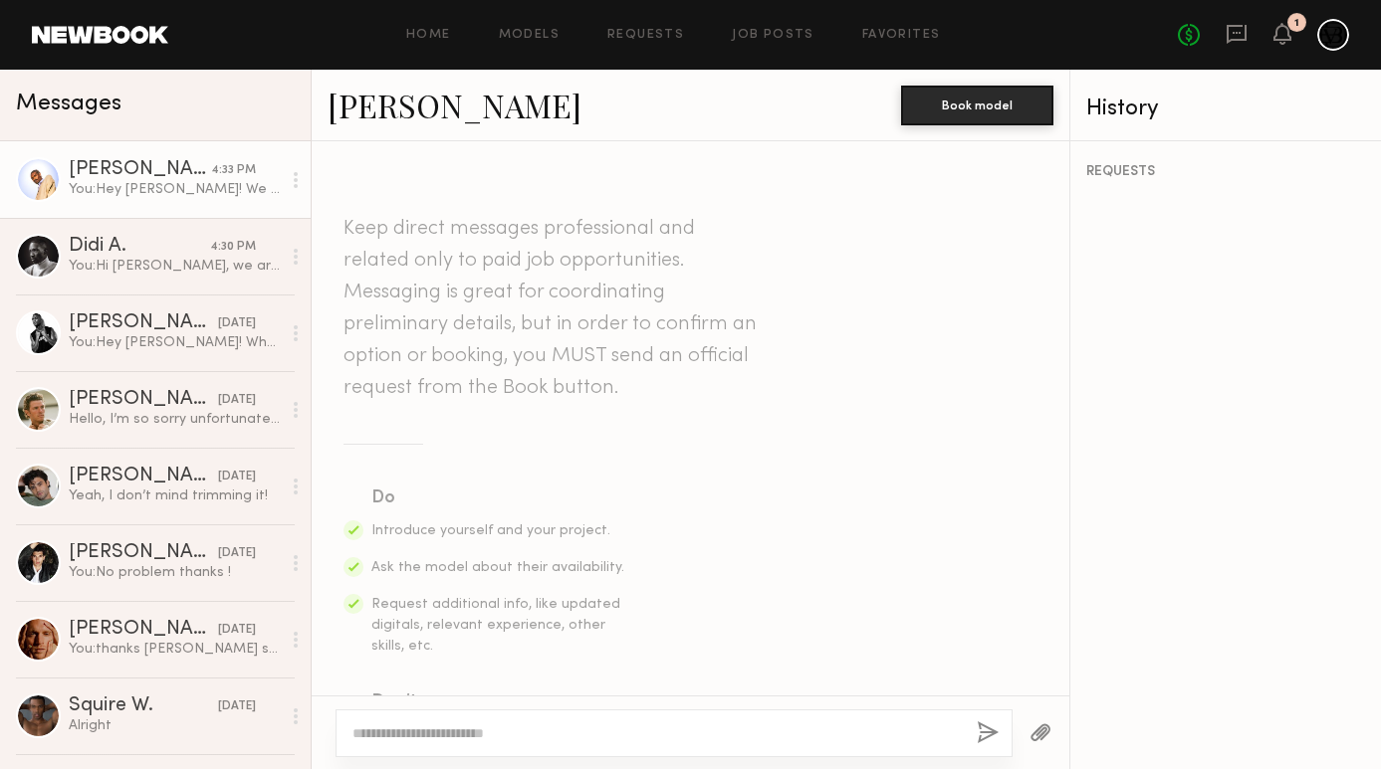
scroll to position [505, 0]
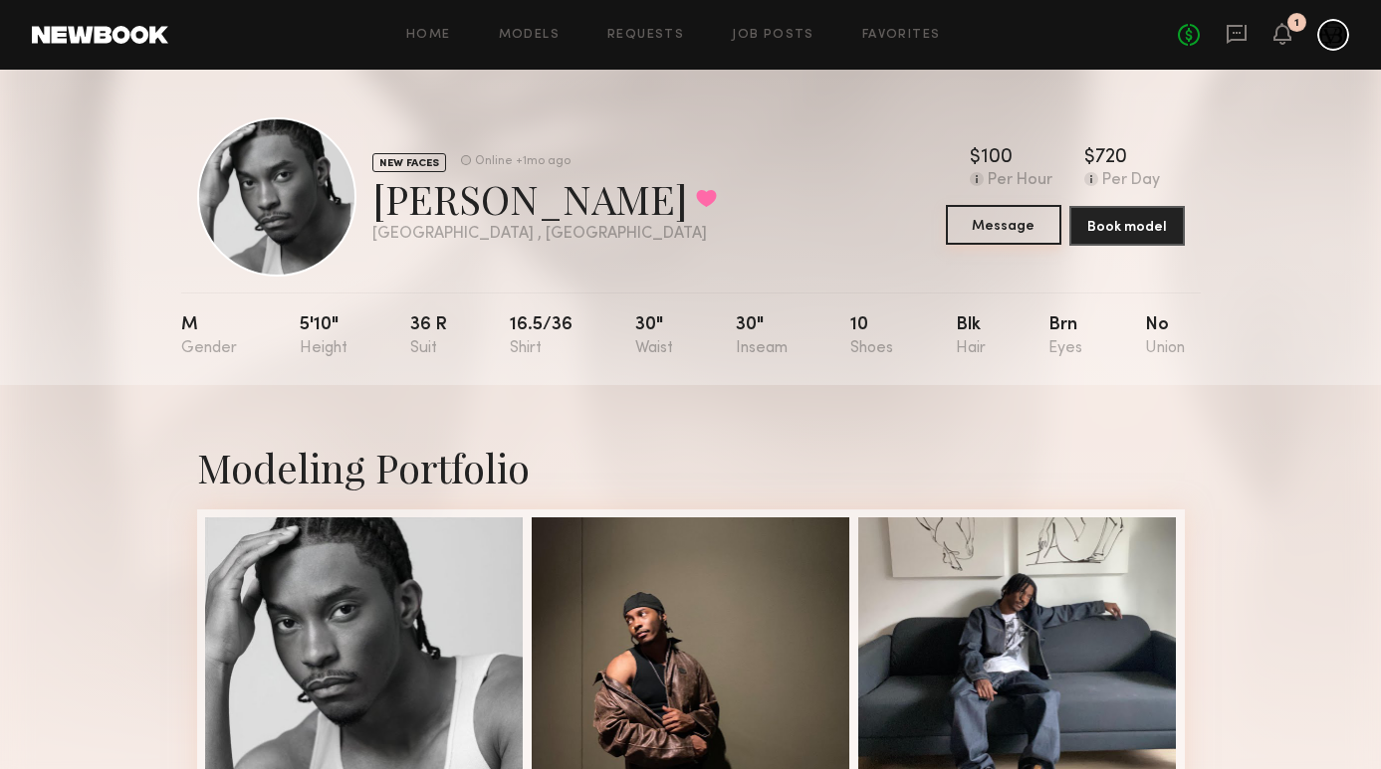
click at [1014, 234] on button "Message" at bounding box center [1003, 225] width 115 height 40
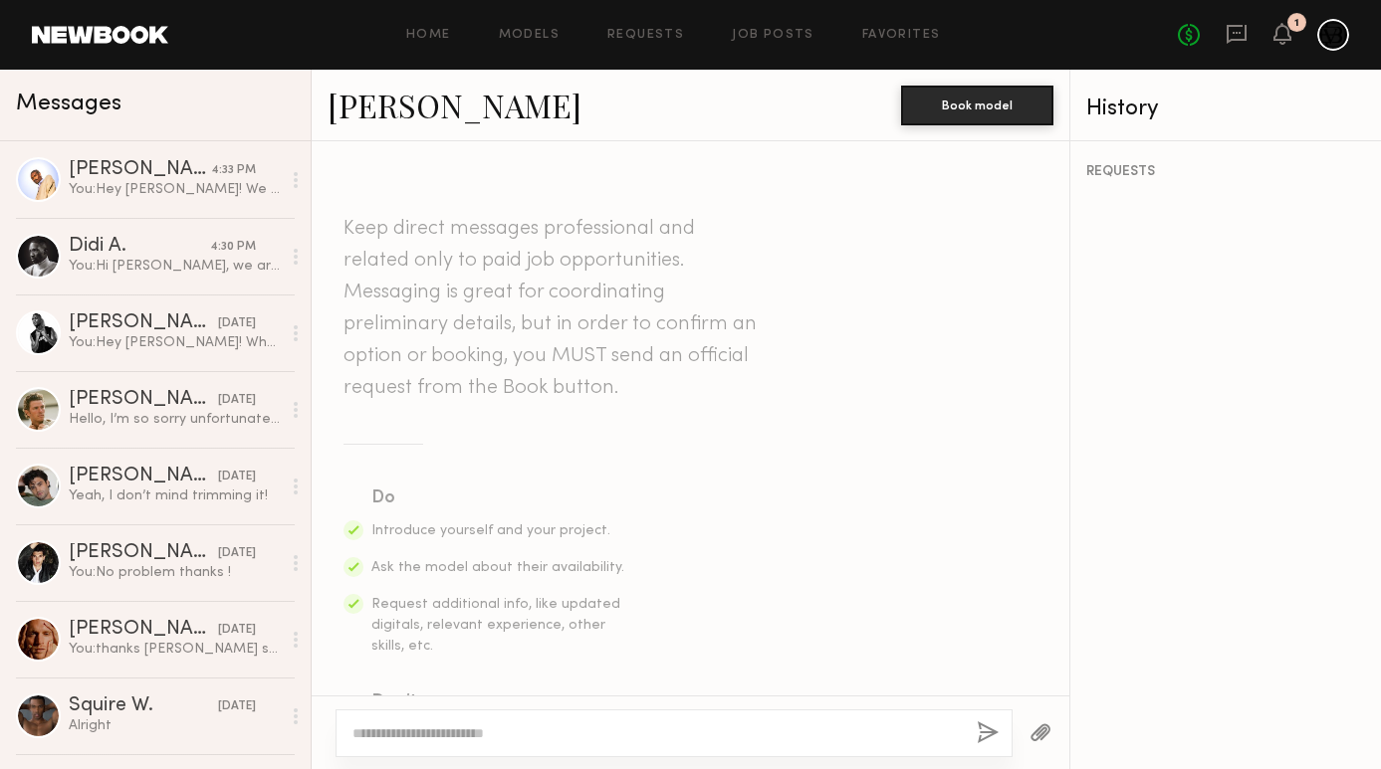
click at [573, 733] on textarea at bounding box center [656, 734] width 608 height 20
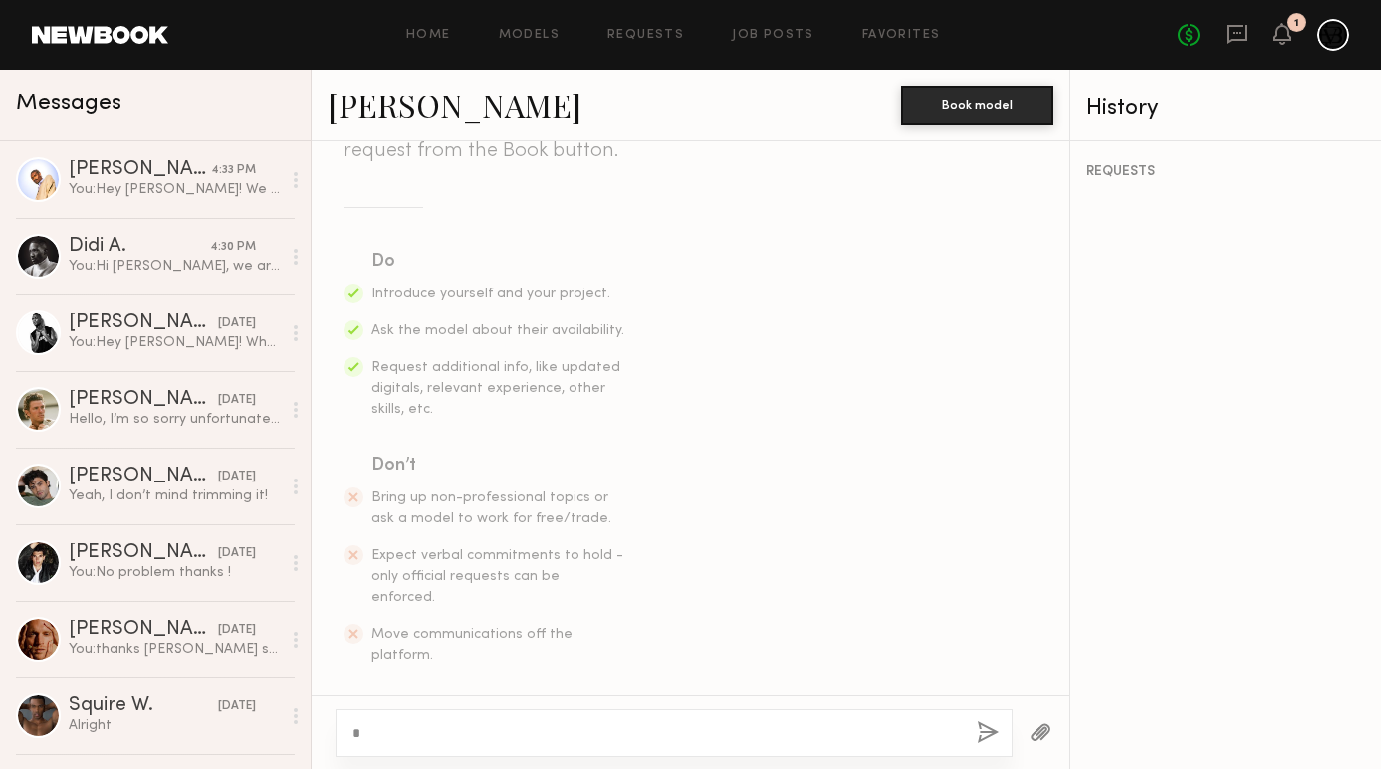
scroll to position [236, 0]
type textarea "**********"
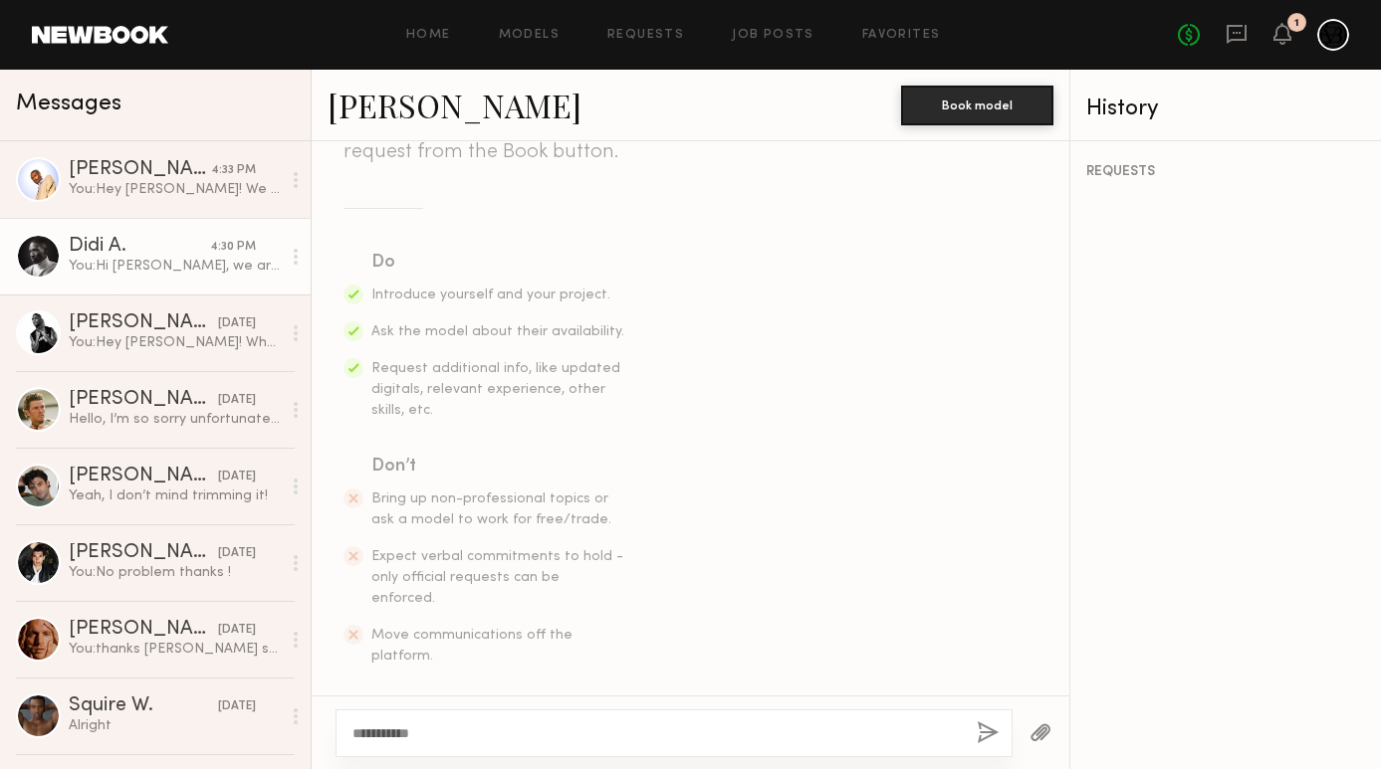
click at [187, 267] on div "You: Hi Didi, we are a new menswear brand looking for e-com/lifestyle models fo…" at bounding box center [175, 266] width 212 height 19
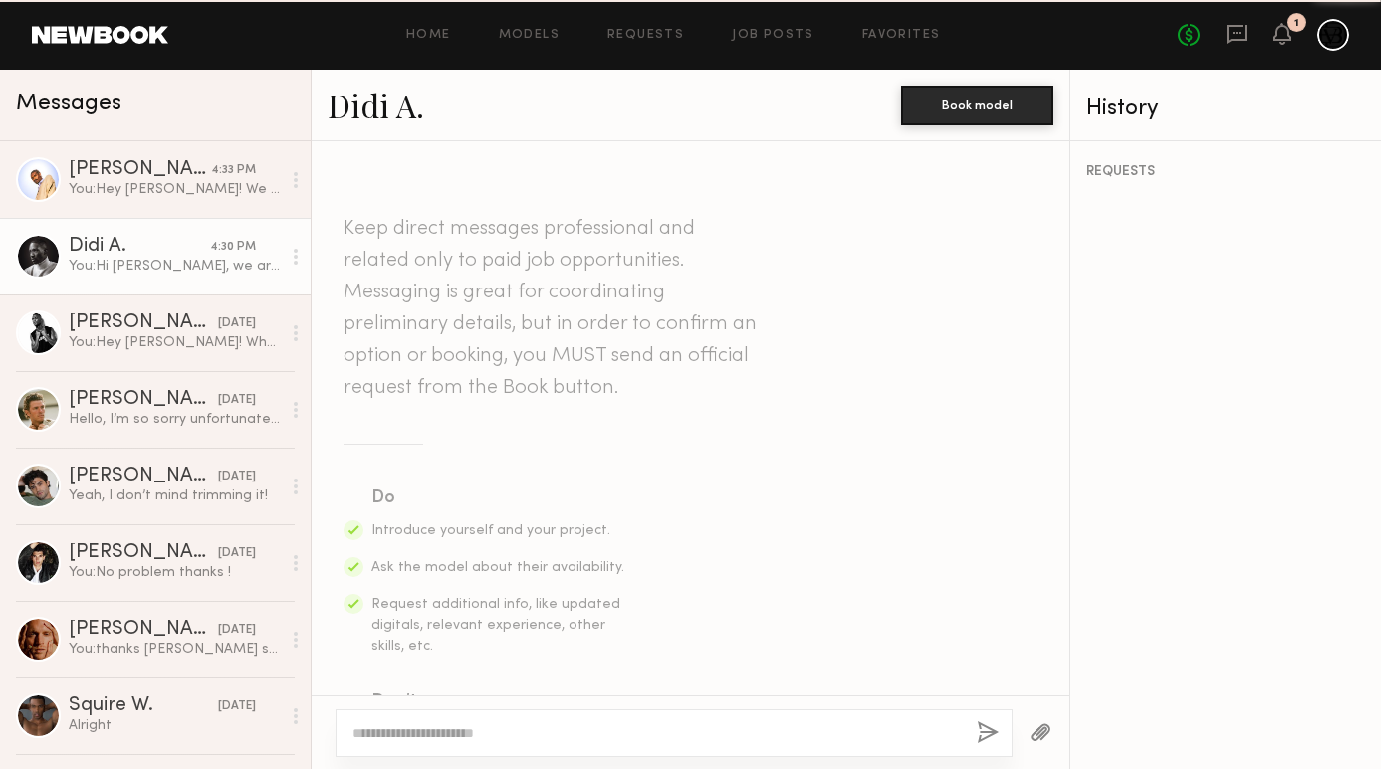
scroll to position [527, 0]
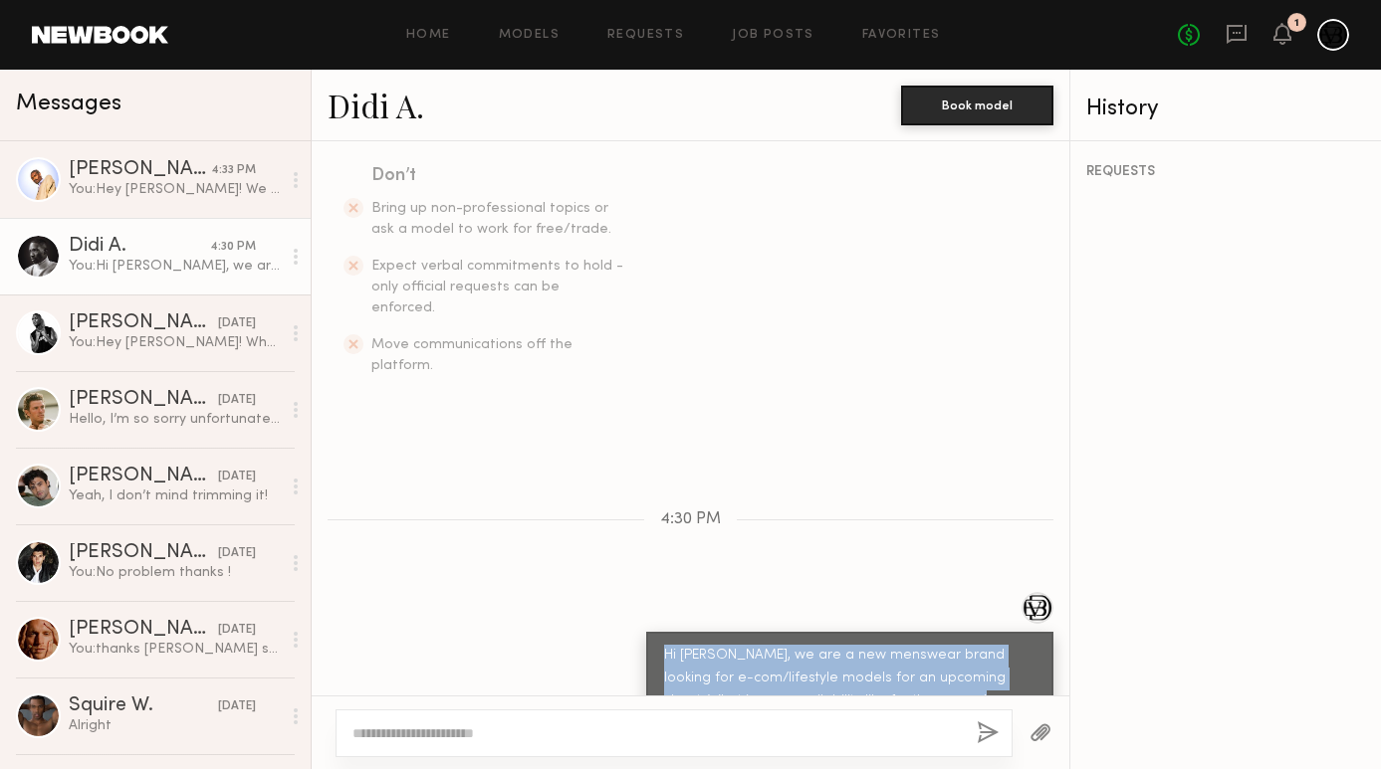
drag, startPoint x: 919, startPoint y: 653, endPoint x: 661, endPoint y: 613, distance: 260.8
click at [661, 632] on div "Hi Didi, we are a new menswear brand looking for e-com/lifestyle models for an …" at bounding box center [849, 690] width 407 height 116
copy div "Hi [PERSON_NAME], we are a new menswear brand looking for e-com/lifestyle model…"
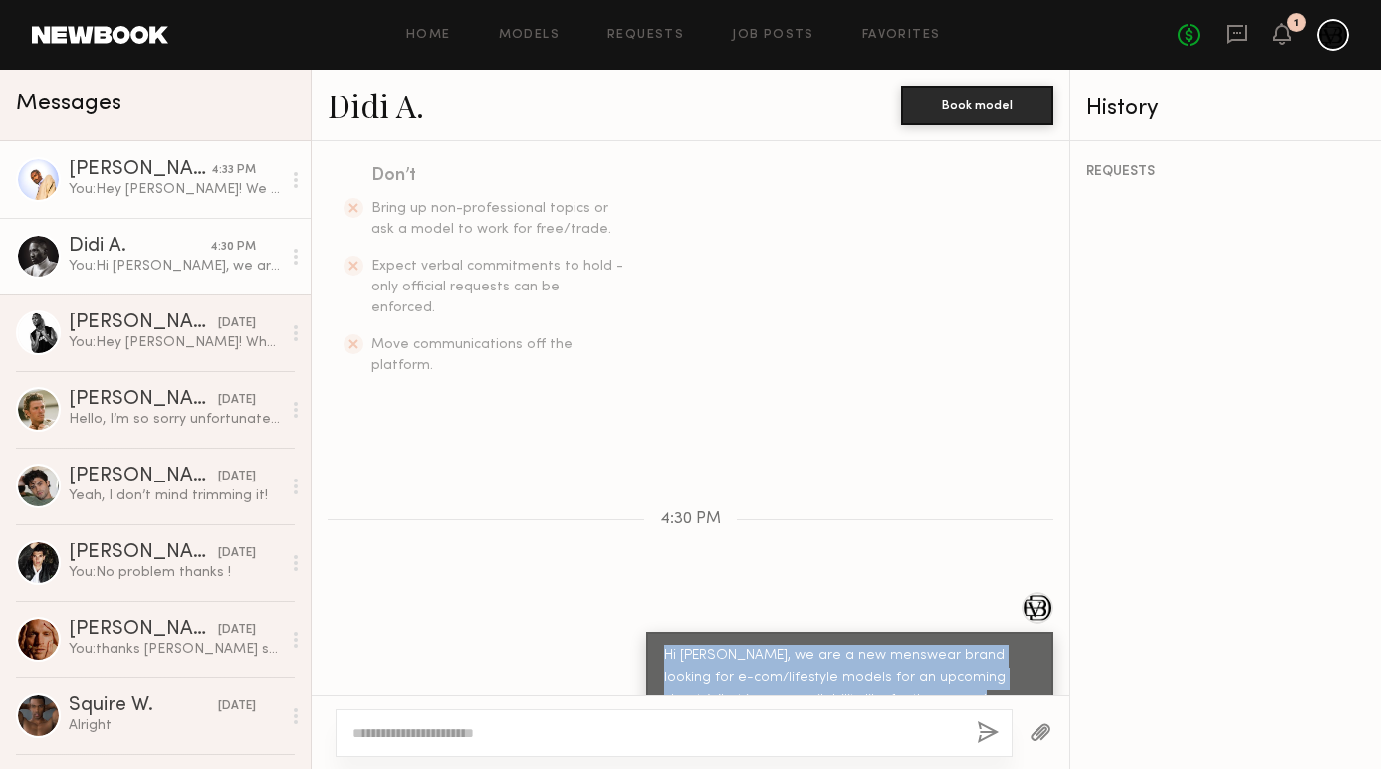
click at [154, 189] on div "You: Hey Justin! We are looking for models for an upcoming shoot. Do you normal…" at bounding box center [175, 189] width 212 height 19
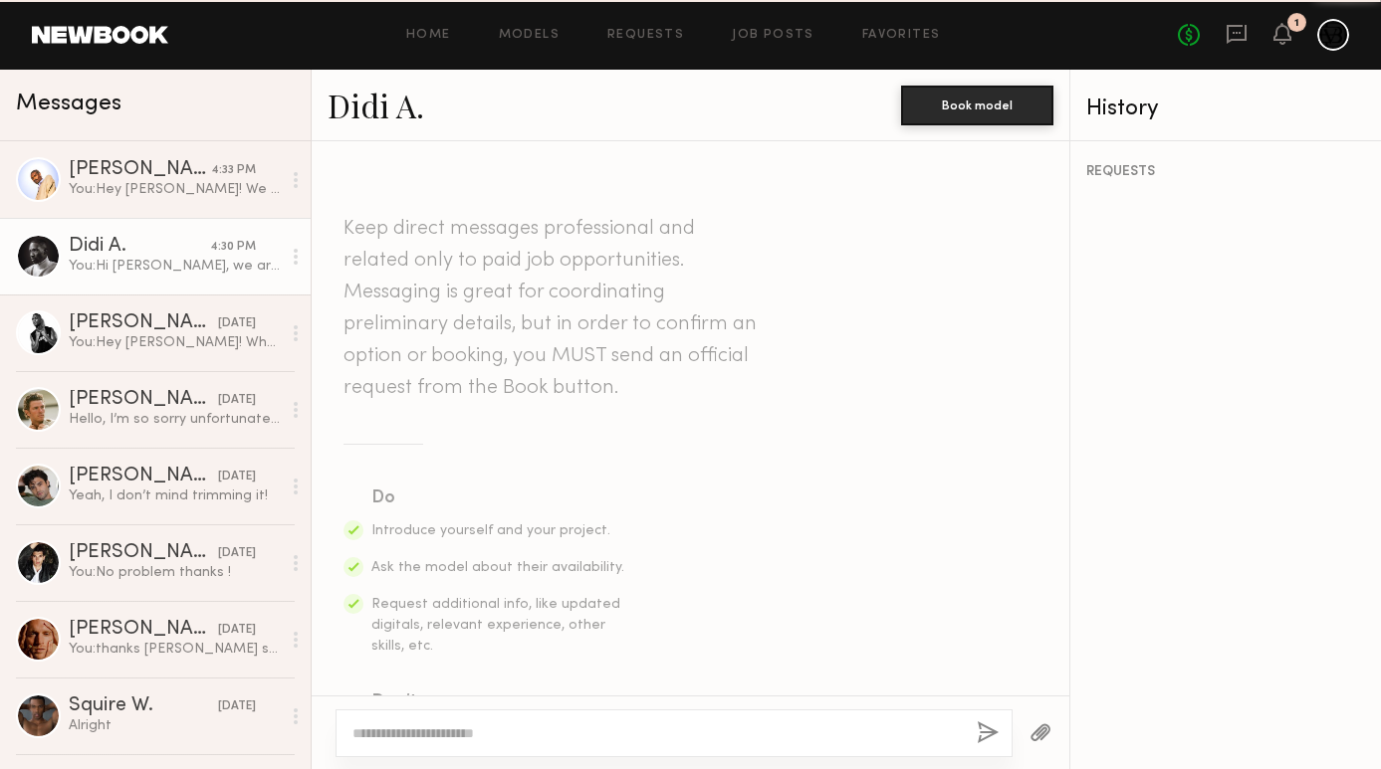
scroll to position [527, 0]
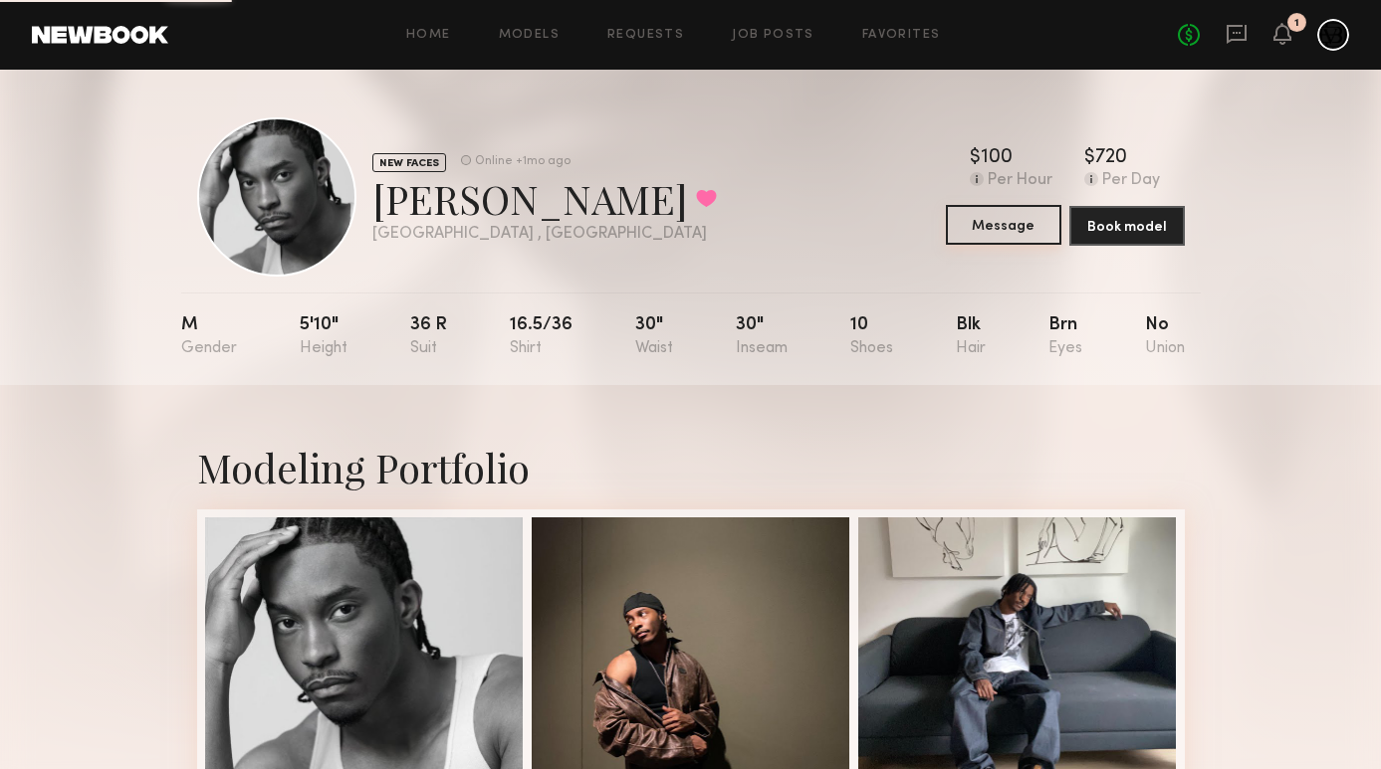
click at [1007, 213] on button "Message" at bounding box center [1003, 225] width 115 height 40
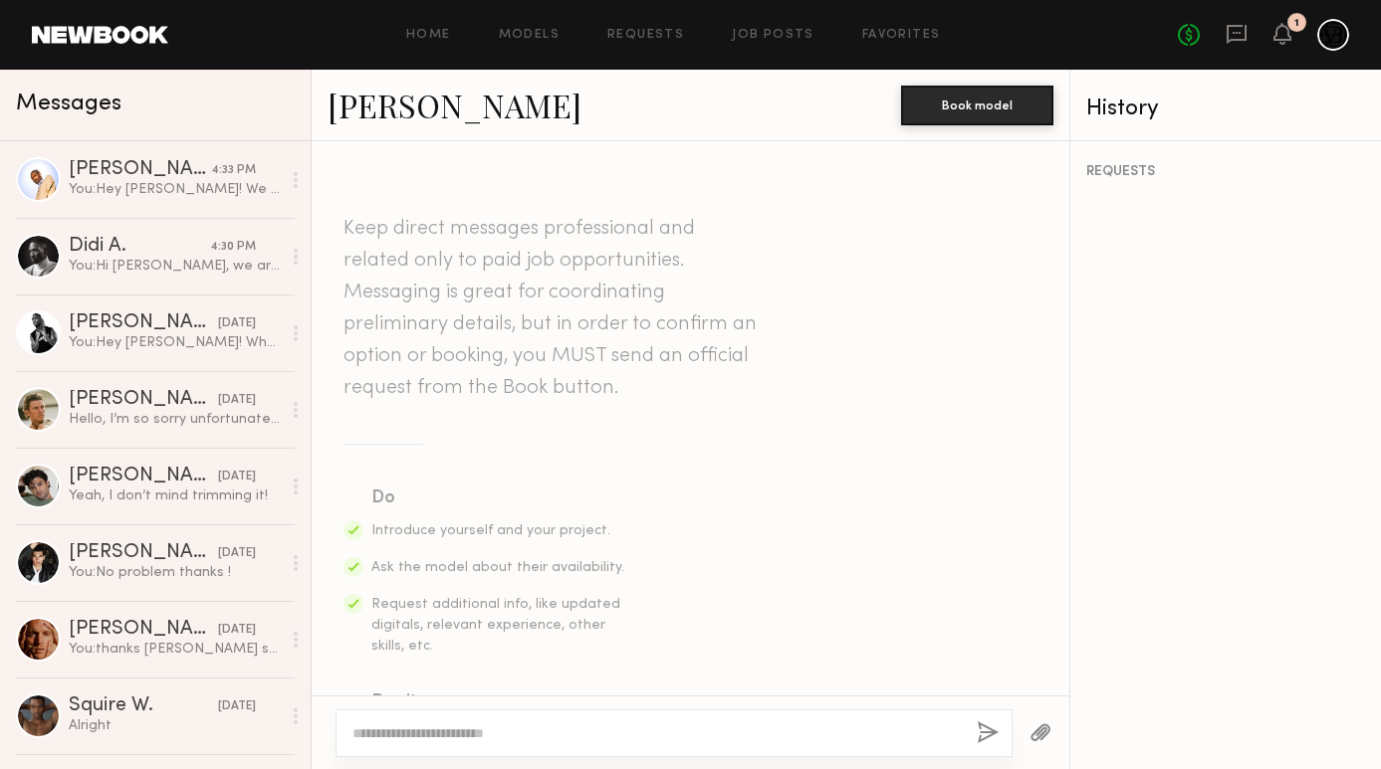
click at [696, 738] on textarea at bounding box center [656, 734] width 608 height 20
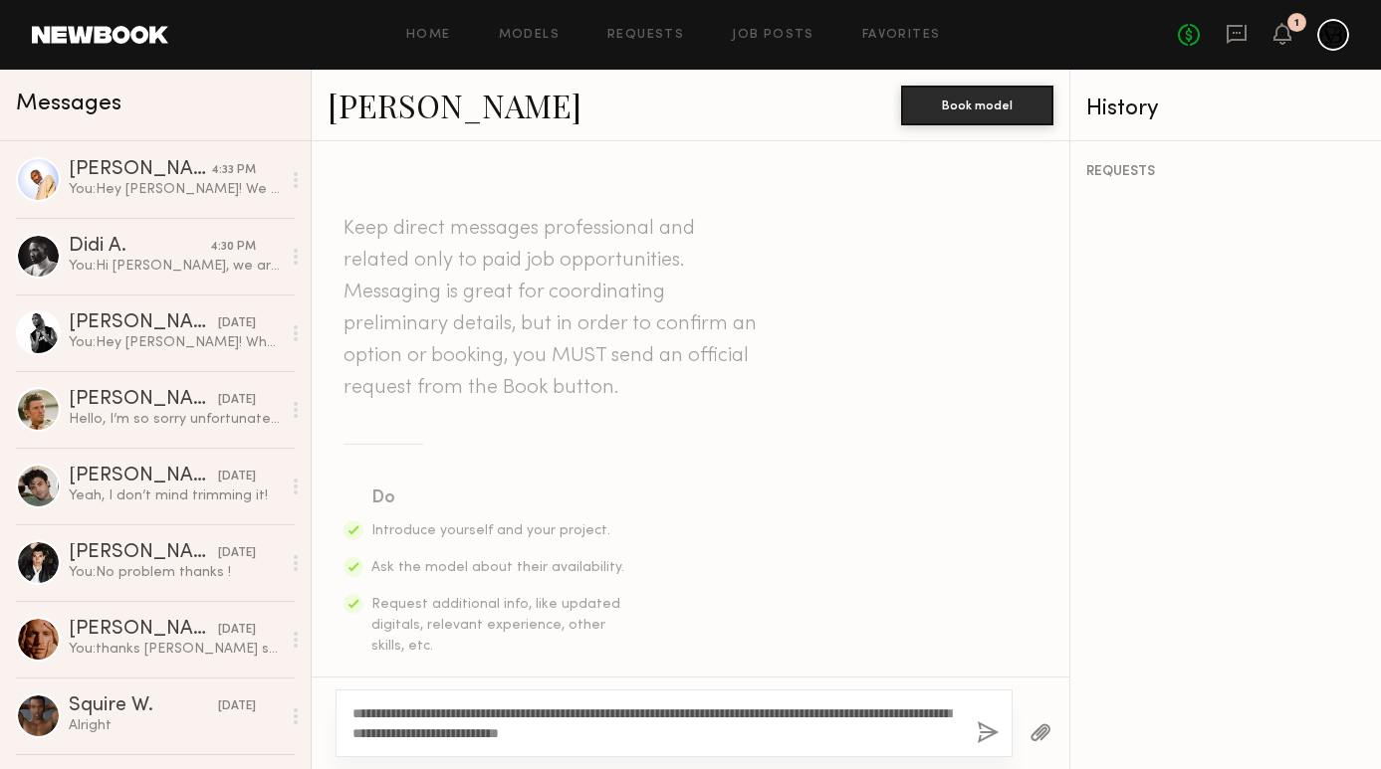
click at [384, 718] on textarea "**********" at bounding box center [656, 724] width 608 height 40
click at [477, 710] on textarea "**********" at bounding box center [656, 724] width 608 height 40
click at [763, 732] on textarea "**********" at bounding box center [656, 724] width 608 height 40
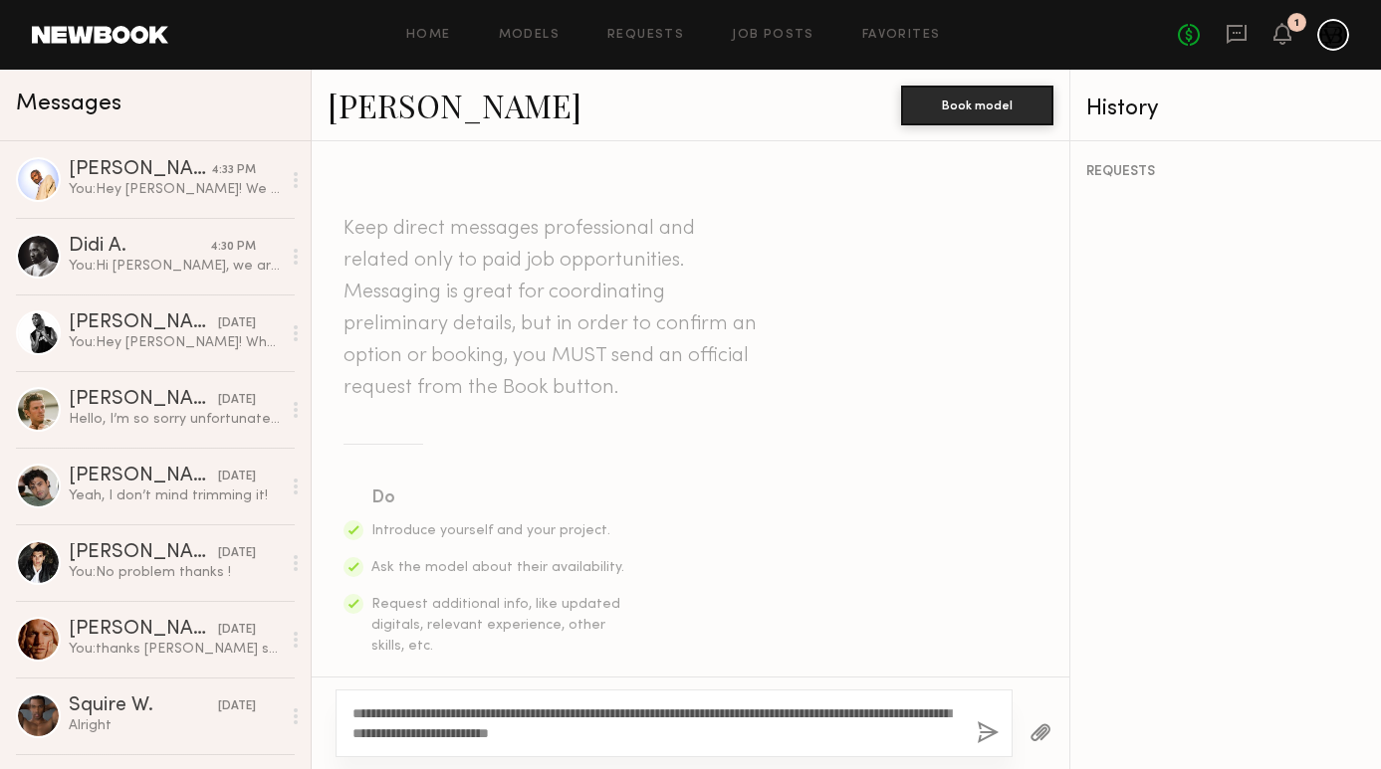
type textarea "**********"
click at [982, 741] on button "button" at bounding box center [987, 734] width 22 height 25
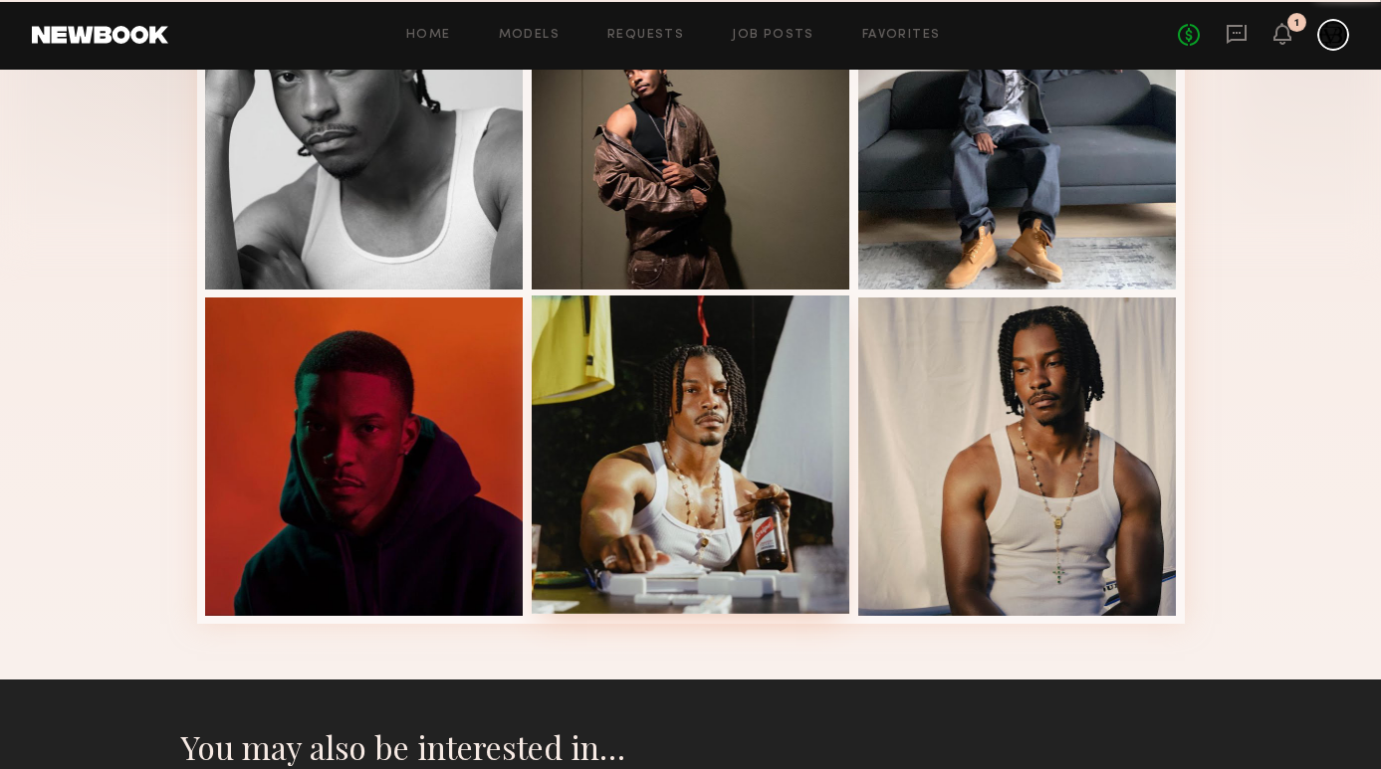
scroll to position [284, 0]
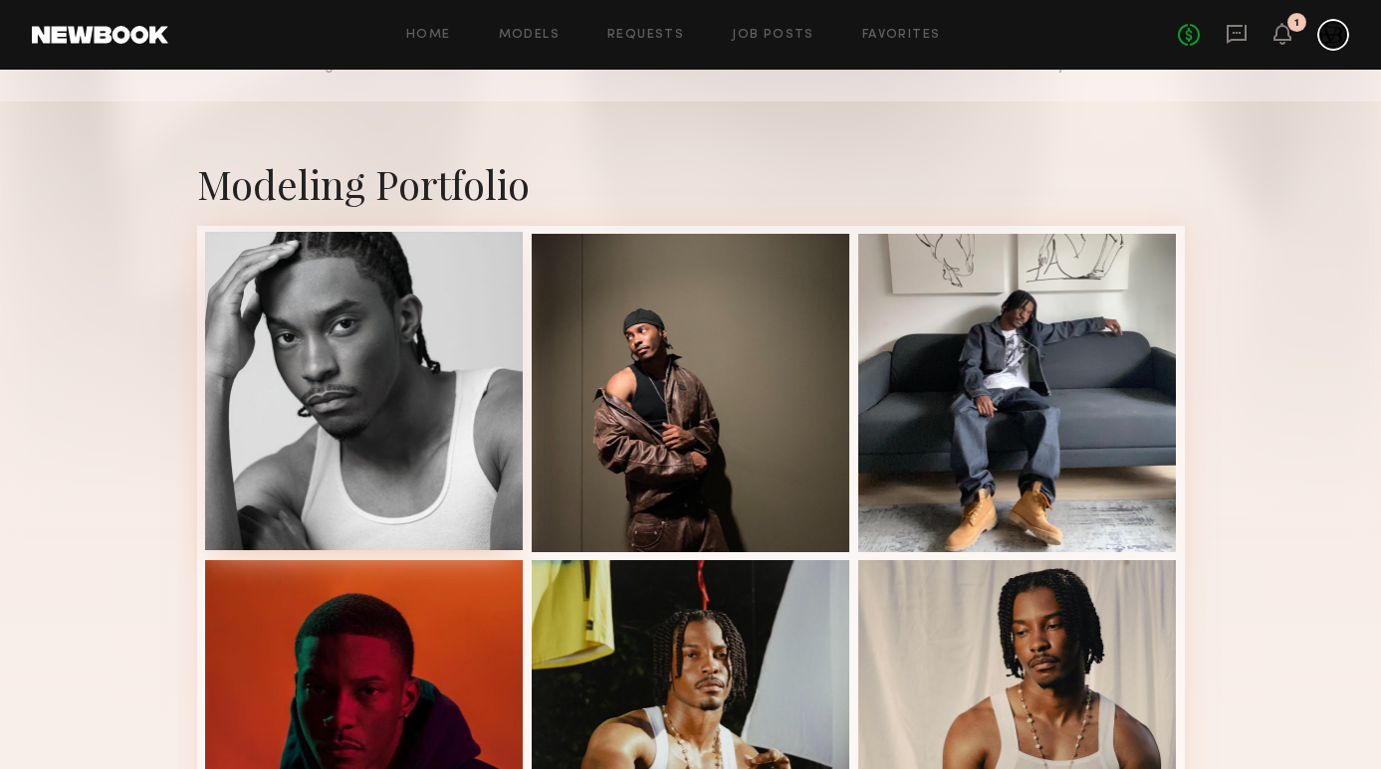
click at [432, 441] on div at bounding box center [364, 391] width 319 height 319
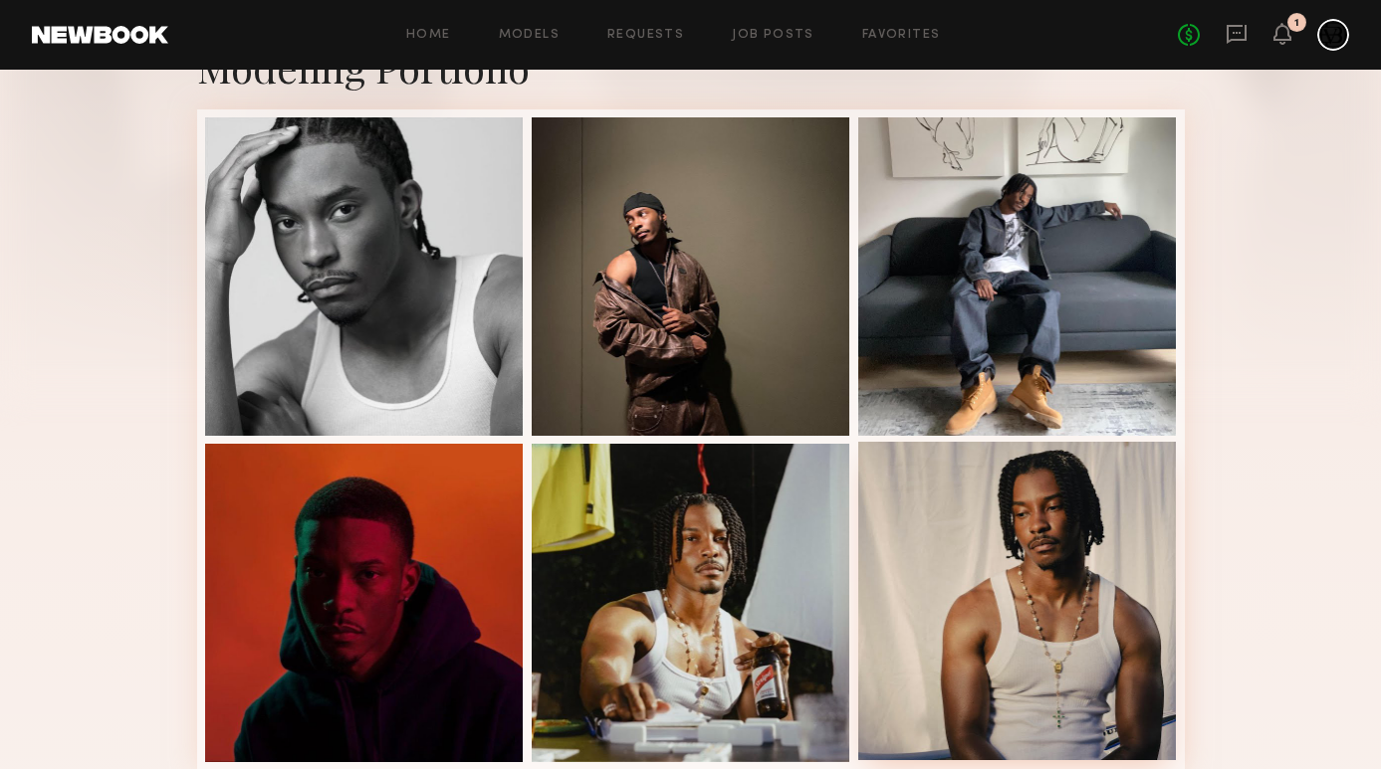
scroll to position [430, 0]
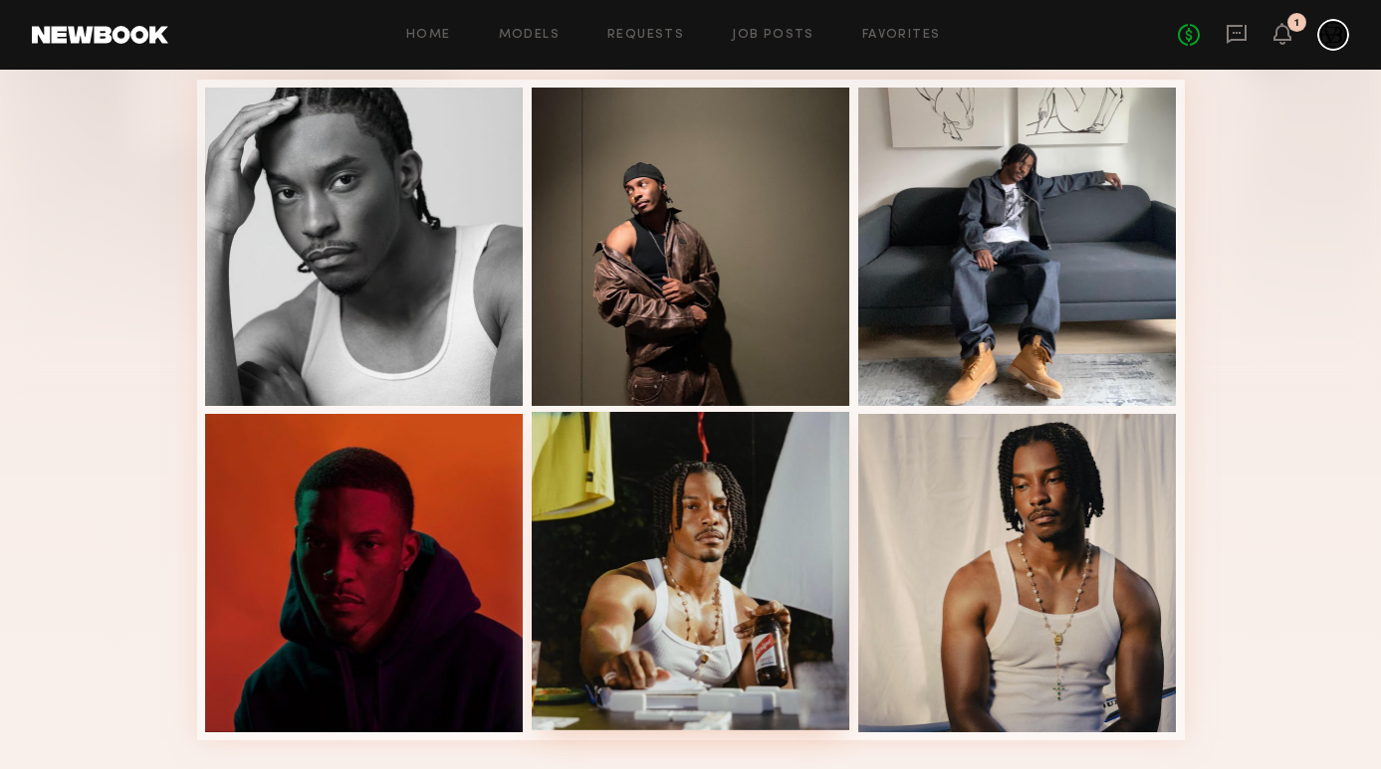
click at [715, 562] on div at bounding box center [691, 571] width 319 height 319
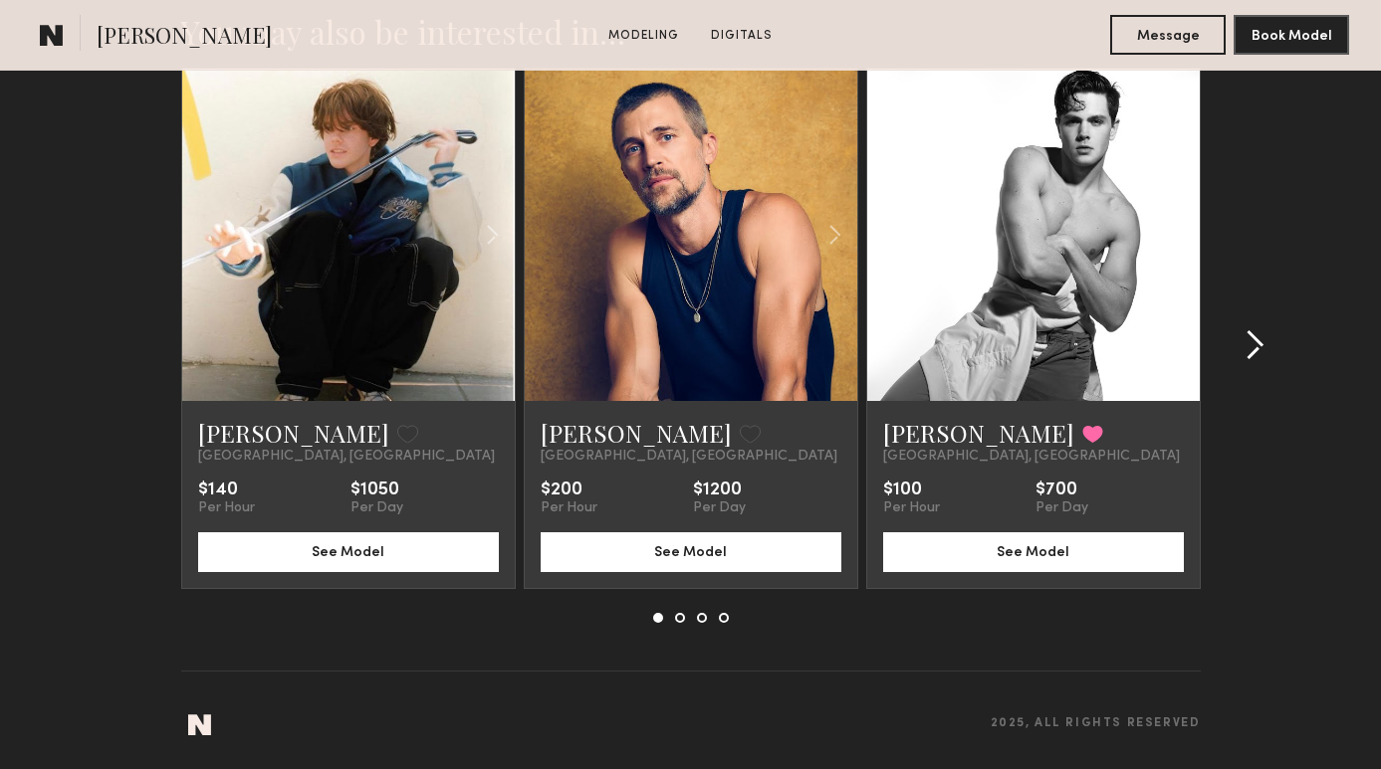
scroll to position [2174, 0]
click at [1238, 340] on button at bounding box center [1248, 345] width 32 height 32
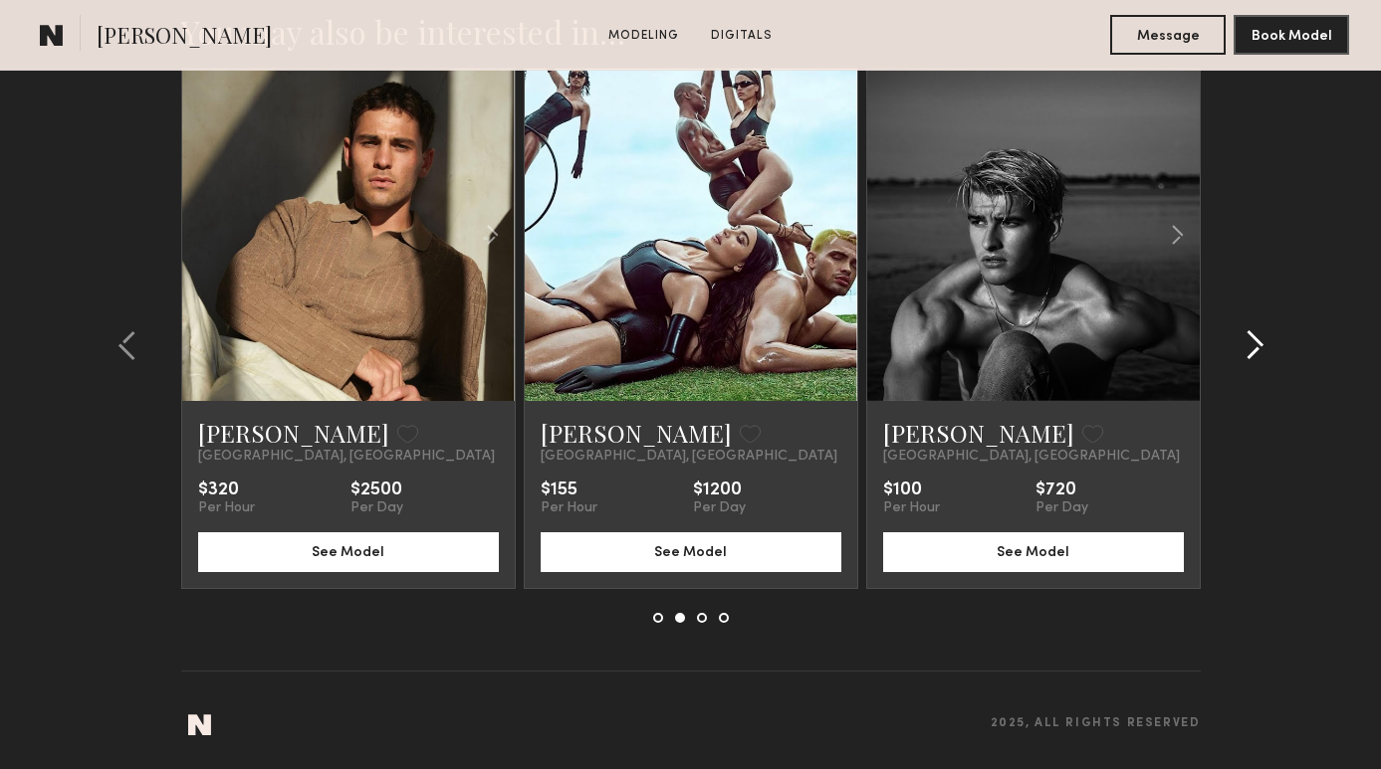
click at [1245, 338] on common-icon at bounding box center [1254, 345] width 20 height 32
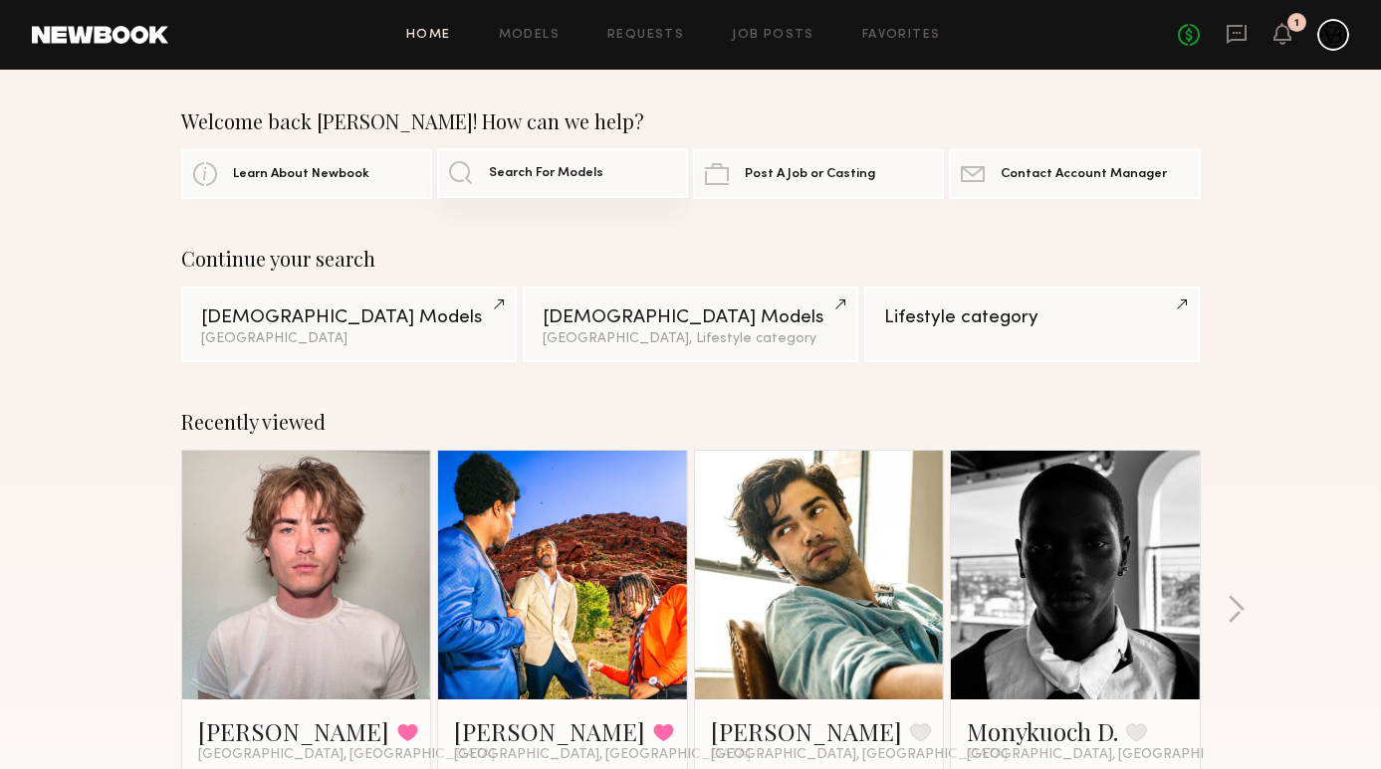
click at [559, 176] on span "Search For Models" at bounding box center [546, 173] width 114 height 13
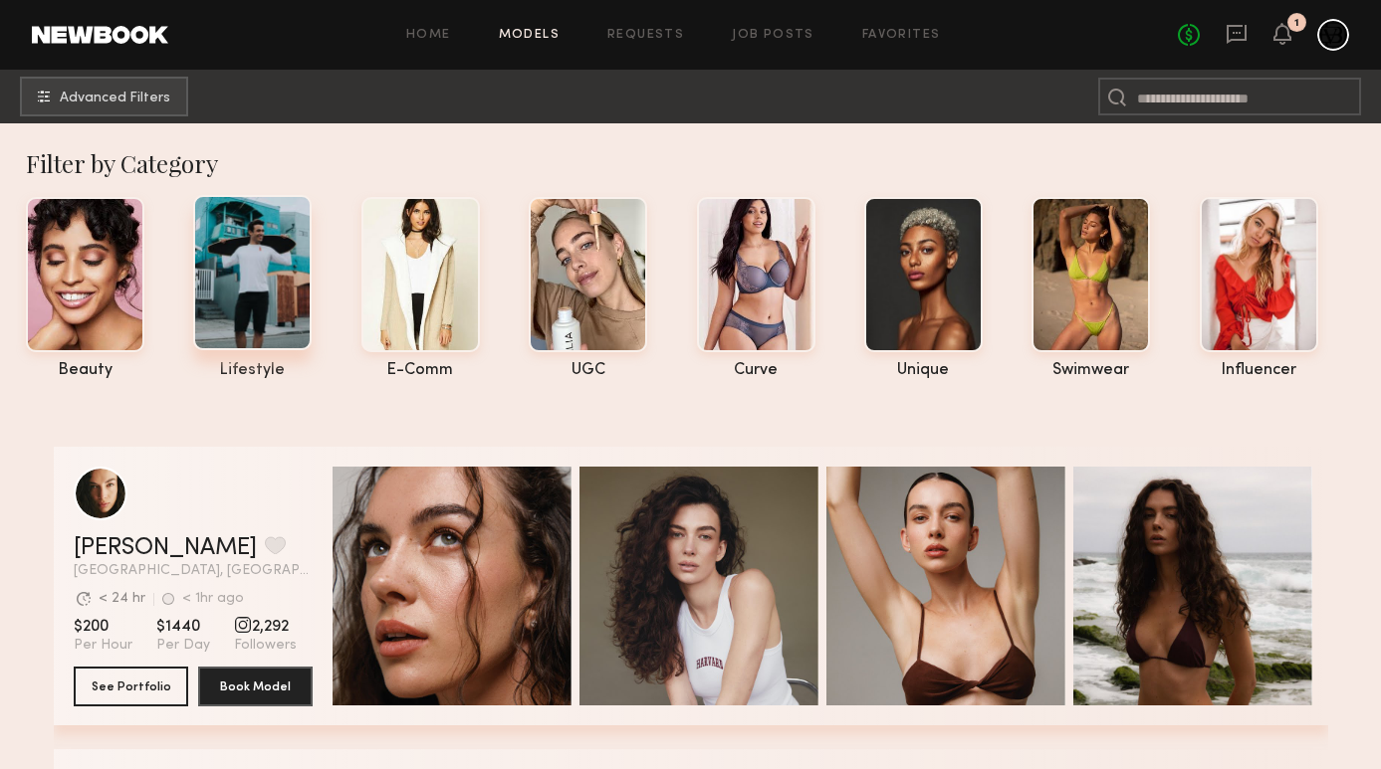
click at [246, 265] on div at bounding box center [252, 272] width 118 height 155
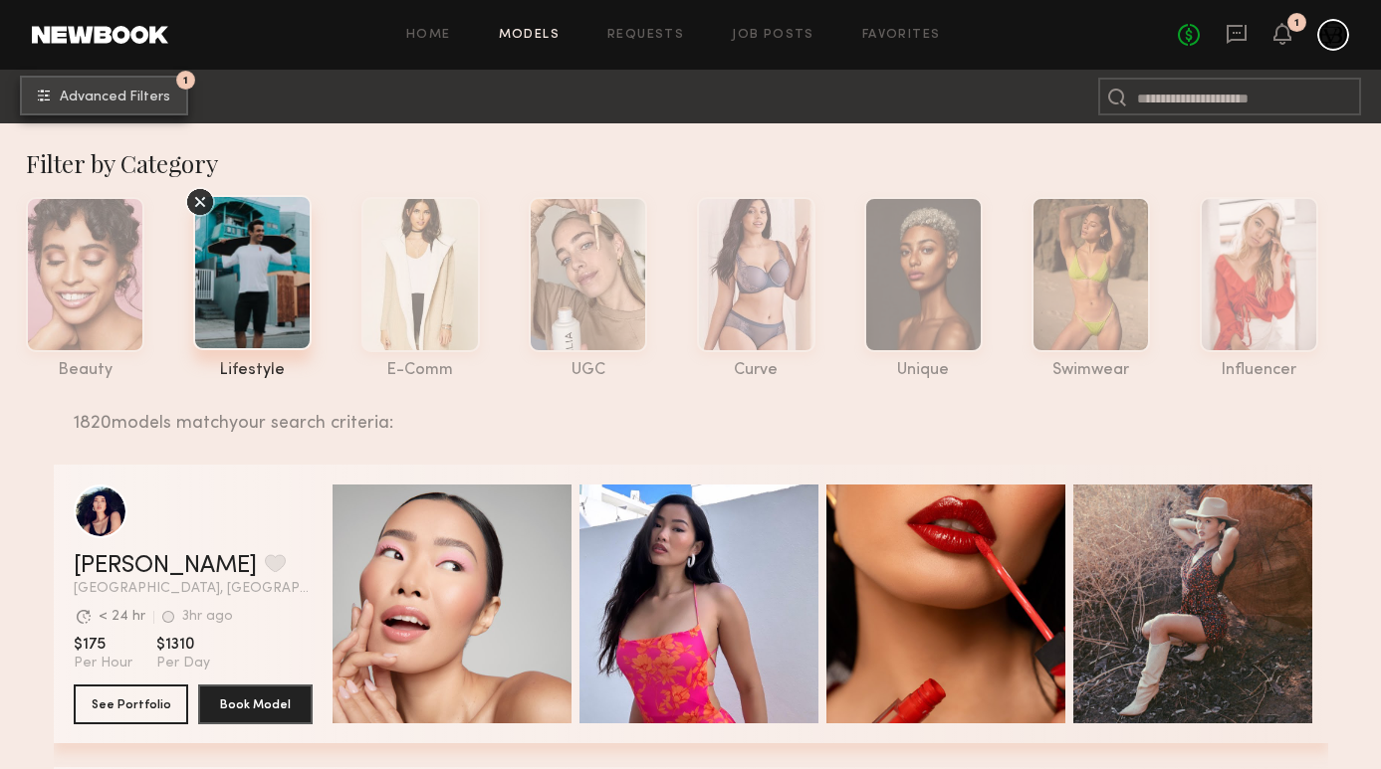
click at [128, 91] on span "Advanced Filters" at bounding box center [115, 98] width 110 height 14
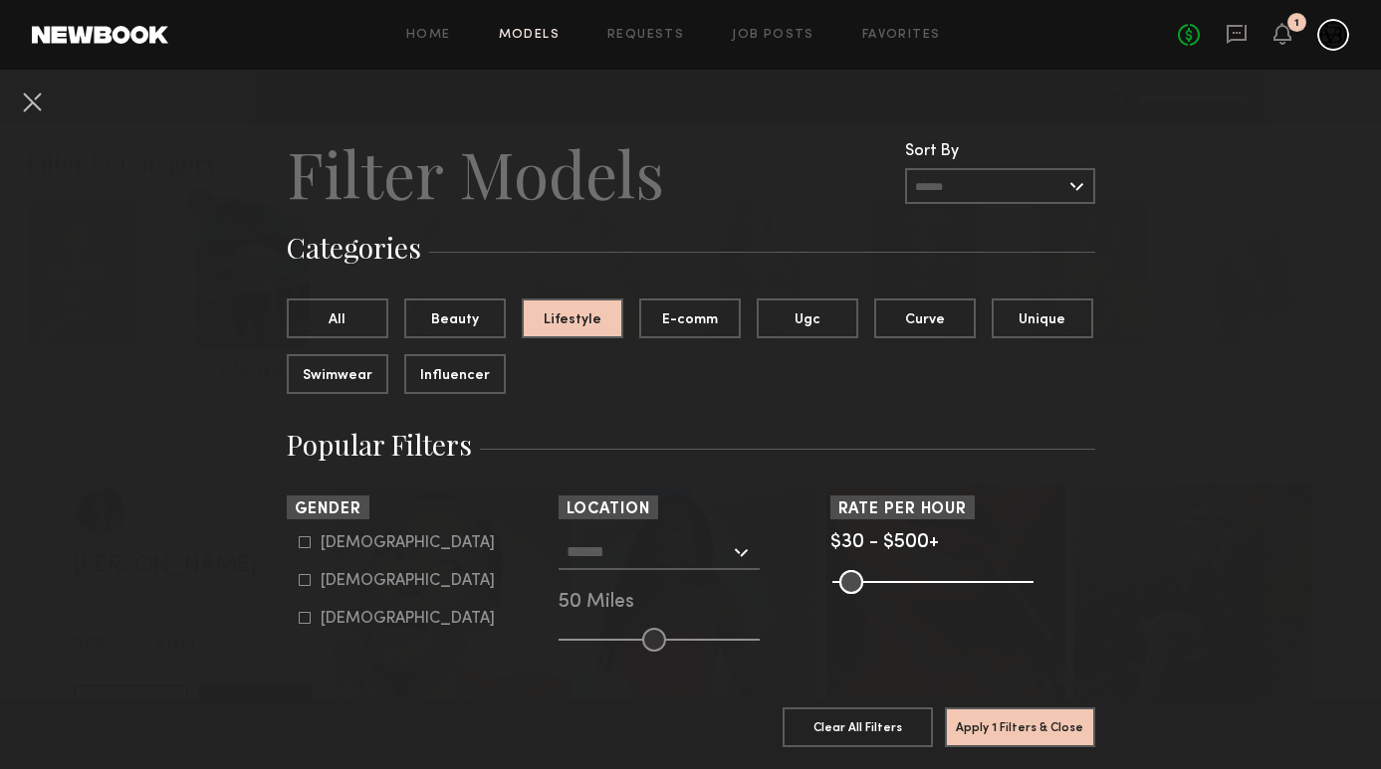
click at [315, 539] on label "[DEMOGRAPHIC_DATA]" at bounding box center [397, 542] width 196 height 12
type input "*"
click at [670, 568] on div at bounding box center [658, 552] width 201 height 36
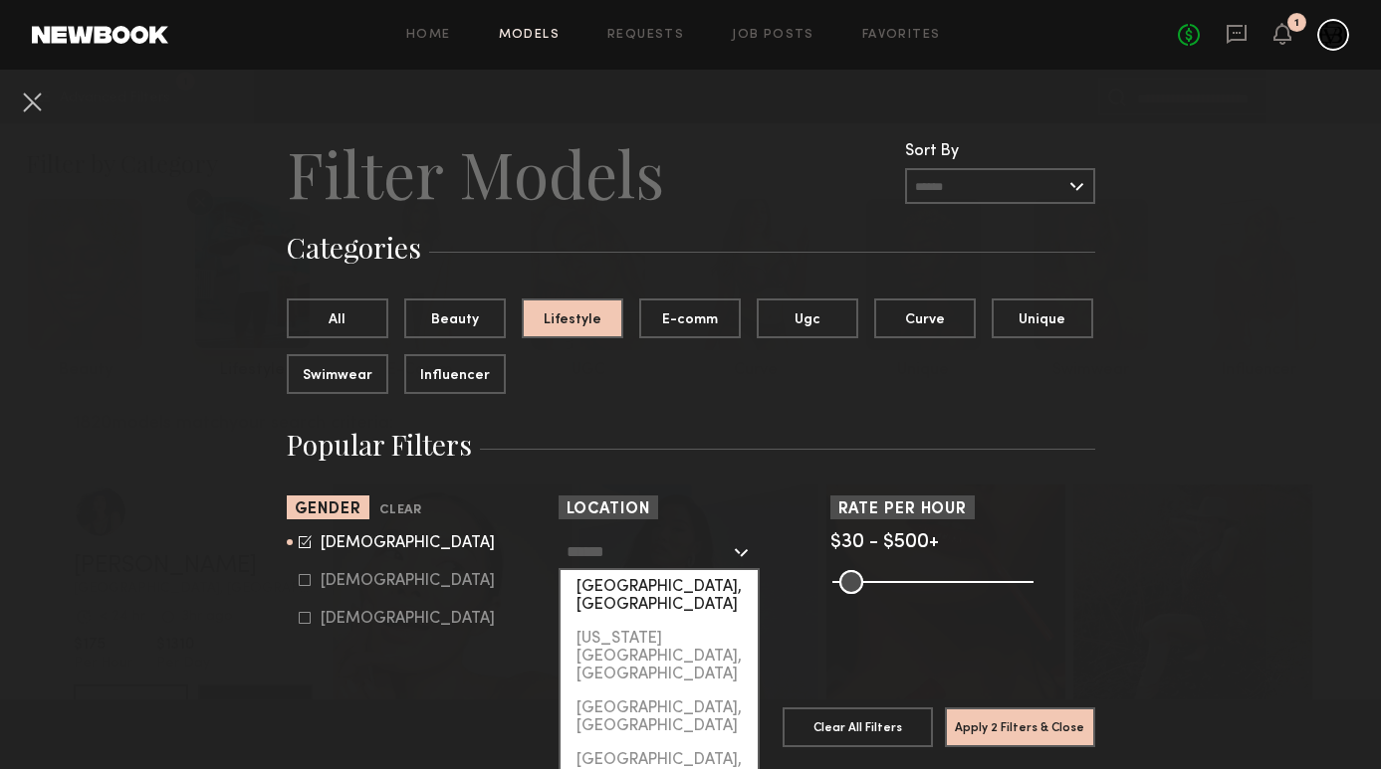
click at [675, 583] on div "Los Angeles, CA" at bounding box center [658, 596] width 197 height 52
type input "**********"
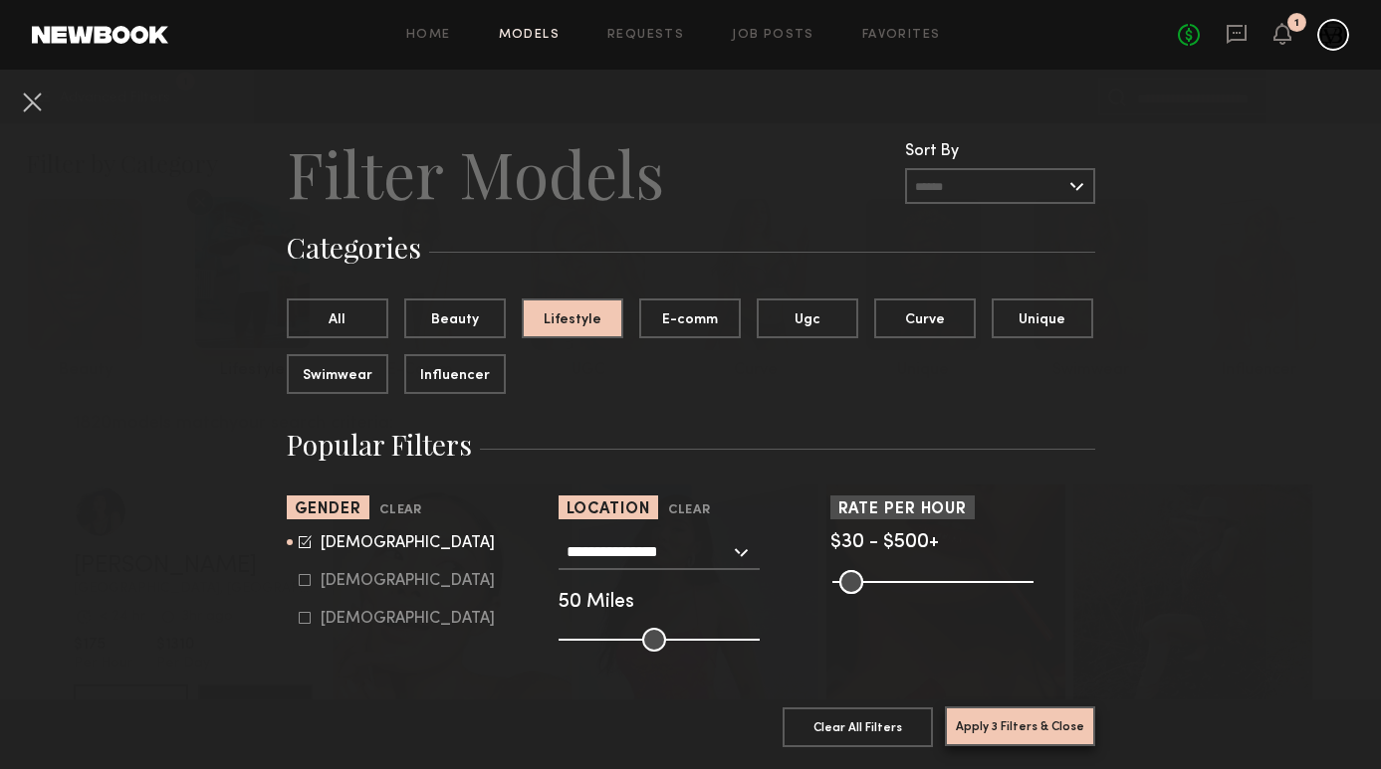
click at [989, 730] on button "Apply 3 Filters & Close" at bounding box center [1020, 727] width 150 height 40
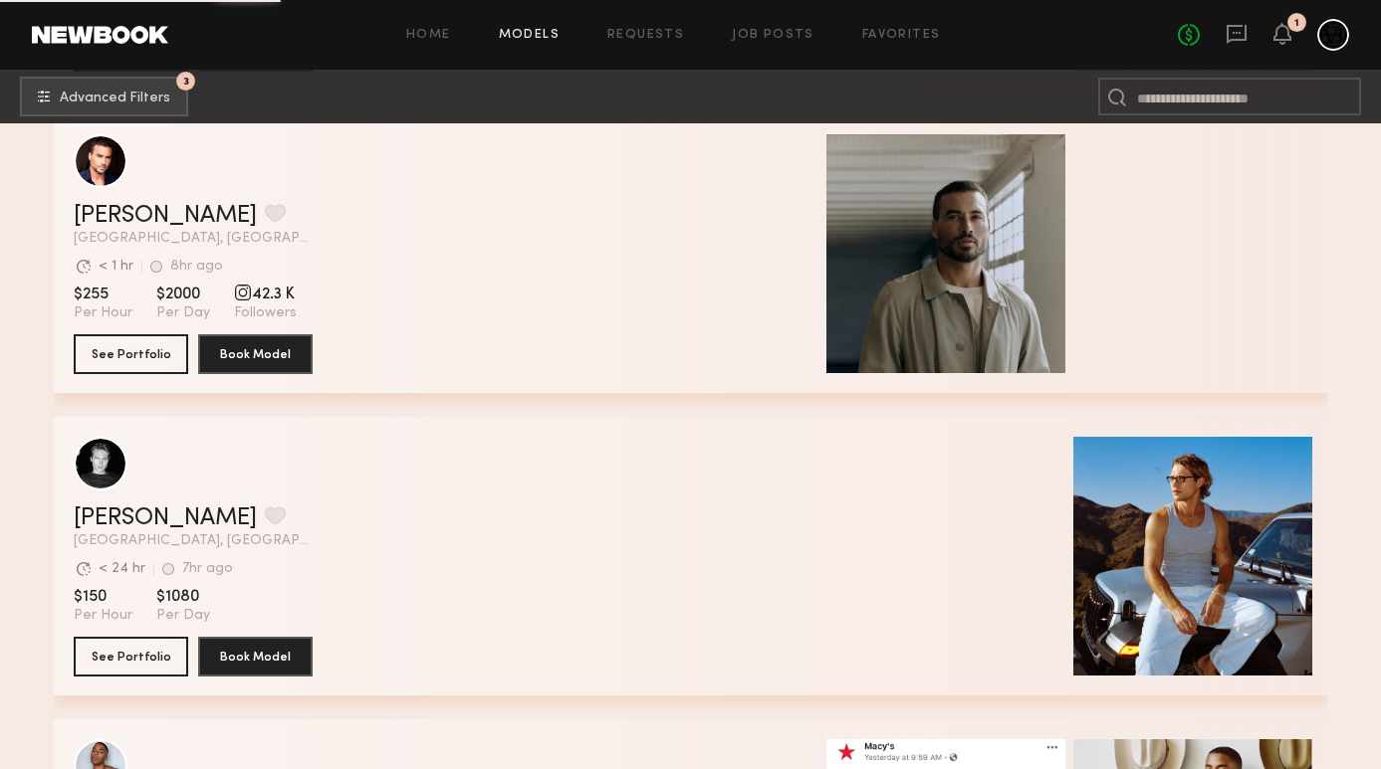
scroll to position [6818, 0]
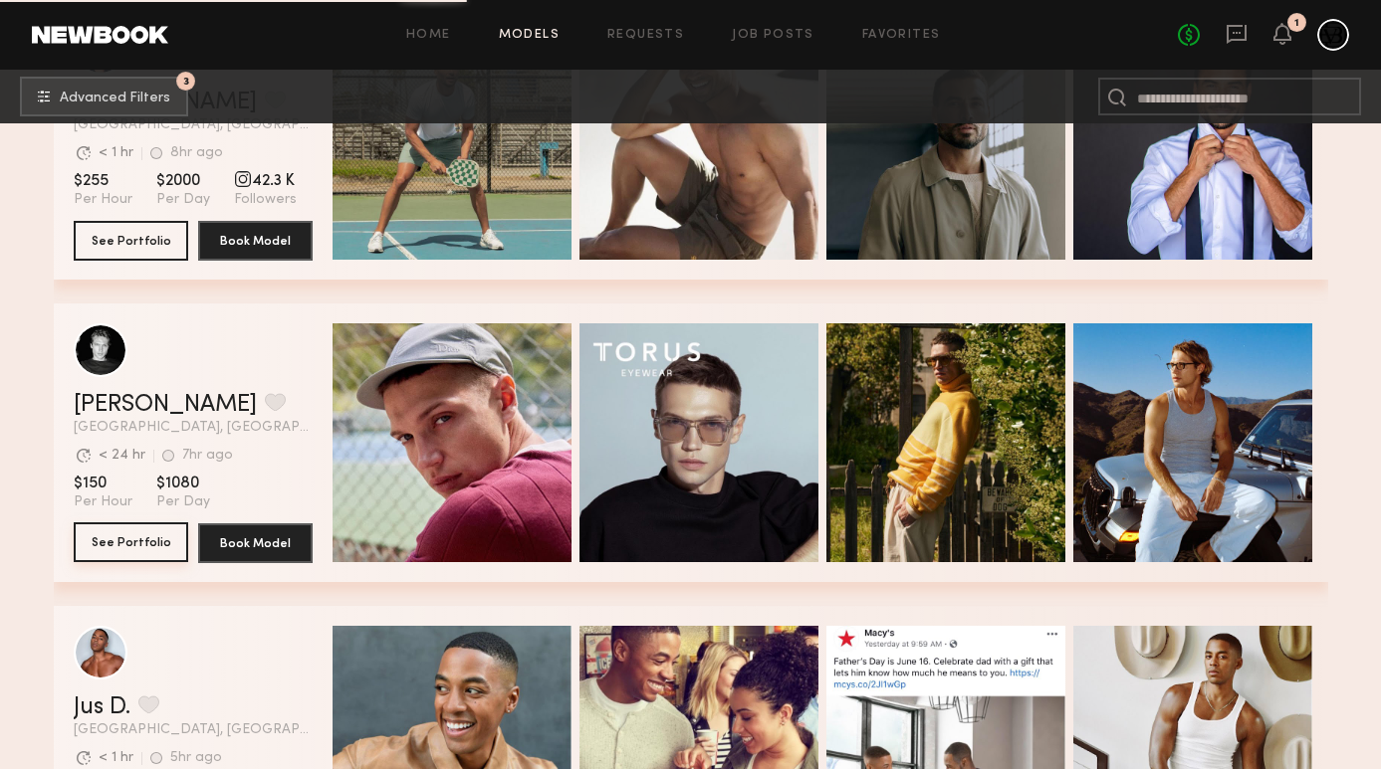
click at [151, 533] on button "See Portfolio" at bounding box center [131, 543] width 114 height 40
